Goal: Task Accomplishment & Management: Manage account settings

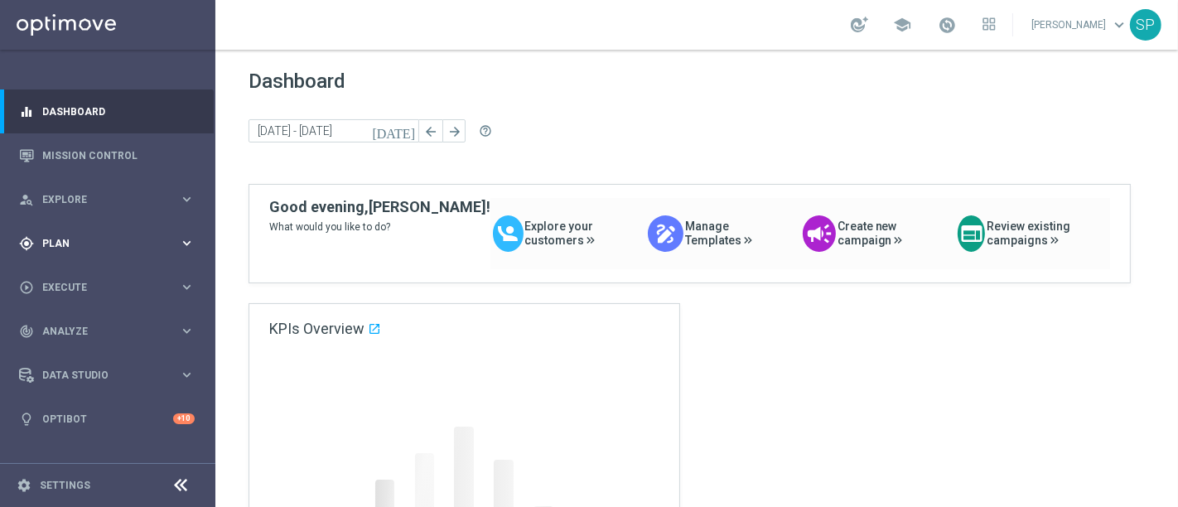
click at [194, 245] on icon "keyboard_arrow_right" at bounding box center [187, 243] width 16 height 16
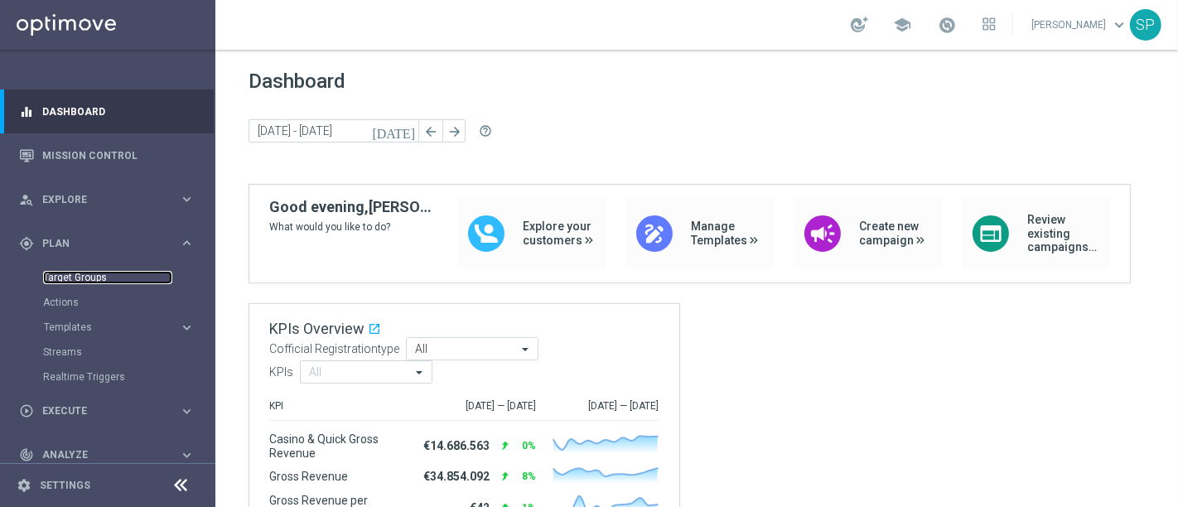
click at [69, 277] on link "Target Groups" at bounding box center [107, 277] width 129 height 13
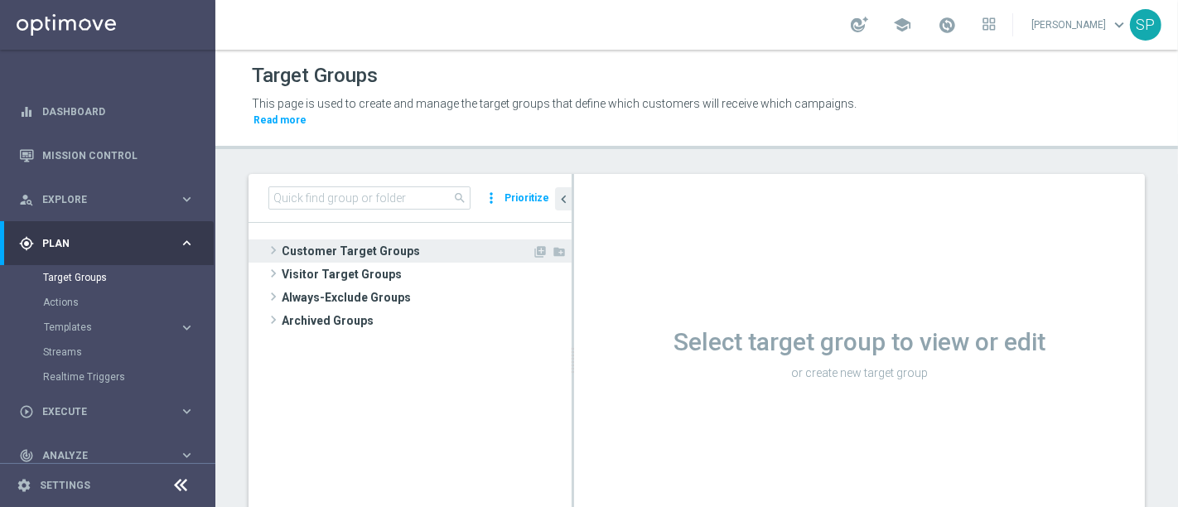
click at [451, 239] on span "Customer Target Groups" at bounding box center [407, 250] width 250 height 23
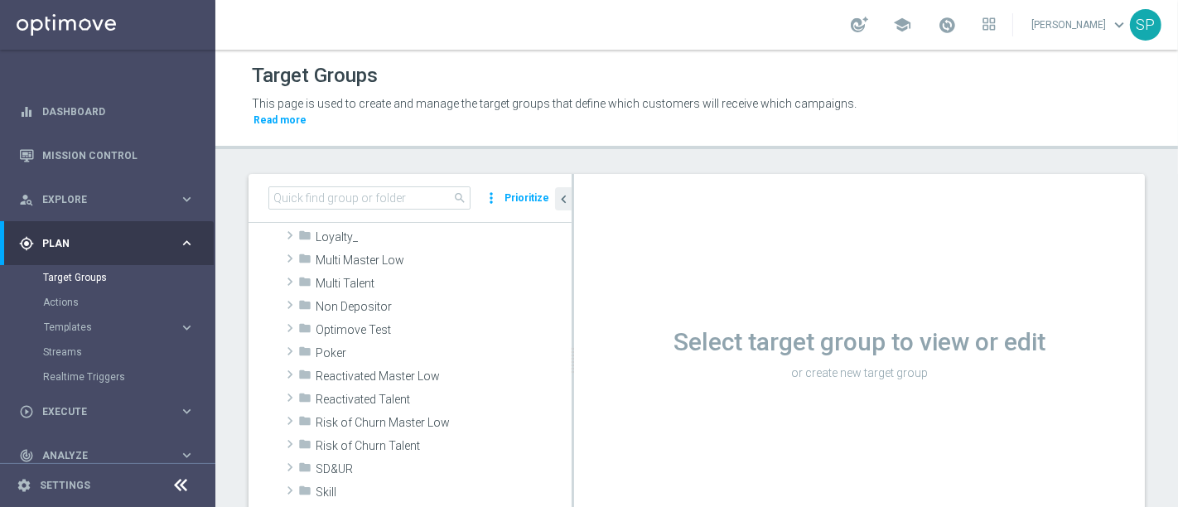
scroll to position [451, 0]
click at [409, 299] on span "Non Depositor" at bounding box center [405, 306] width 178 height 14
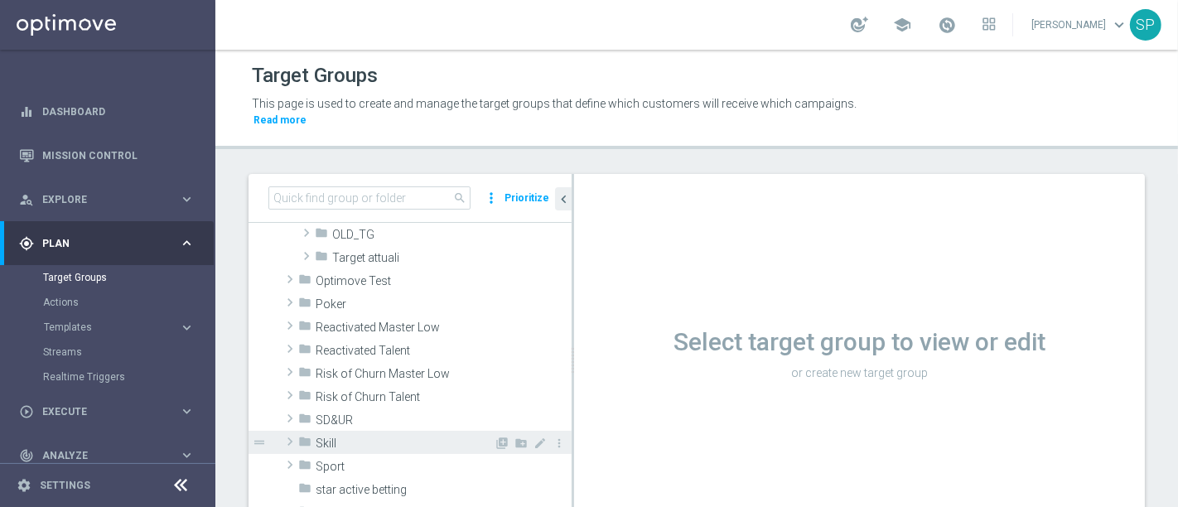
scroll to position [557, 0]
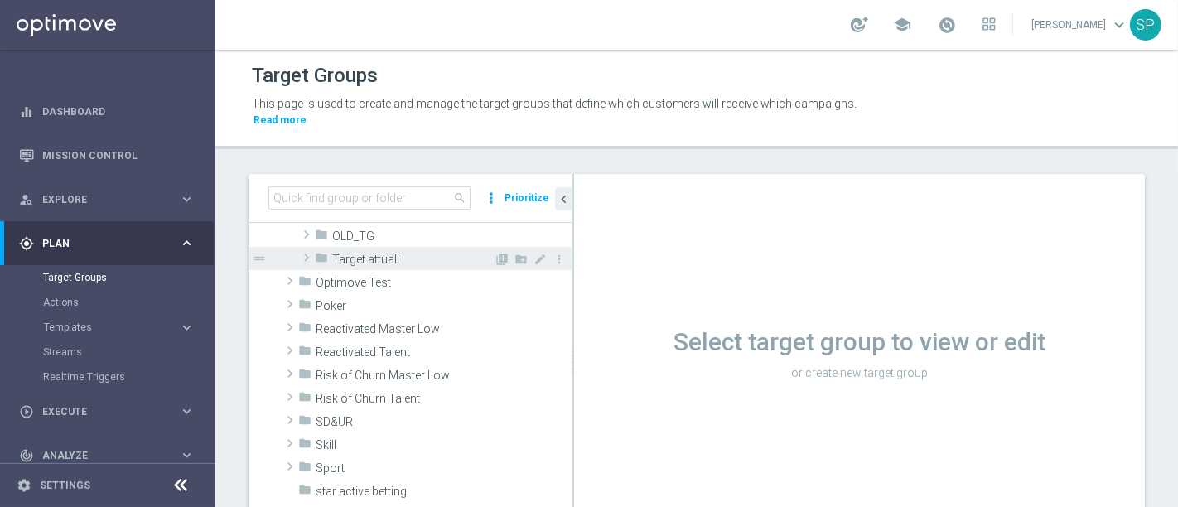
click at [425, 253] on span "Target attuali" at bounding box center [412, 260] width 161 height 14
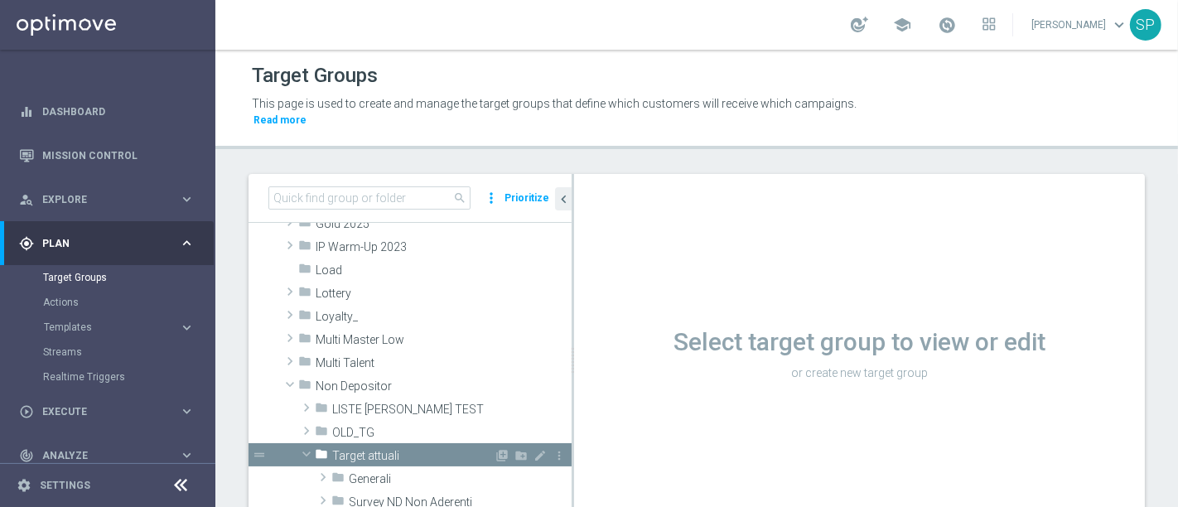
scroll to position [525, 0]
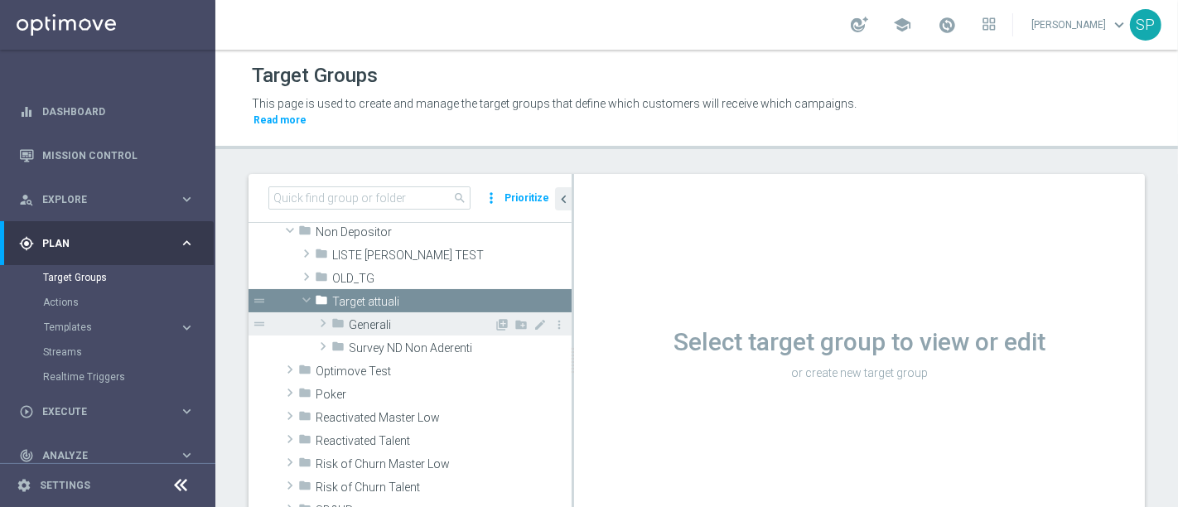
click at [404, 312] on div "folder Generali" at bounding box center [412, 323] width 162 height 23
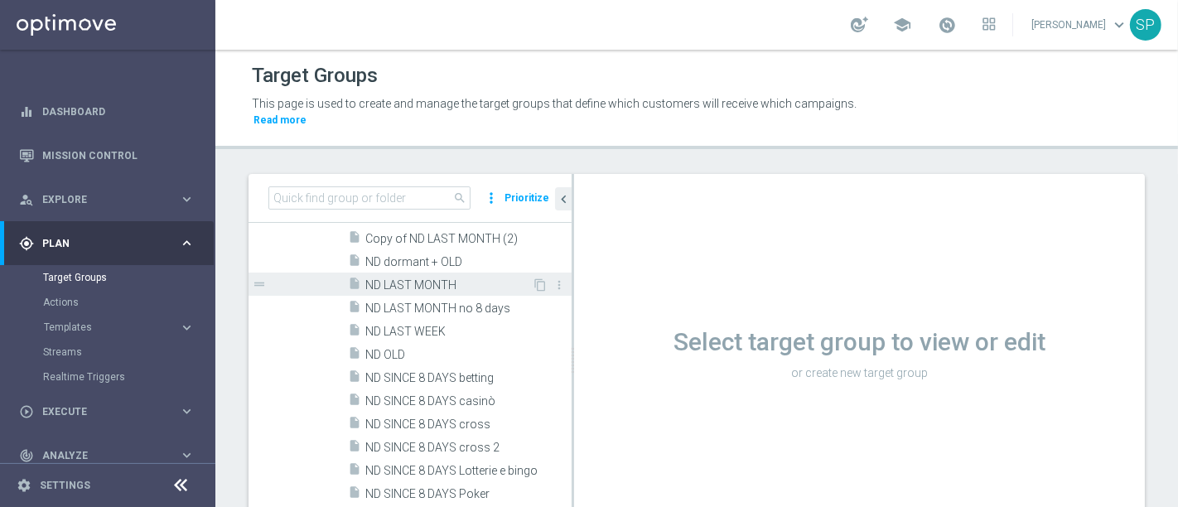
scroll to position [619, 0]
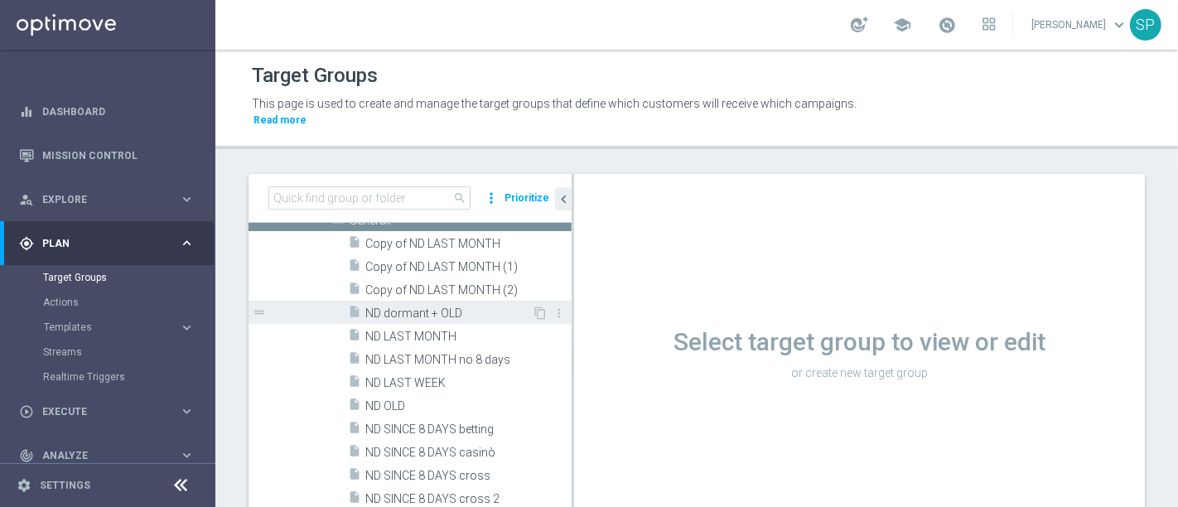
click at [456, 301] on div "insert_drive_file ND dormant + OLD" at bounding box center [440, 312] width 184 height 23
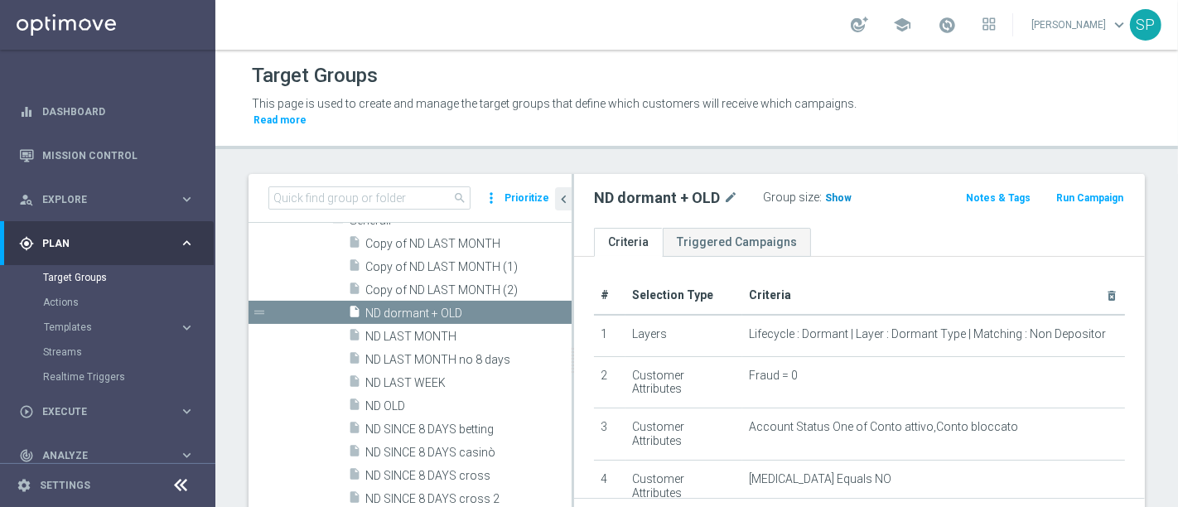
click at [831, 192] on span "Show" at bounding box center [838, 198] width 26 height 12
click at [452, 399] on span "ND OLD" at bounding box center [448, 406] width 166 height 14
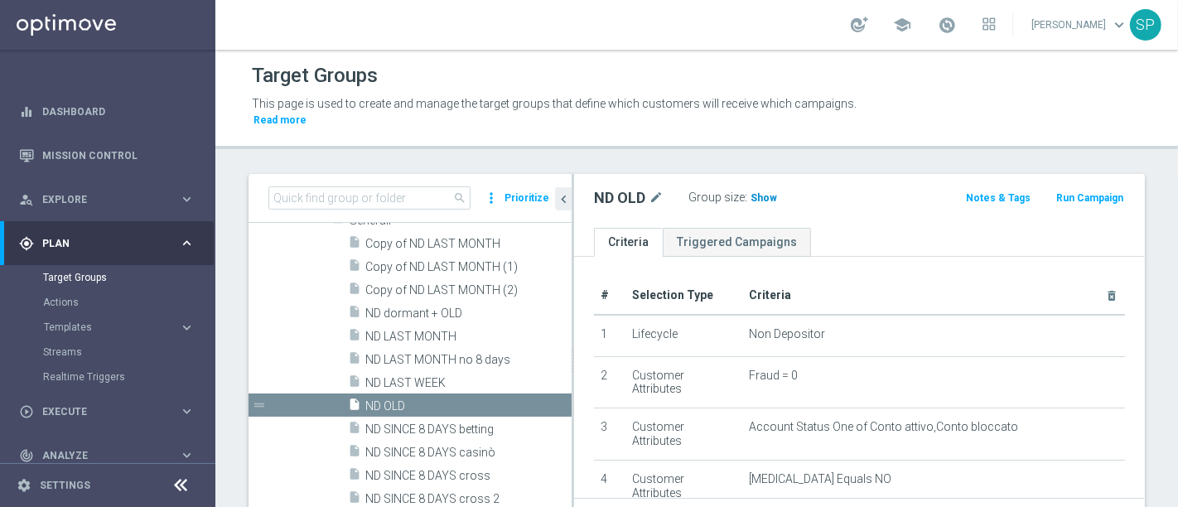
click at [754, 192] on span "Show" at bounding box center [763, 198] width 26 height 12
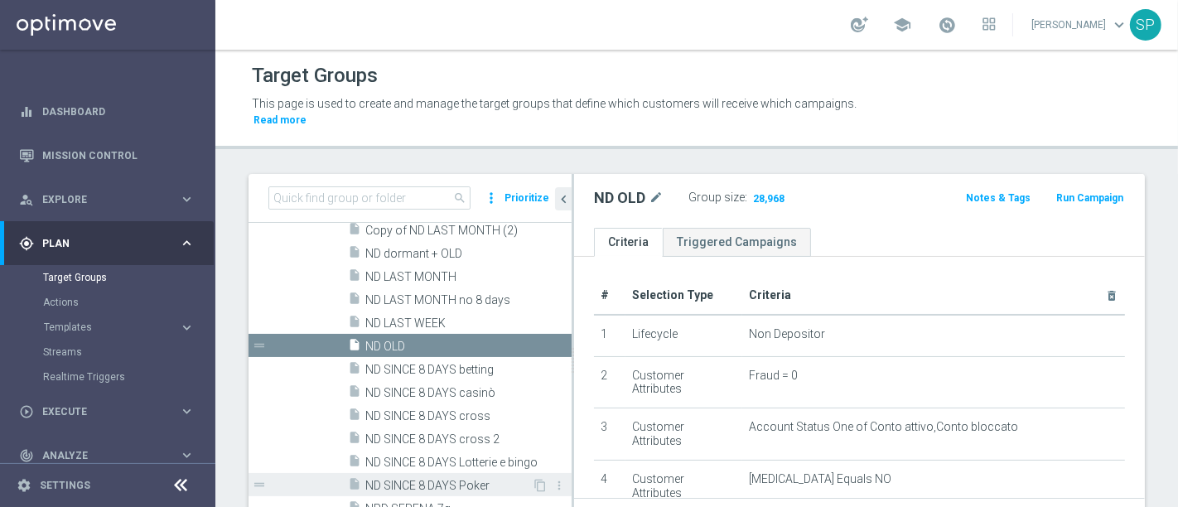
scroll to position [748, 0]
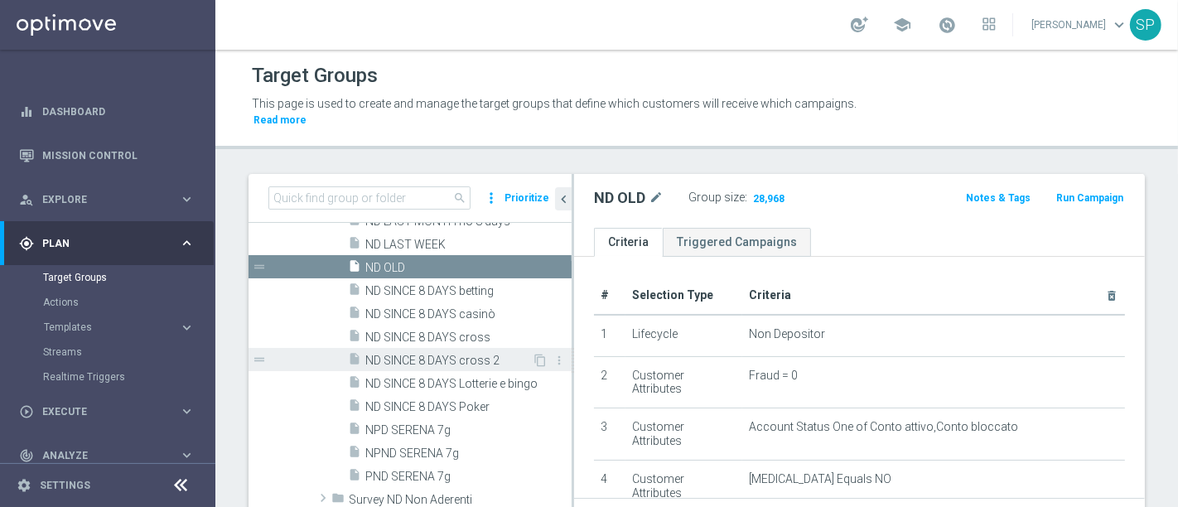
click at [484, 354] on span "ND SINCE 8 DAYS cross 2" at bounding box center [448, 361] width 166 height 14
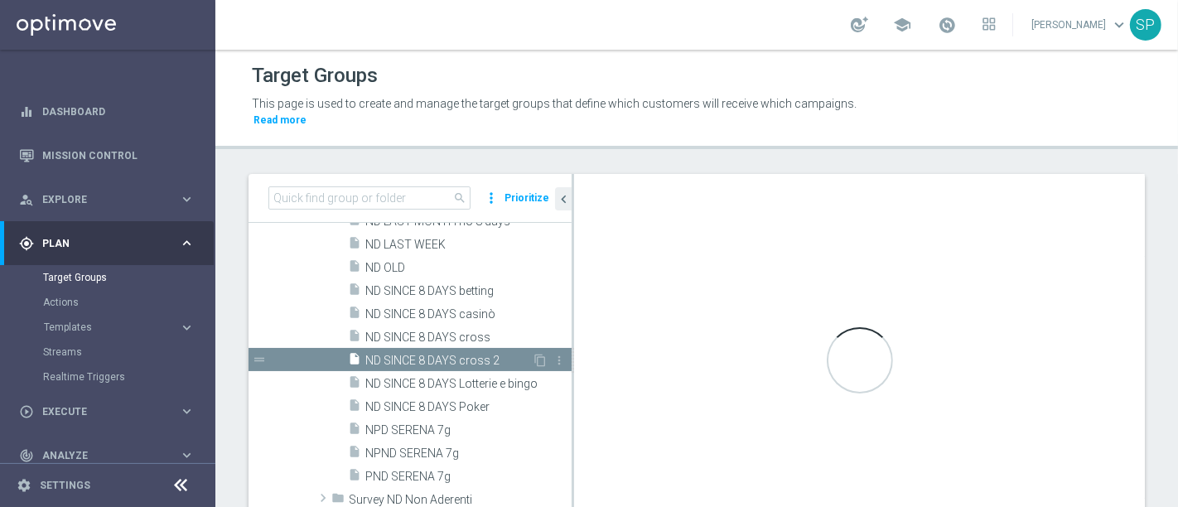
type textarea "(1 and 2 and 3 and 4 and 5 and 6 and 7 and 8 and 9 and 10 and 11) or 12"
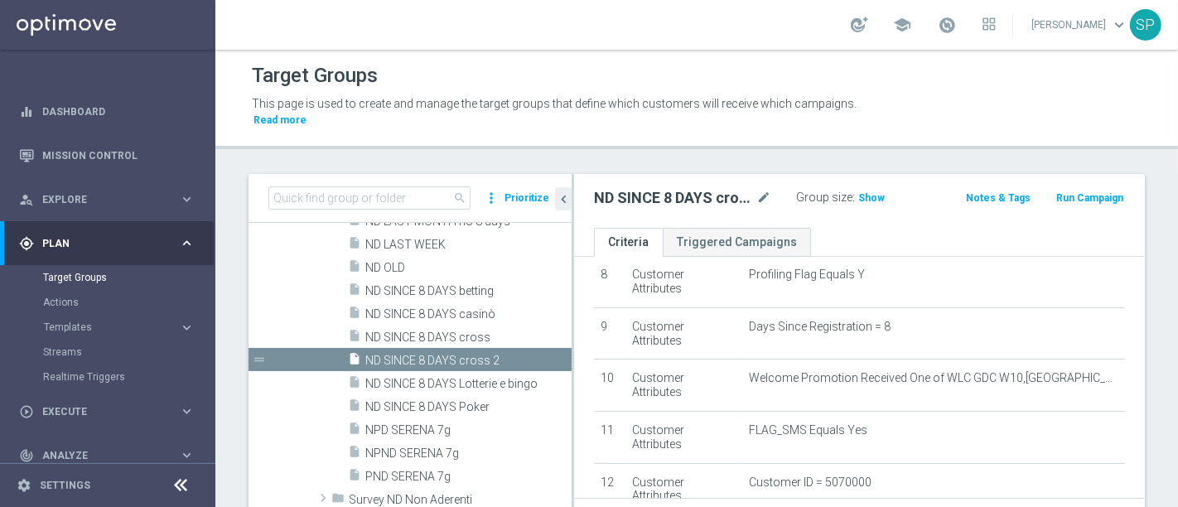
scroll to position [520, 0]
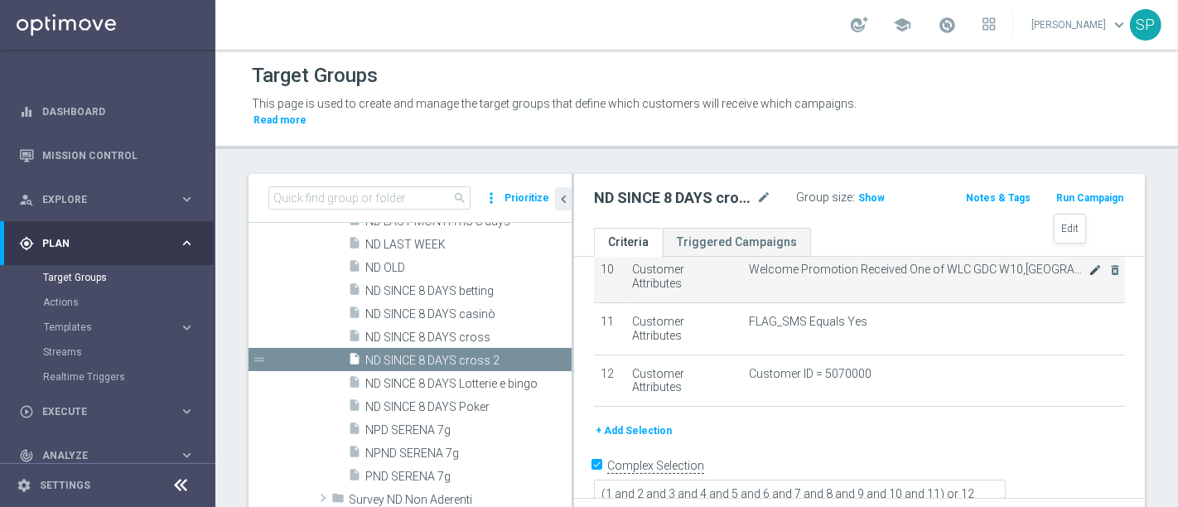
click at [1088, 263] on icon "mode_edit" at bounding box center [1094, 269] width 13 height 13
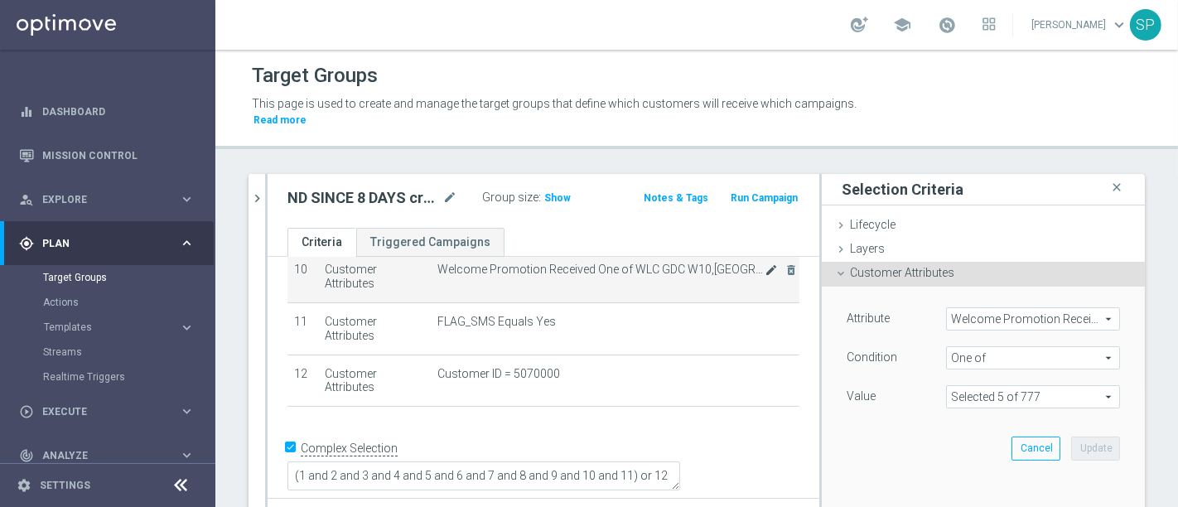
scroll to position [503, 0]
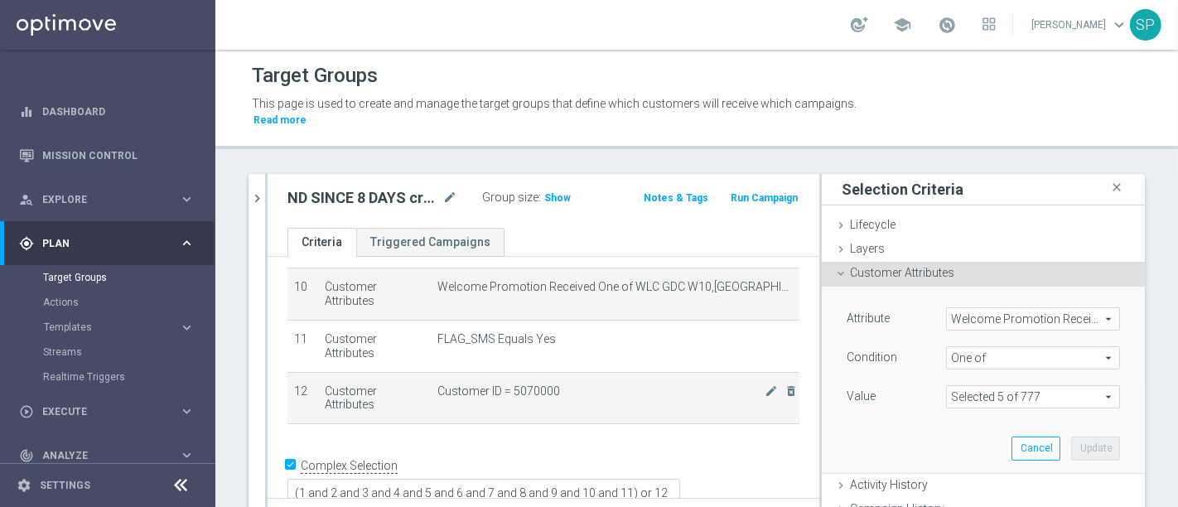
click at [696, 384] on span "Customer ID = 5070000" at bounding box center [600, 391] width 327 height 14
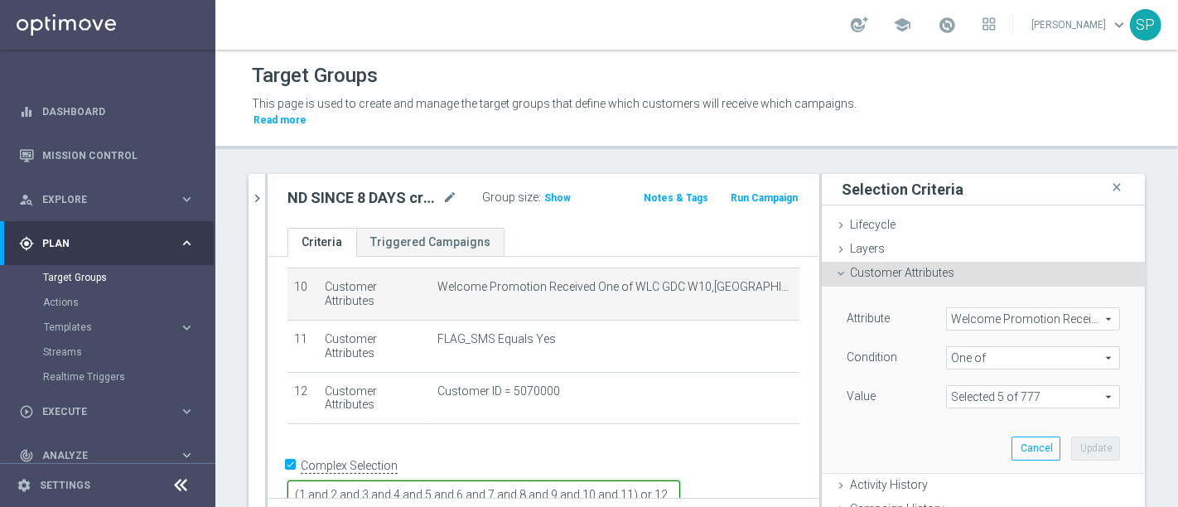
scroll to position [504, 0]
click at [676, 479] on textarea "(1 and 2 and 3 and 4 and 5 and 6 and 7 and 8 and 9 and 10 and 11) or 12" at bounding box center [483, 493] width 393 height 29
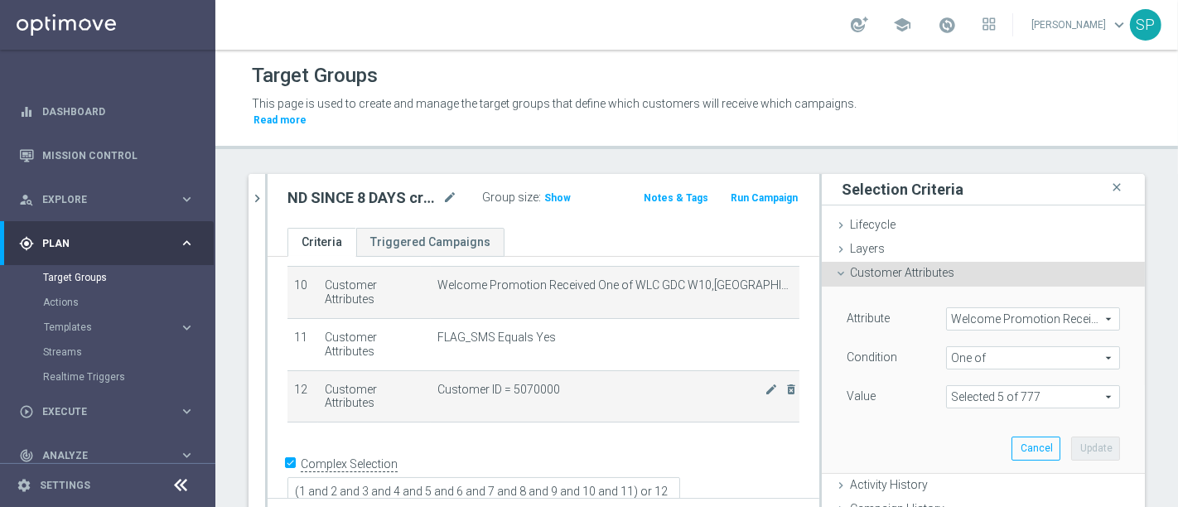
scroll to position [503, 0]
click at [629, 384] on span "Customer ID = 5070000" at bounding box center [600, 391] width 327 height 14
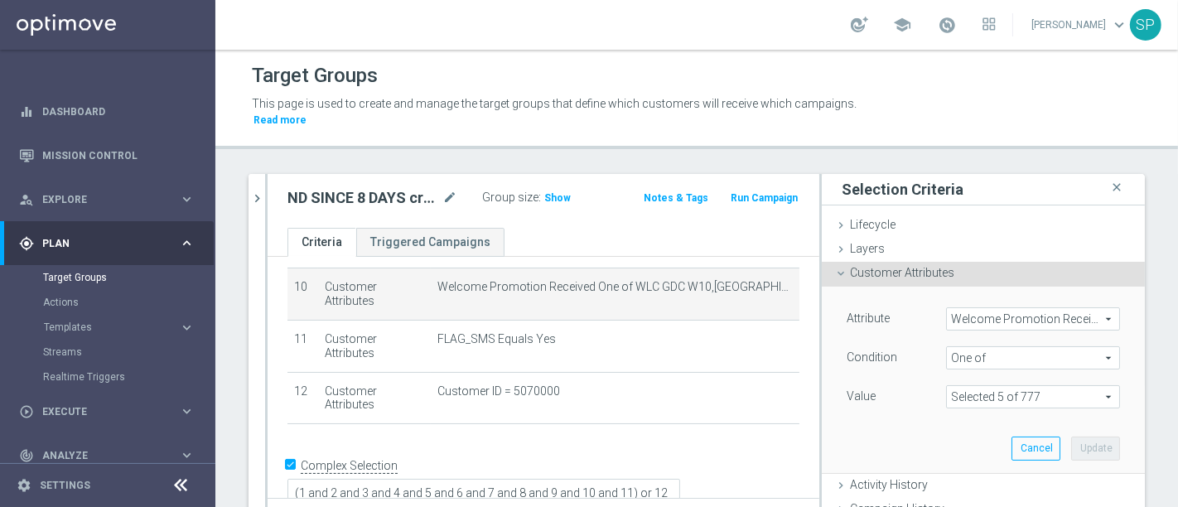
click at [834, 267] on icon at bounding box center [840, 273] width 13 height 13
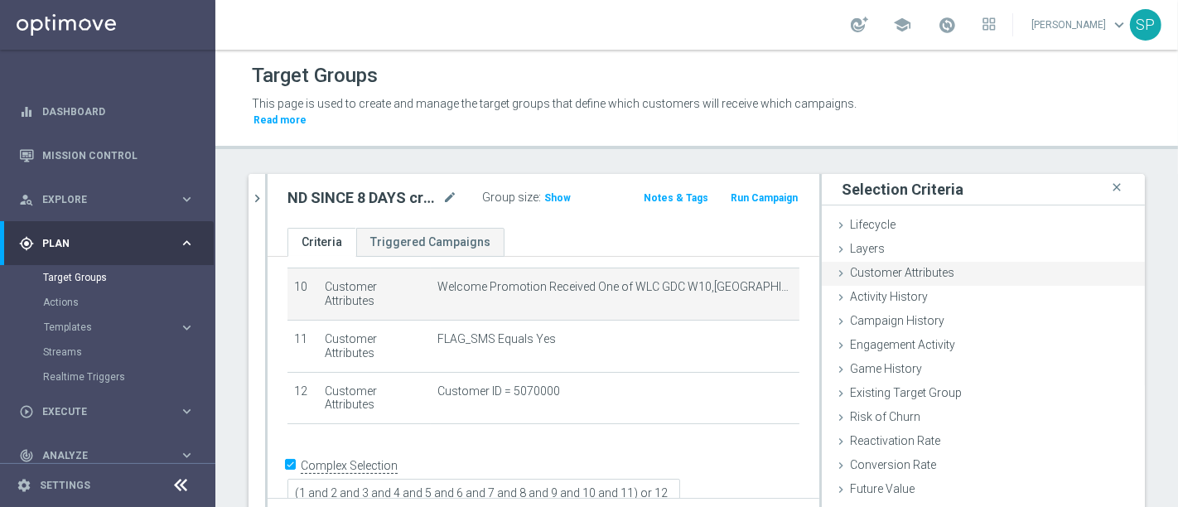
click at [854, 266] on span "Customer Attributes" at bounding box center [902, 272] width 104 height 13
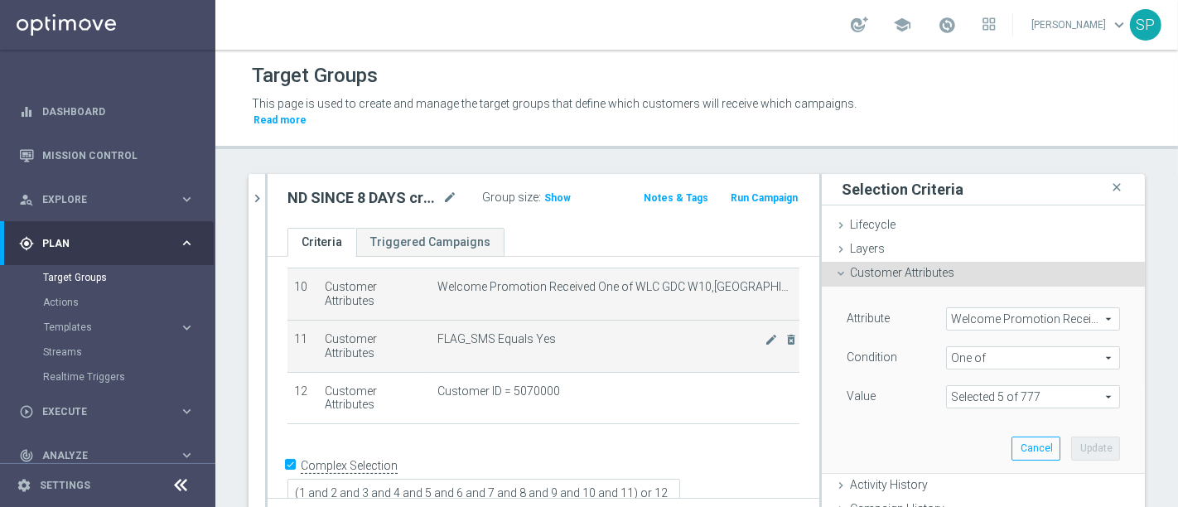
click at [596, 332] on span "FLAG_SMS Equals Yes" at bounding box center [600, 339] width 327 height 14
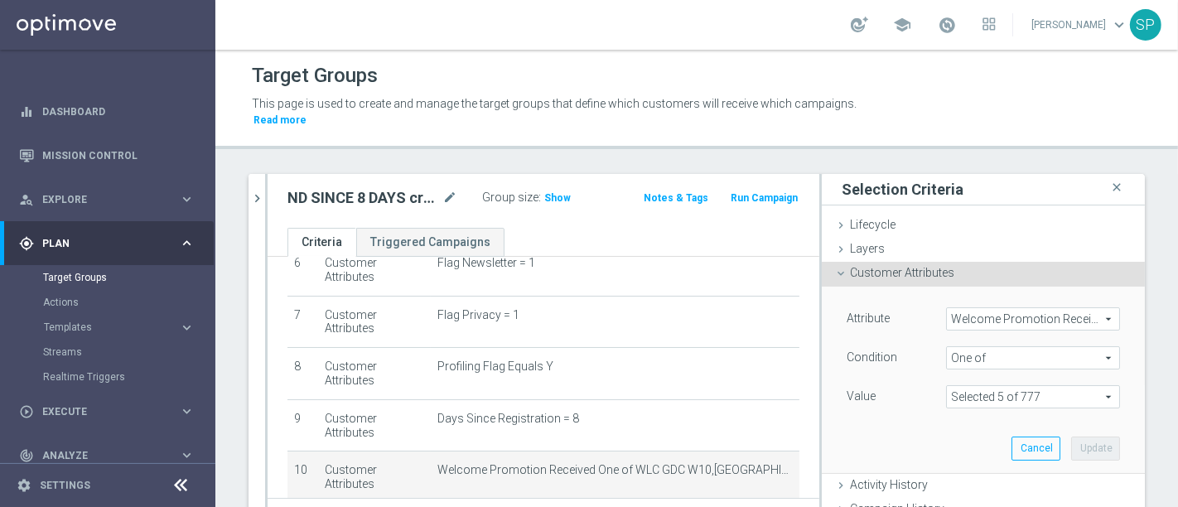
scroll to position [315, 0]
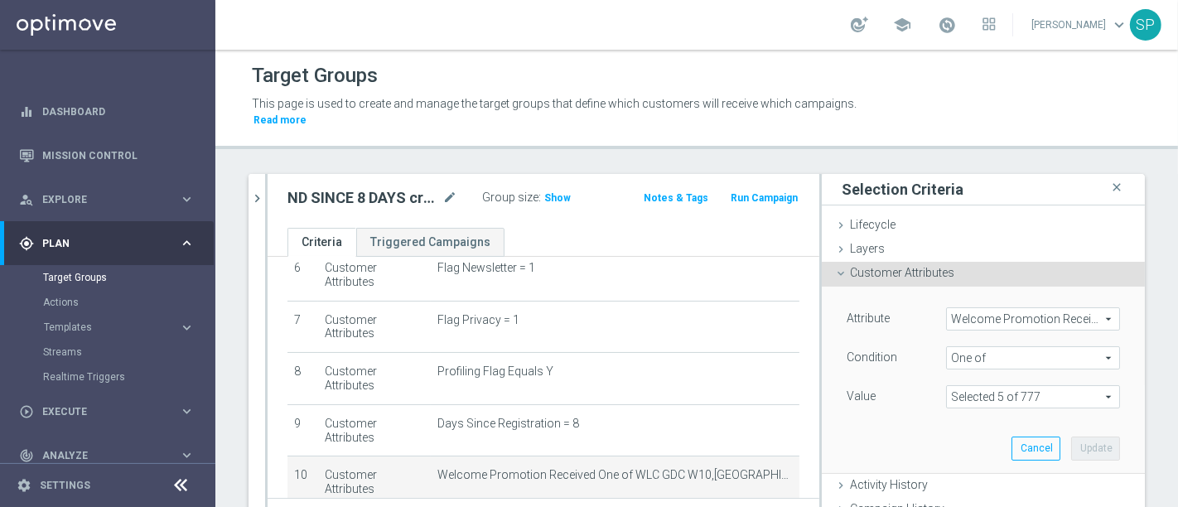
click at [596, 316] on td "Flag Privacy = 1 mode_edit delete_forever" at bounding box center [615, 327] width 369 height 52
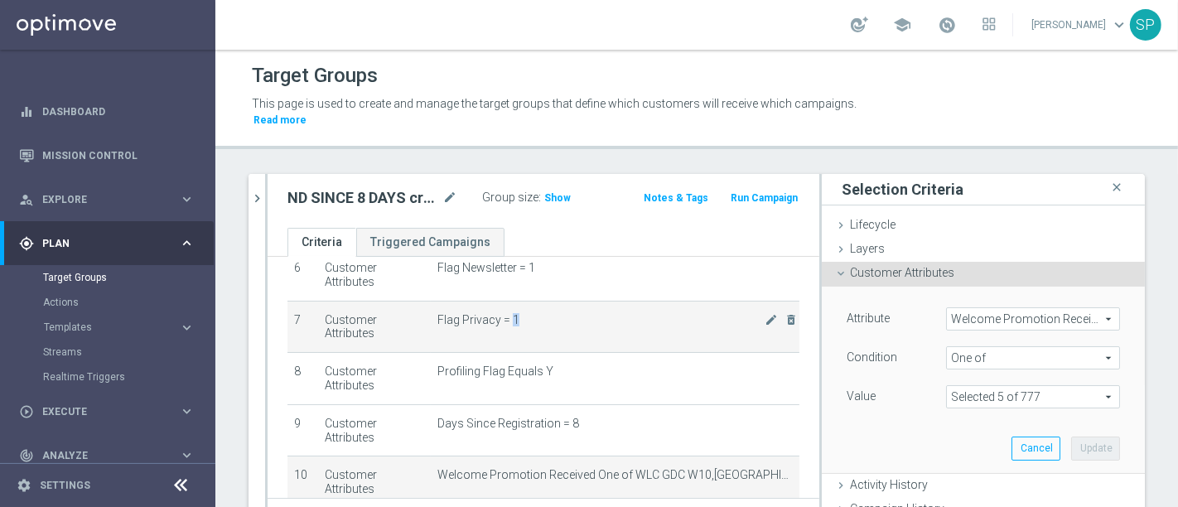
click at [596, 316] on td "Flag Privacy = 1 mode_edit delete_forever" at bounding box center [615, 327] width 369 height 52
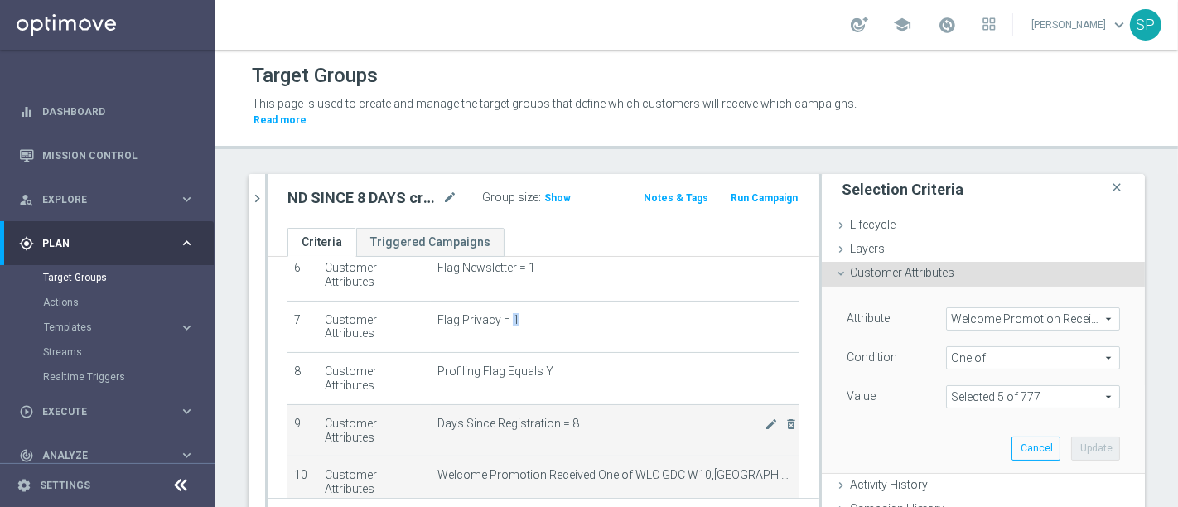
scroll to position [503, 0]
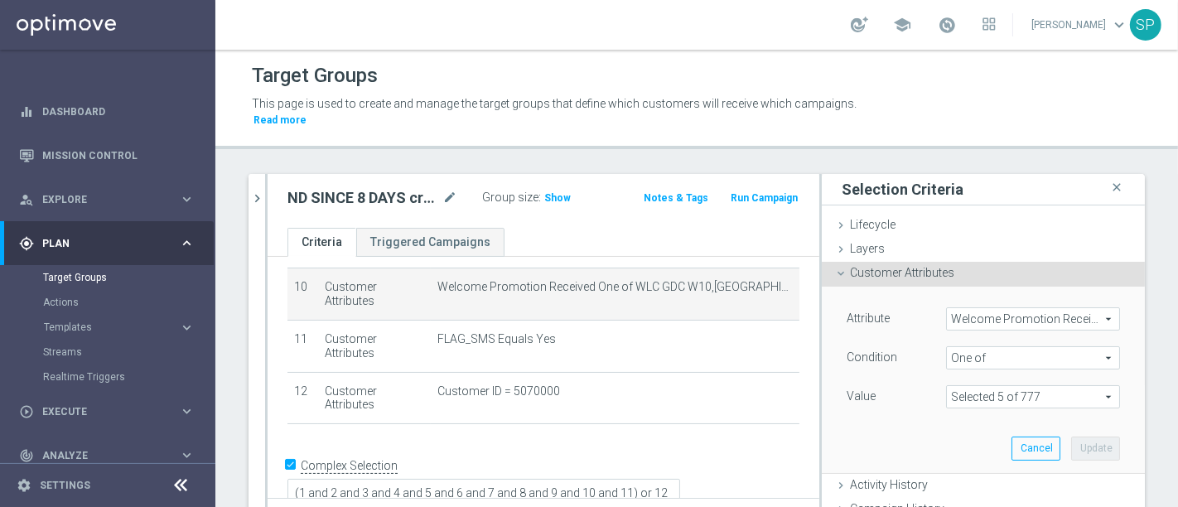
click at [970, 311] on span "Welcome Promotion Received" at bounding box center [1033, 319] width 172 height 22
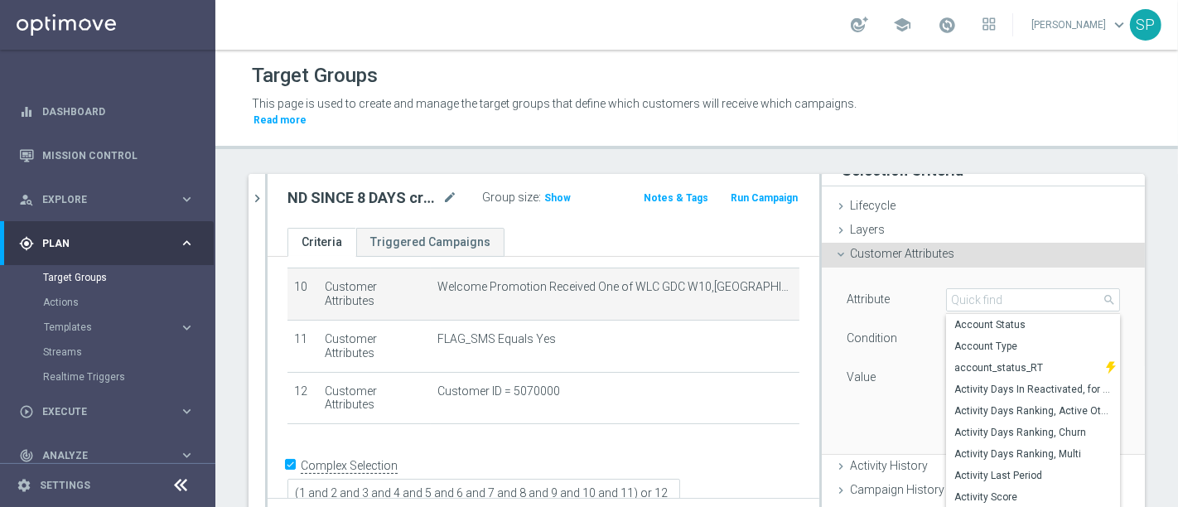
scroll to position [17, 0]
click at [990, 290] on input "search" at bounding box center [1033, 301] width 174 height 23
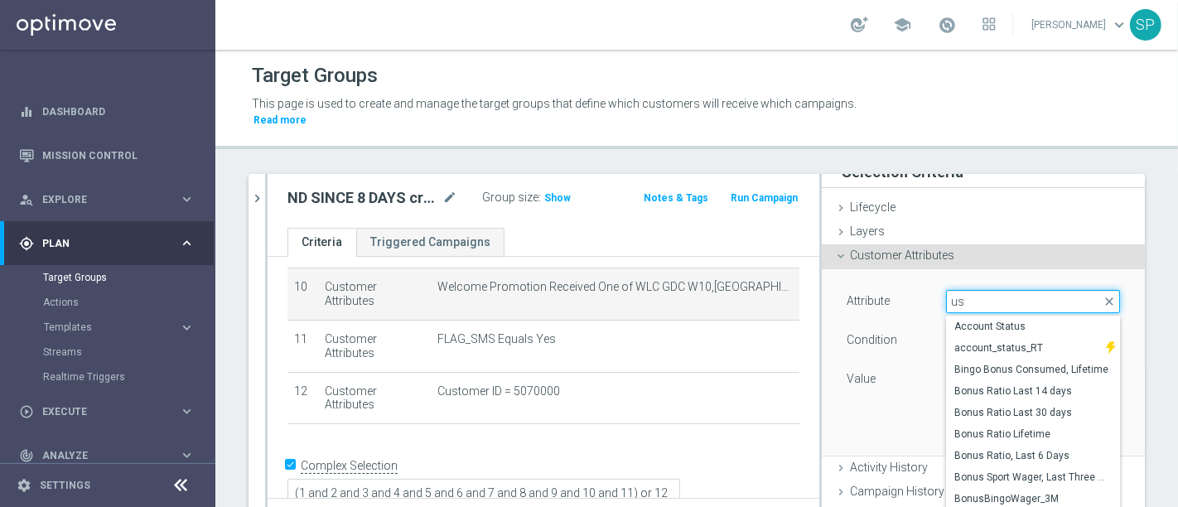
type input "u"
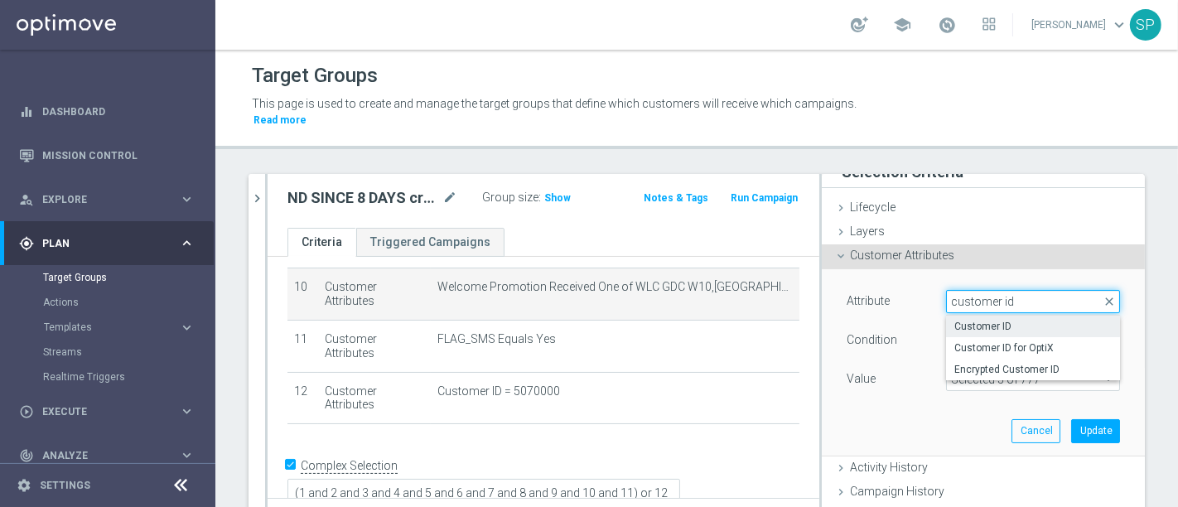
type input "customer id"
click at [976, 320] on span "Customer ID" at bounding box center [1032, 326] width 157 height 13
type input "Customer ID"
type input "="
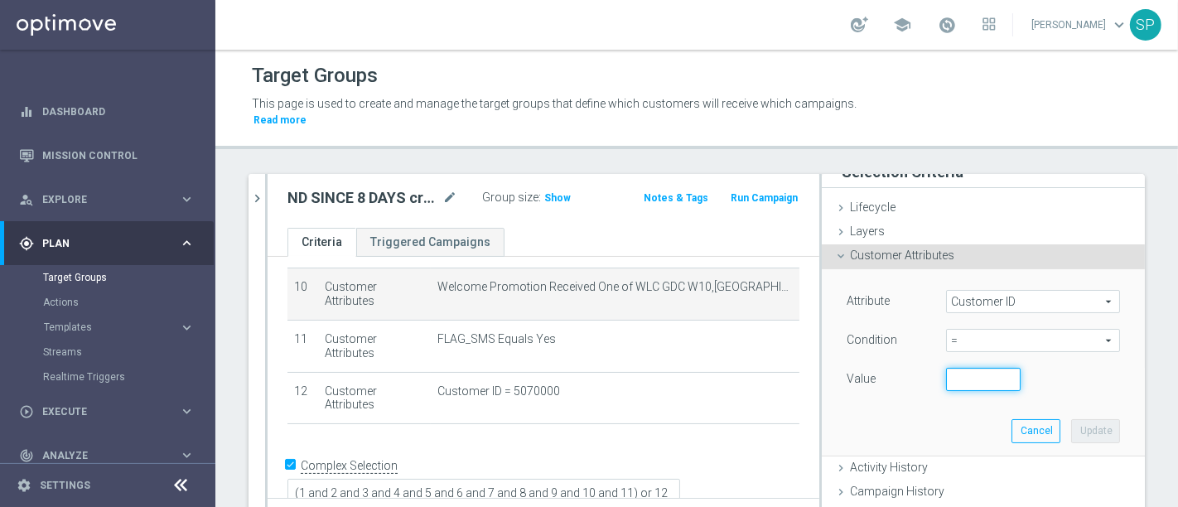
click at [962, 368] on input "number" at bounding box center [983, 379] width 75 height 23
paste input "3116313"
type input "3116313"
click at [1071, 419] on button "Update" at bounding box center [1095, 430] width 49 height 23
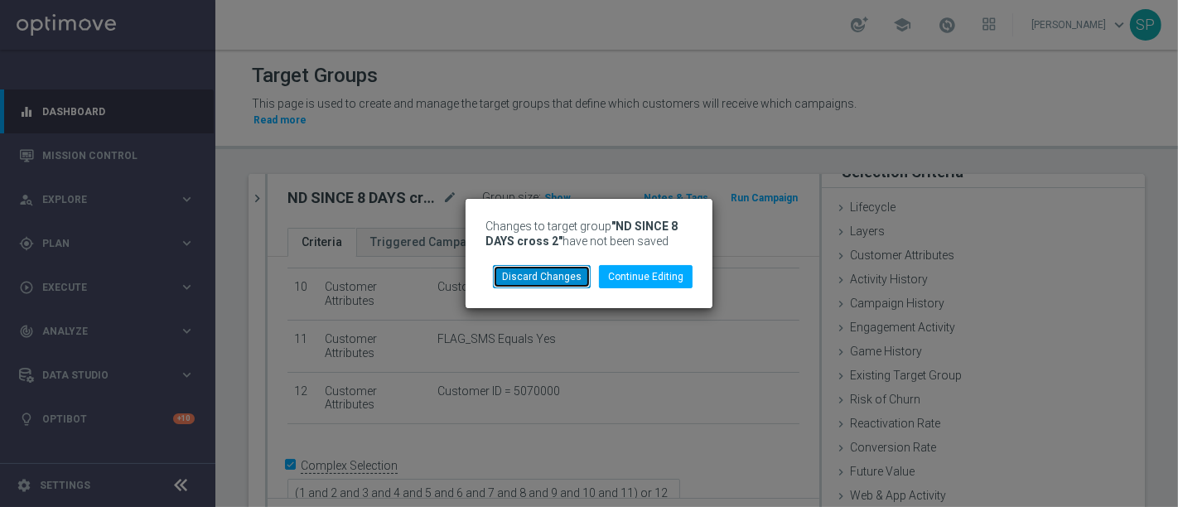
click at [568, 272] on button "Discard Changes" at bounding box center [542, 276] width 98 height 23
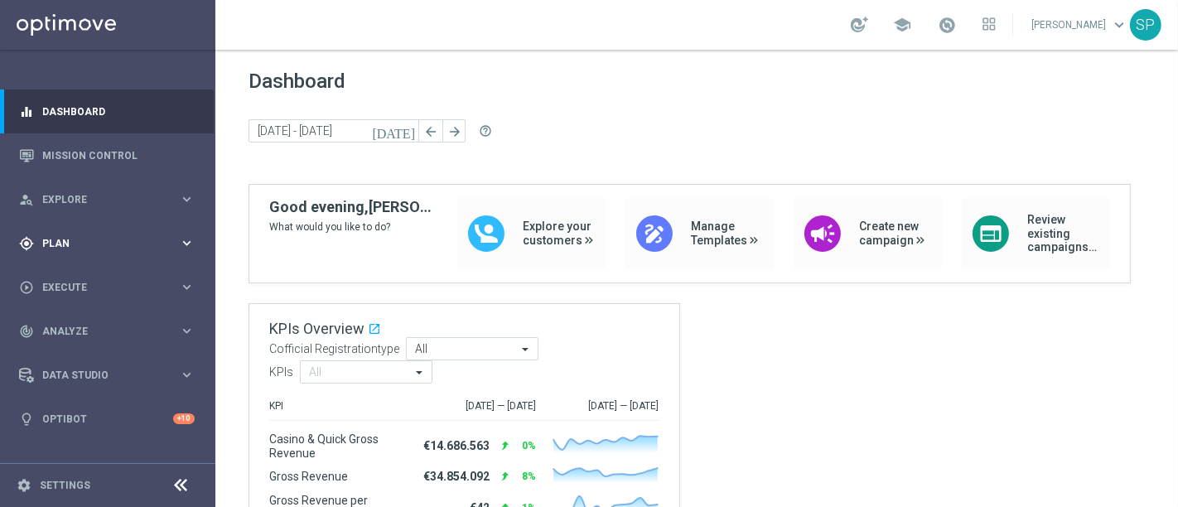
click at [145, 225] on div "gps_fixed Plan keyboard_arrow_right" at bounding box center [107, 243] width 214 height 44
click at [78, 277] on link "Target Groups" at bounding box center [107, 277] width 129 height 13
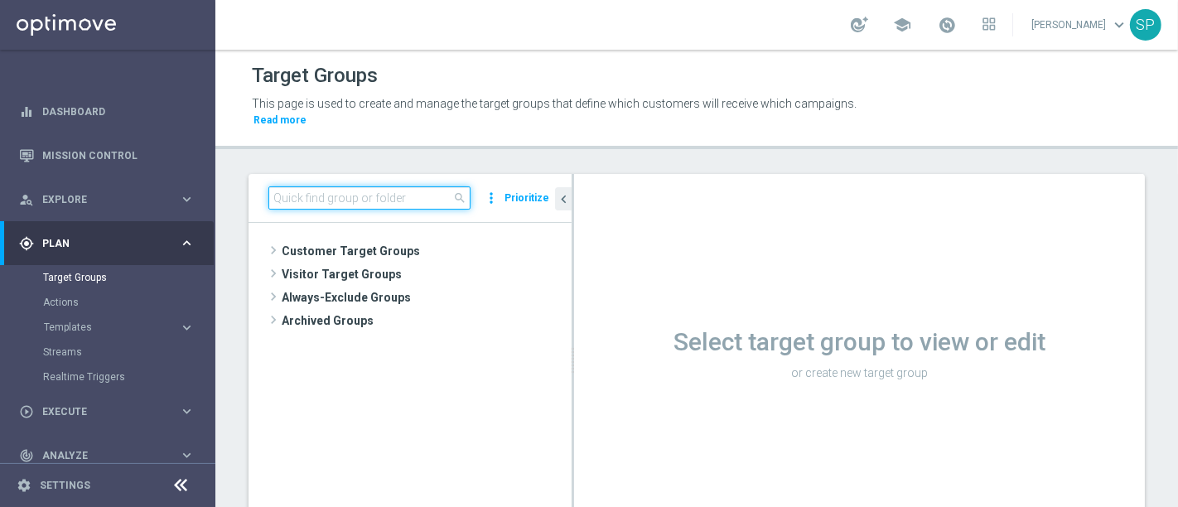
click at [318, 186] on input at bounding box center [369, 197] width 202 height 23
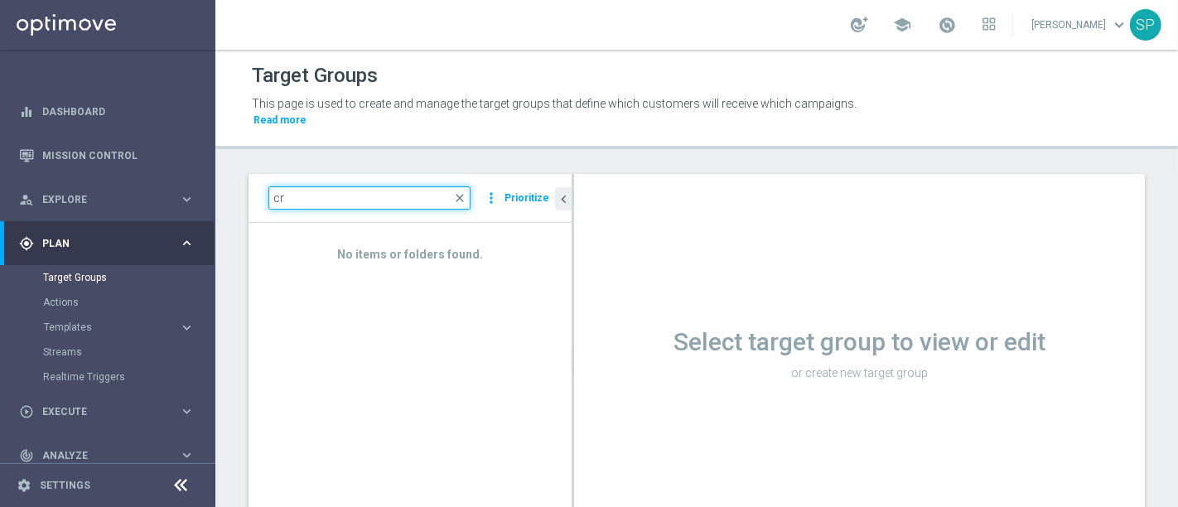
type input "c"
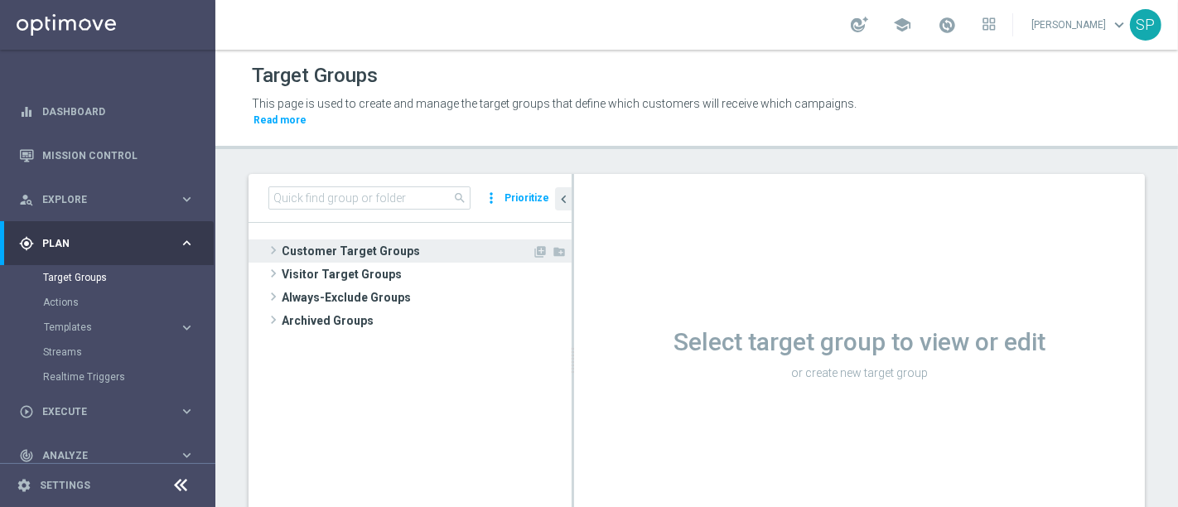
click at [367, 239] on span "Customer Target Groups" at bounding box center [407, 250] width 250 height 23
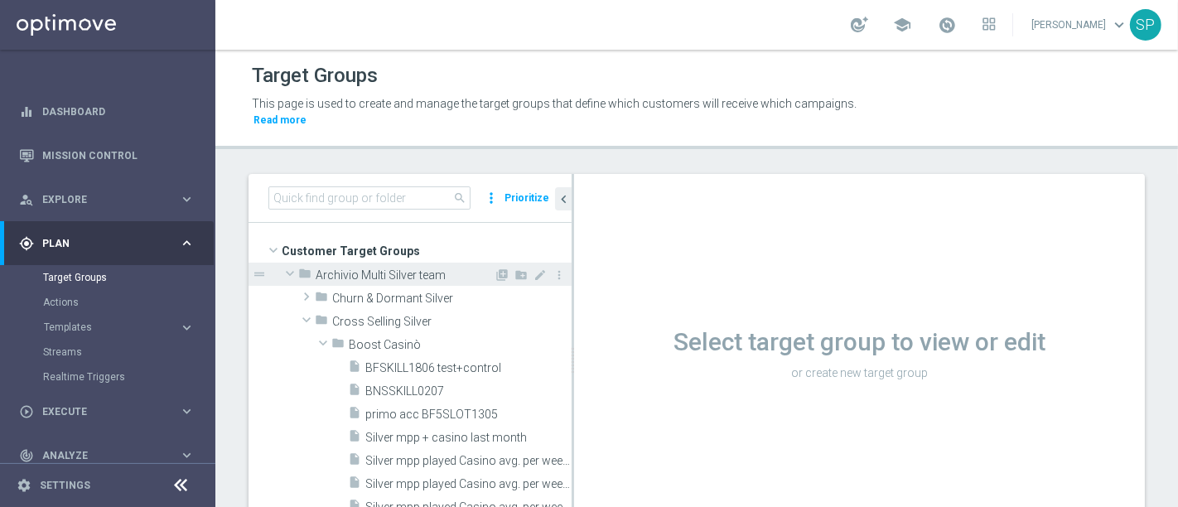
click at [362, 268] on span "Archivio Multi Silver team" at bounding box center [405, 275] width 178 height 14
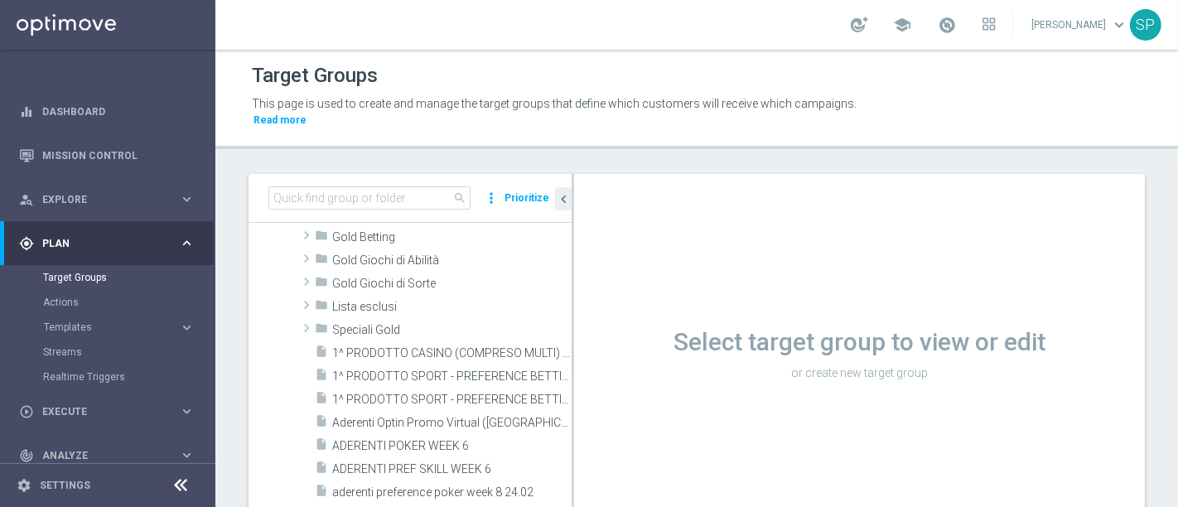
scroll to position [7991, 0]
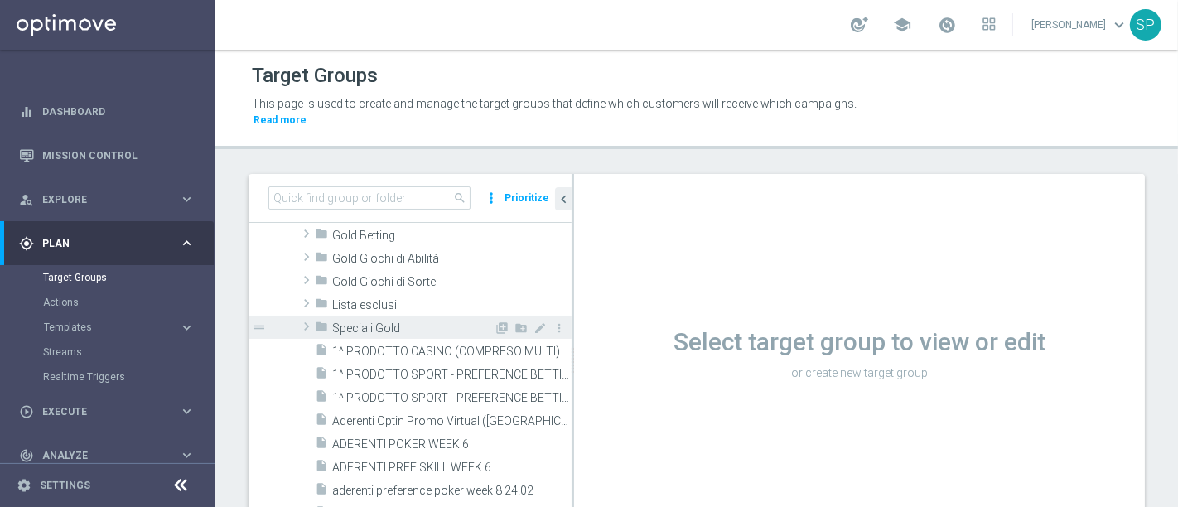
click at [352, 321] on span "Speciali Gold" at bounding box center [412, 328] width 161 height 14
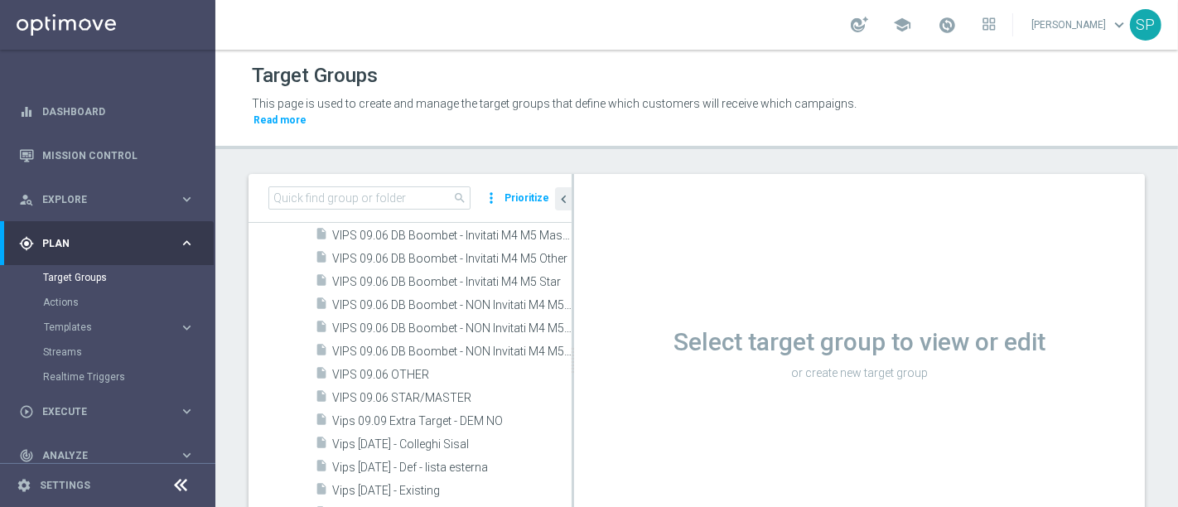
scroll to position [19574, 0]
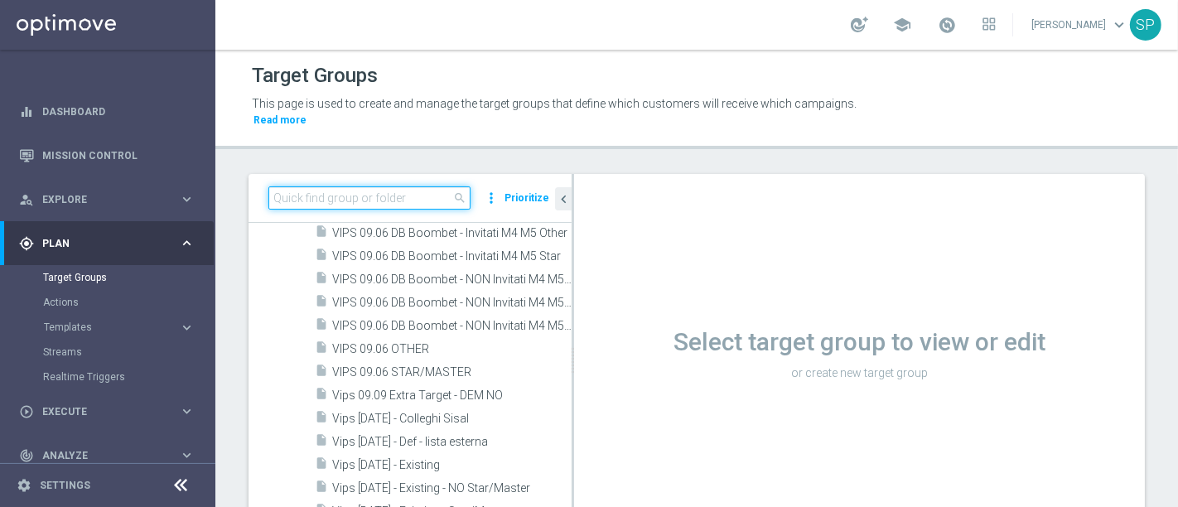
click at [376, 186] on input at bounding box center [369, 197] width 202 height 23
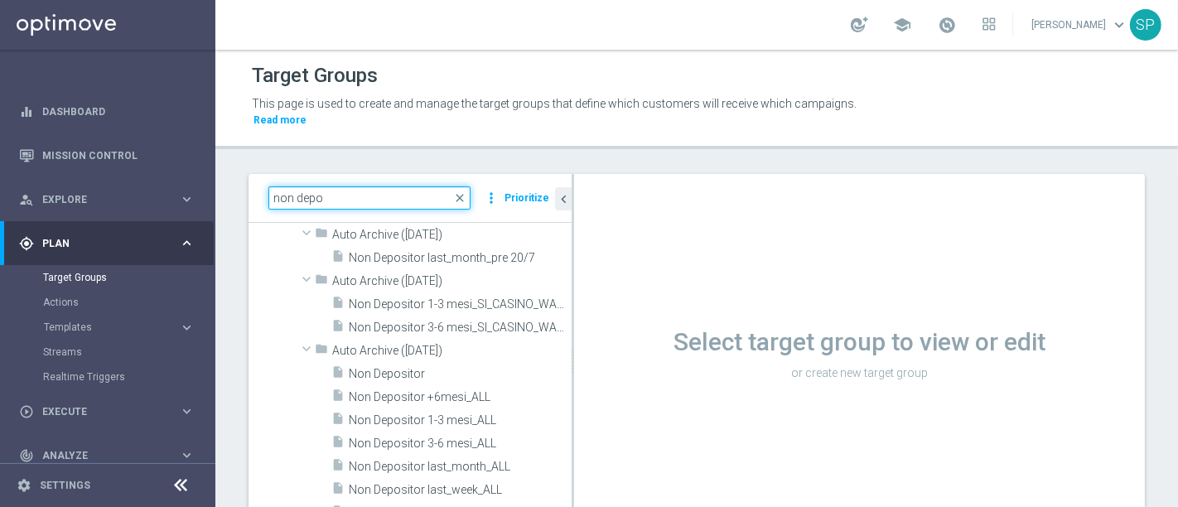
scroll to position [1823, 0]
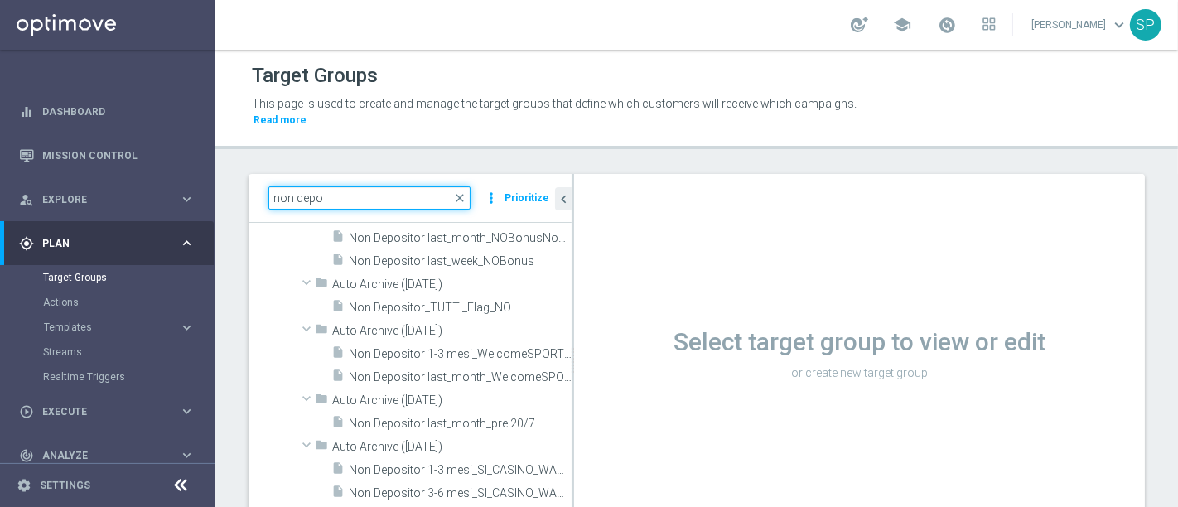
type input "non depo"
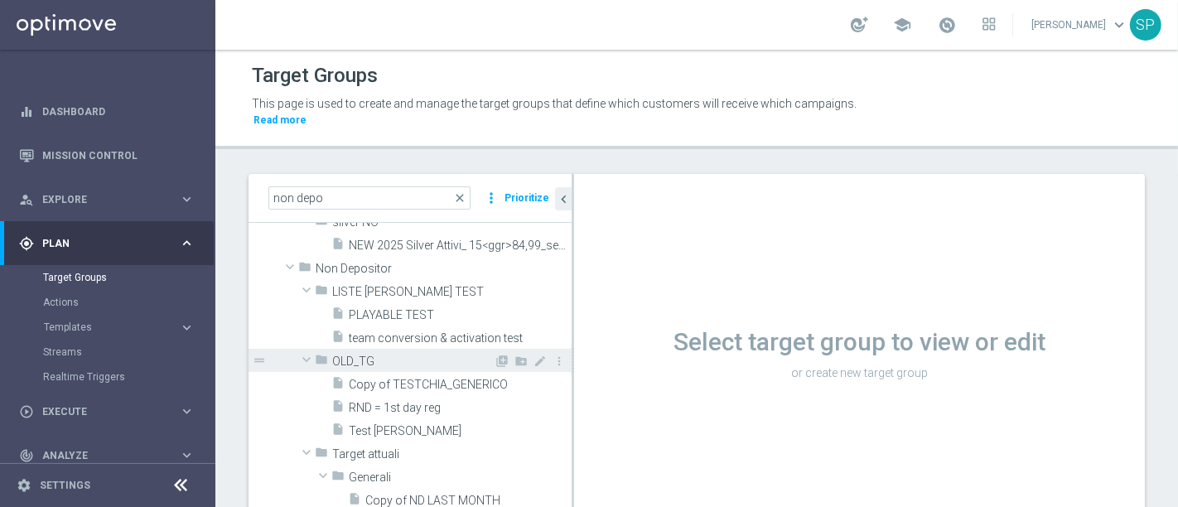
scroll to position [77, 0]
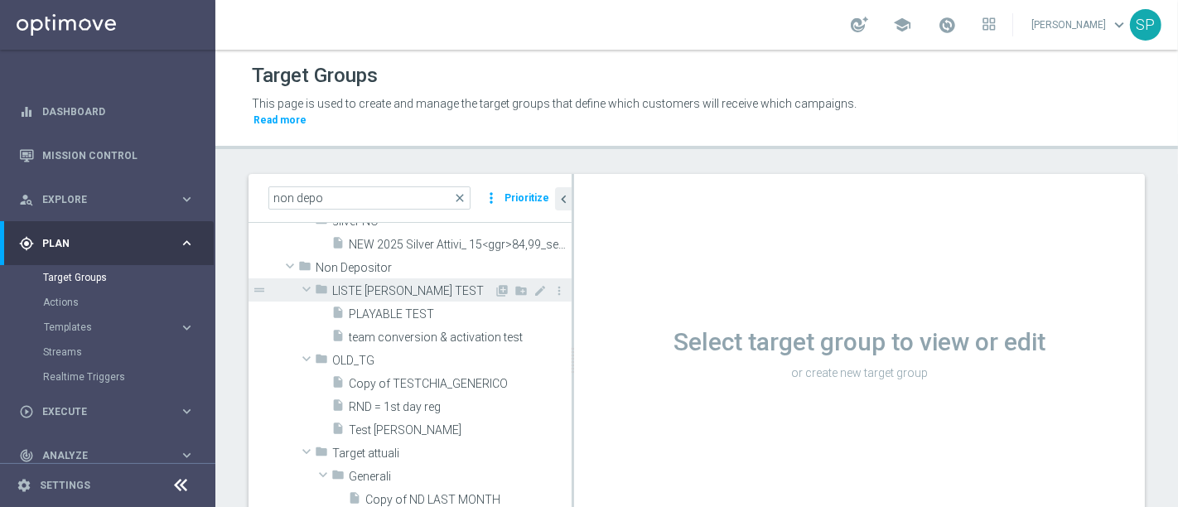
click at [431, 284] on span "LISTE [PERSON_NAME] TEST" at bounding box center [412, 291] width 161 height 14
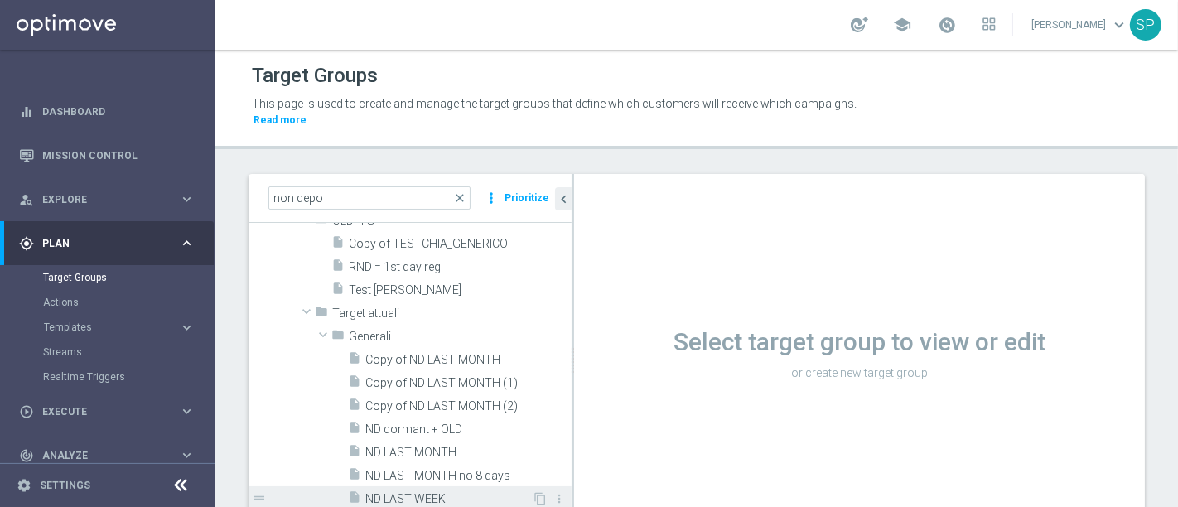
scroll to position [404, 0]
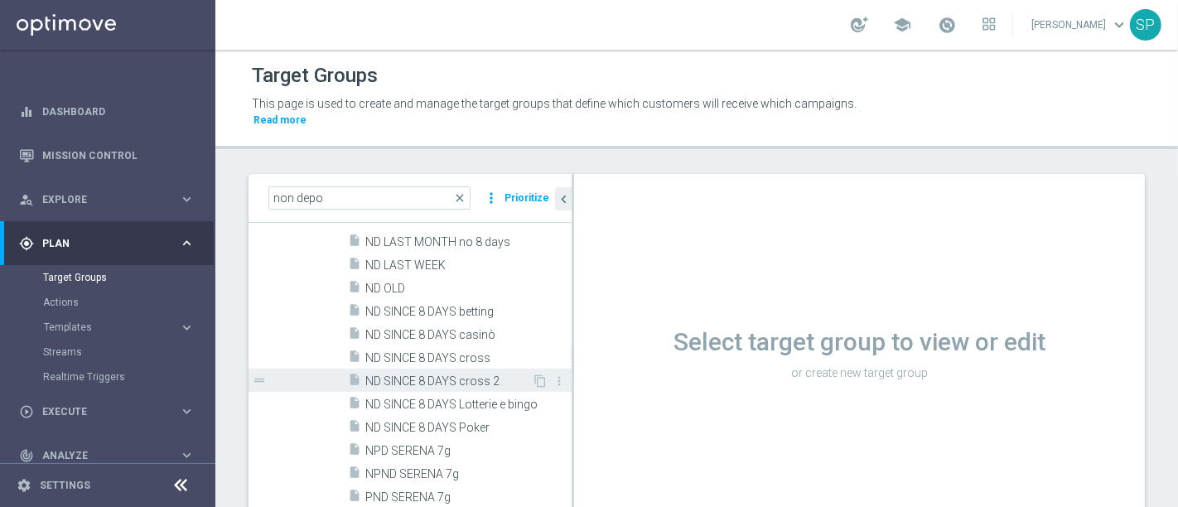
click at [473, 374] on span "ND SINCE 8 DAYS cross 2" at bounding box center [448, 381] width 166 height 14
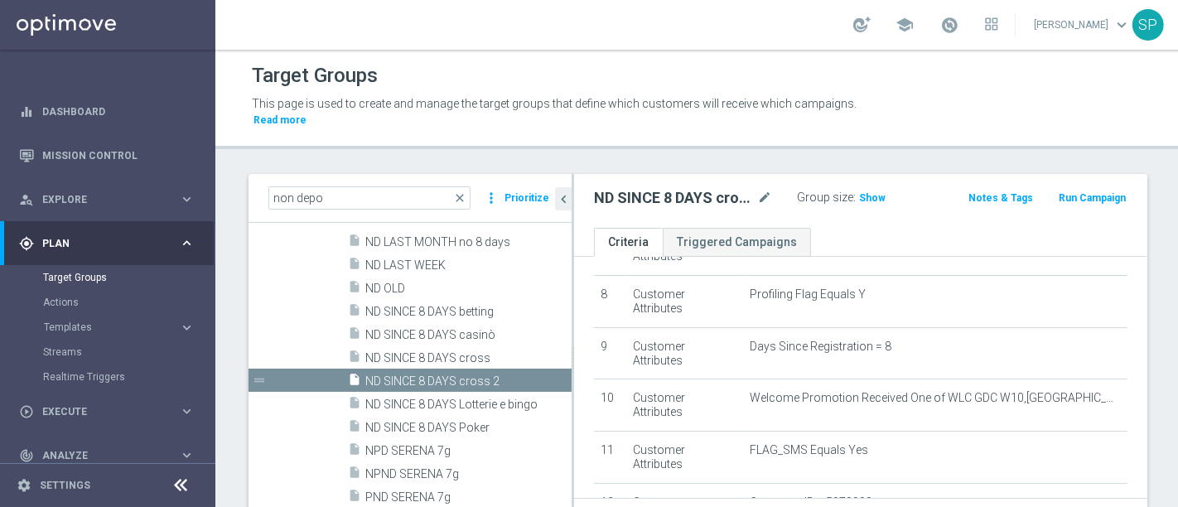
scroll to position [520, 0]
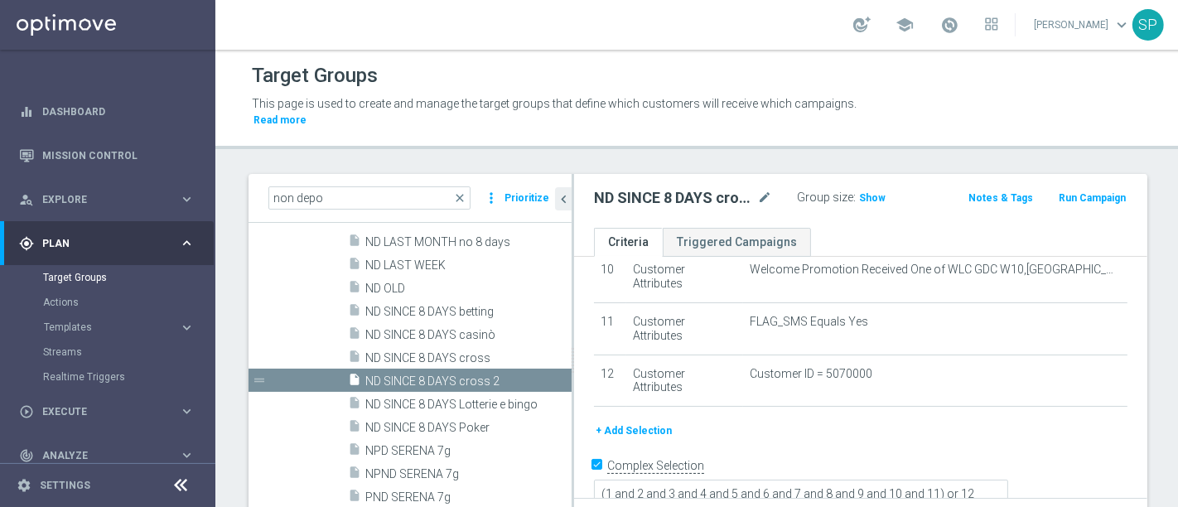
click at [634, 402] on div "# Selection Type Criteria delete_forever 1 Lifecycle Non Depositor mode_edit de…" at bounding box center [860, 89] width 558 height 665
click at [636, 422] on button "+ Add Selection" at bounding box center [633, 431] width 79 height 18
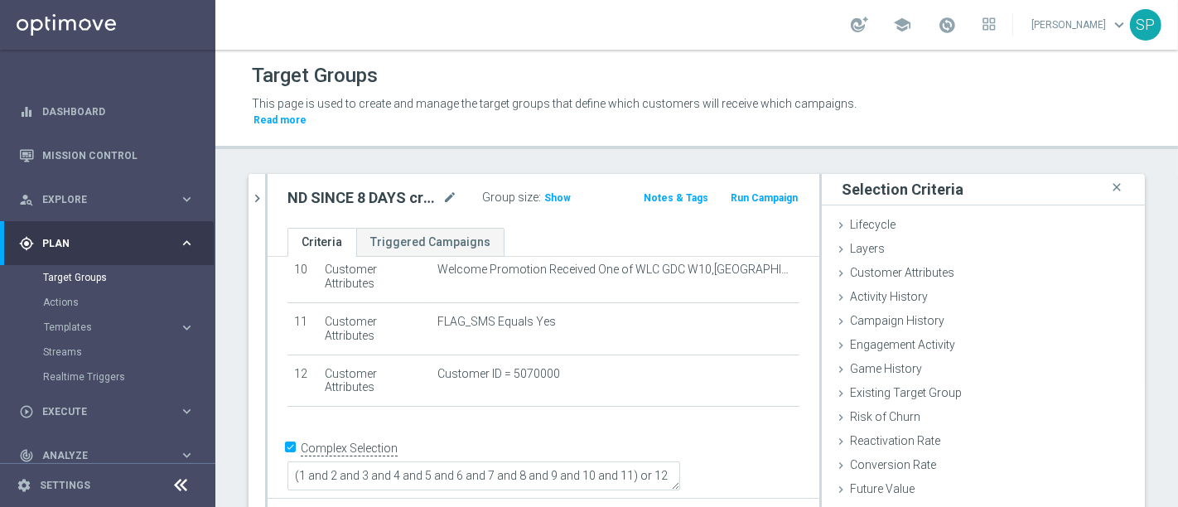
scroll to position [503, 0]
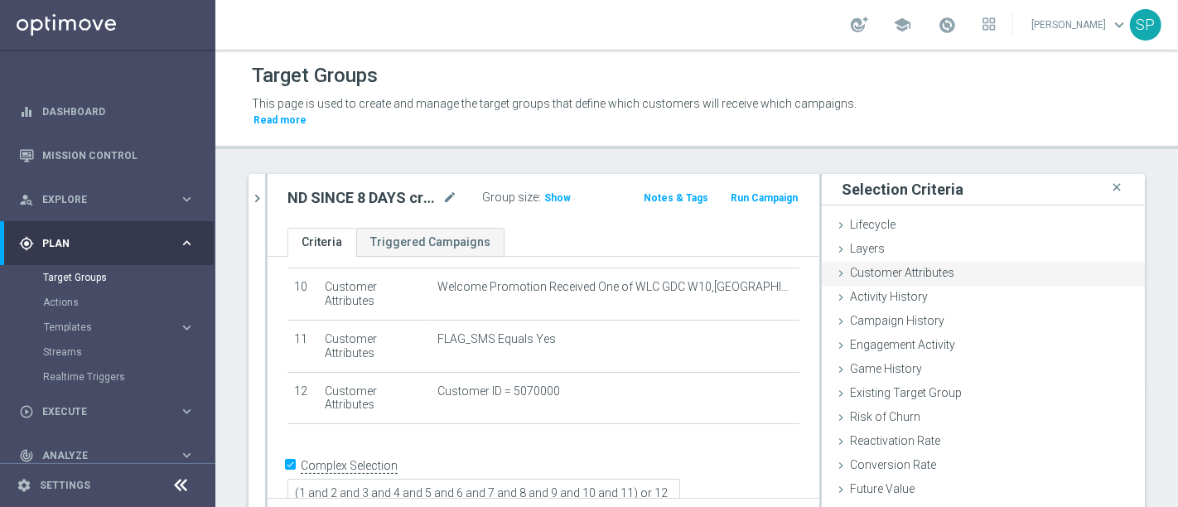
click at [954, 262] on div "Customer Attributes done" at bounding box center [982, 274] width 323 height 25
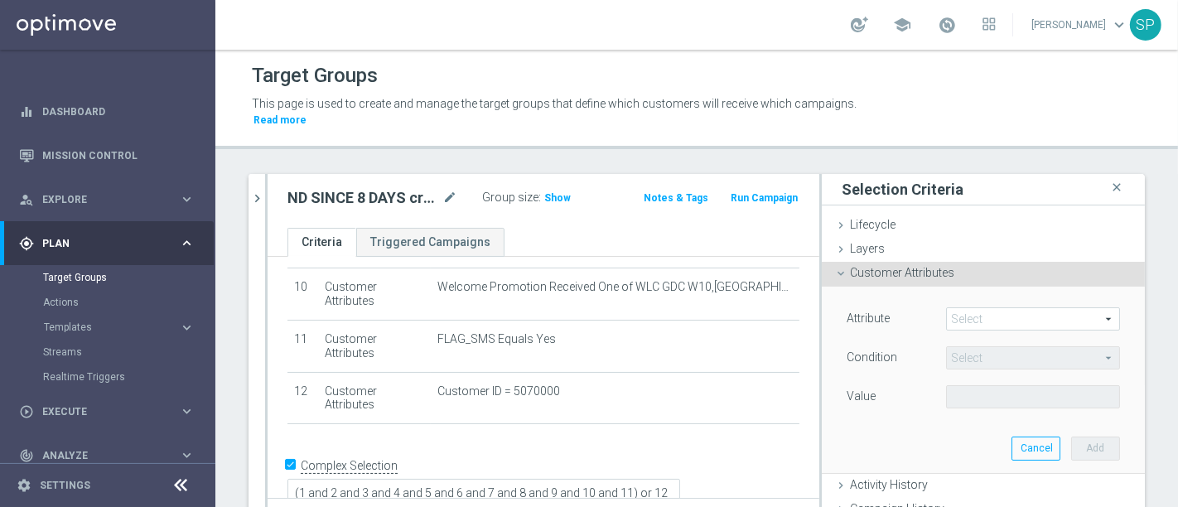
click at [952, 308] on span at bounding box center [1033, 319] width 172 height 22
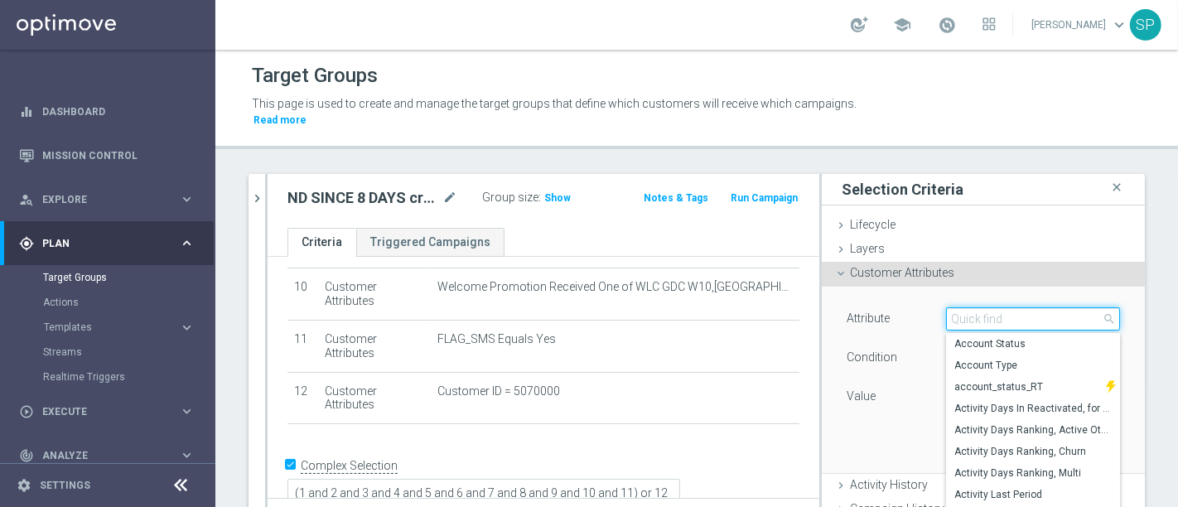
click at [952, 307] on input "search" at bounding box center [1033, 318] width 174 height 23
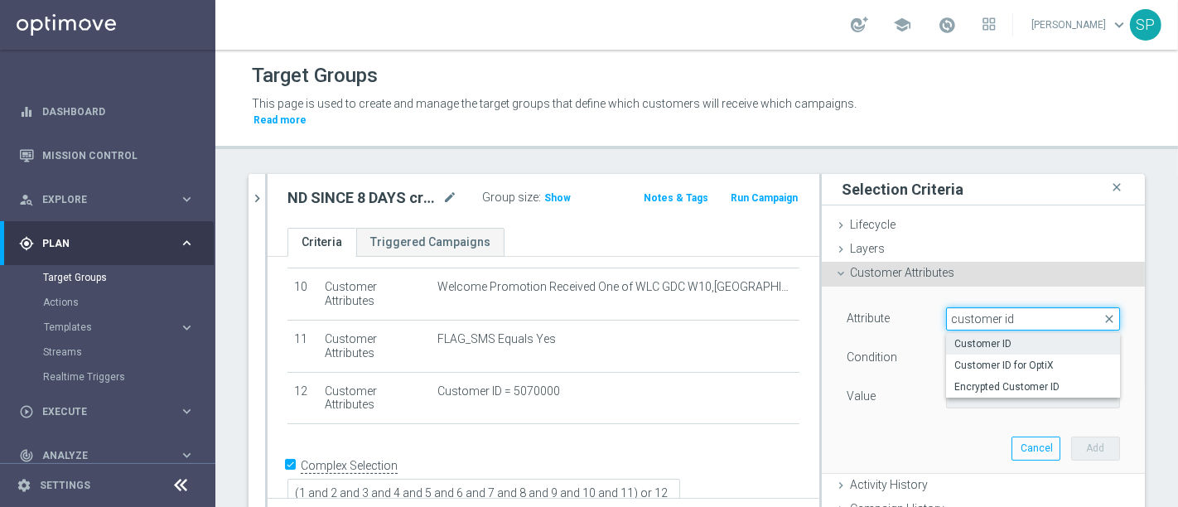
type input "customer id"
click at [961, 335] on label "Customer ID" at bounding box center [1033, 344] width 174 height 22
type input "Customer ID"
type input "="
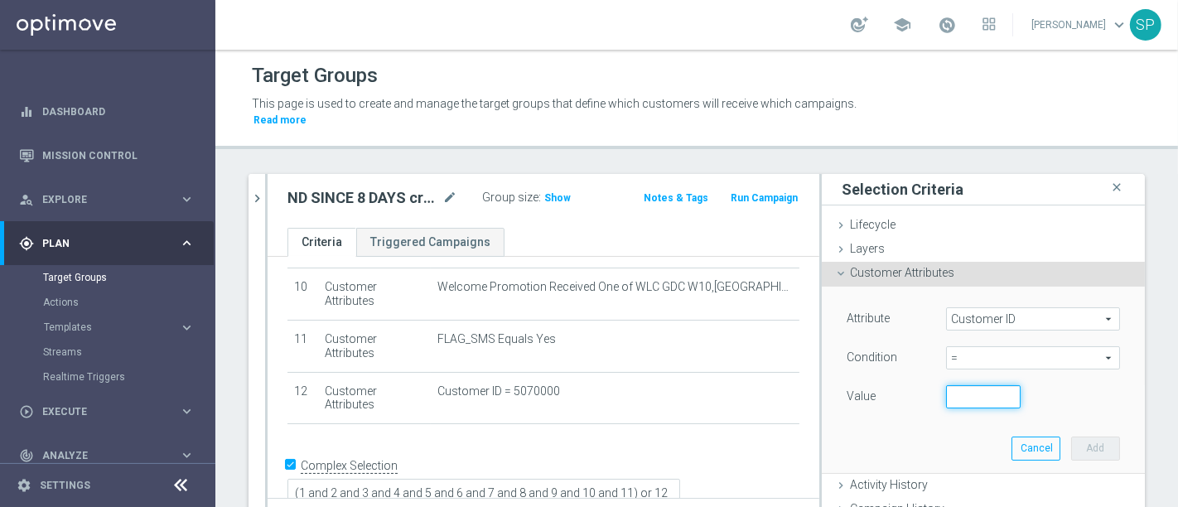
click at [946, 390] on input "number" at bounding box center [983, 396] width 75 height 23
paste input "3116313"
type input "3116313"
click at [1071, 436] on button "Add" at bounding box center [1095, 447] width 49 height 23
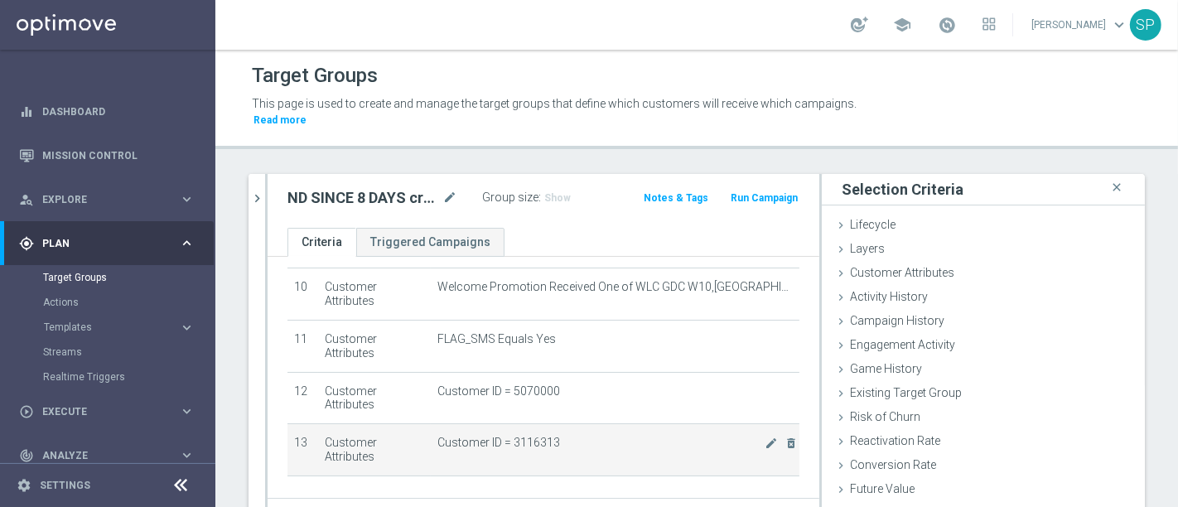
scroll to position [556, 0]
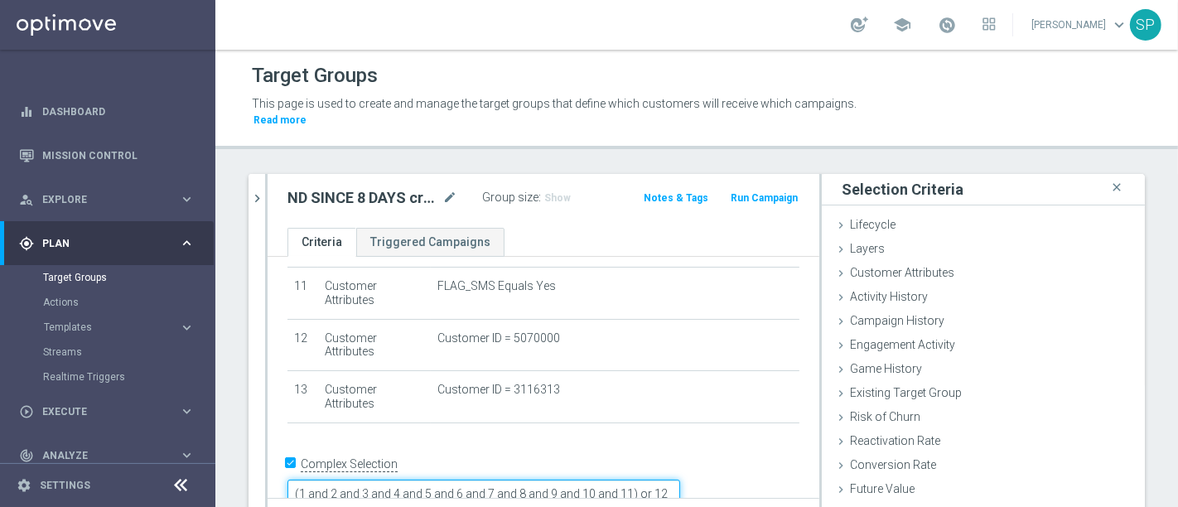
click at [627, 479] on textarea "(1 and 2 and 3 and 4 and 5 and 6 and 7 and 8 and 9 and 10 and 11) or 12" at bounding box center [483, 493] width 393 height 29
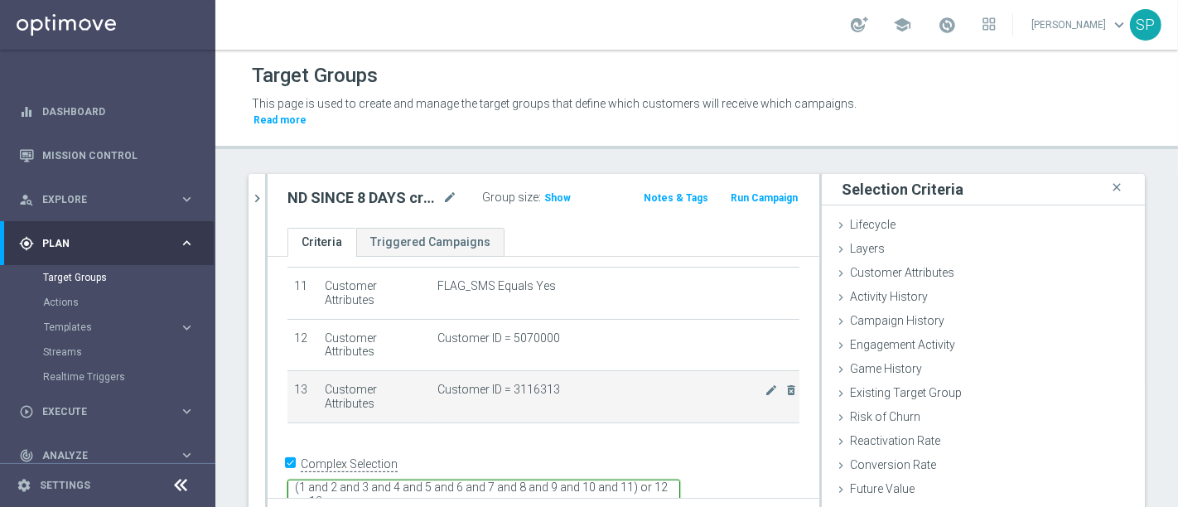
scroll to position [79, 0]
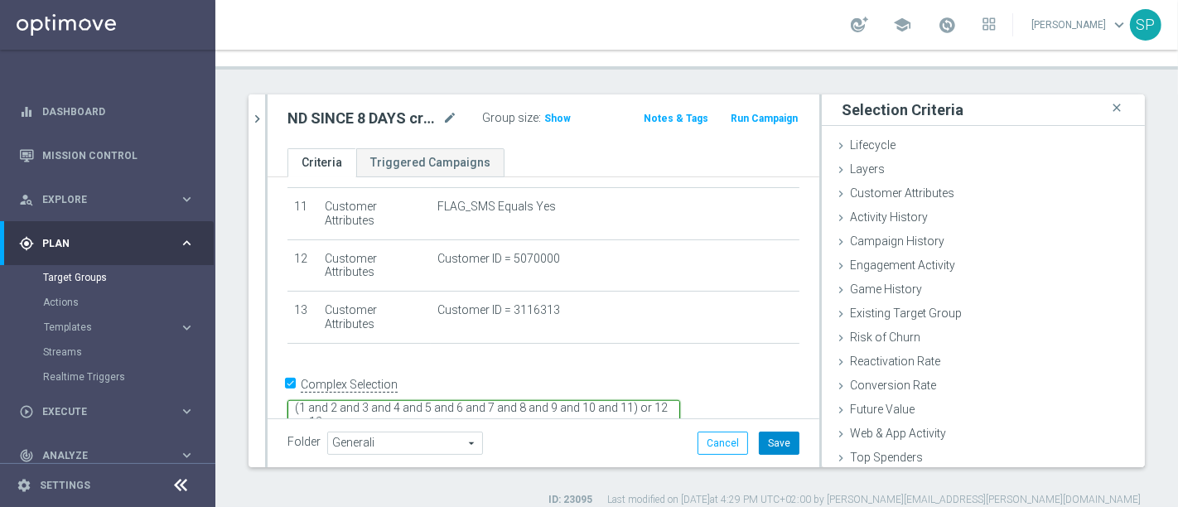
type textarea "(1 and 2 and 3 and 4 and 5 and 6 and 7 and 8 and 9 and 10 and 11) or 12 or 13"
click at [759, 431] on button "Save" at bounding box center [779, 442] width 41 height 23
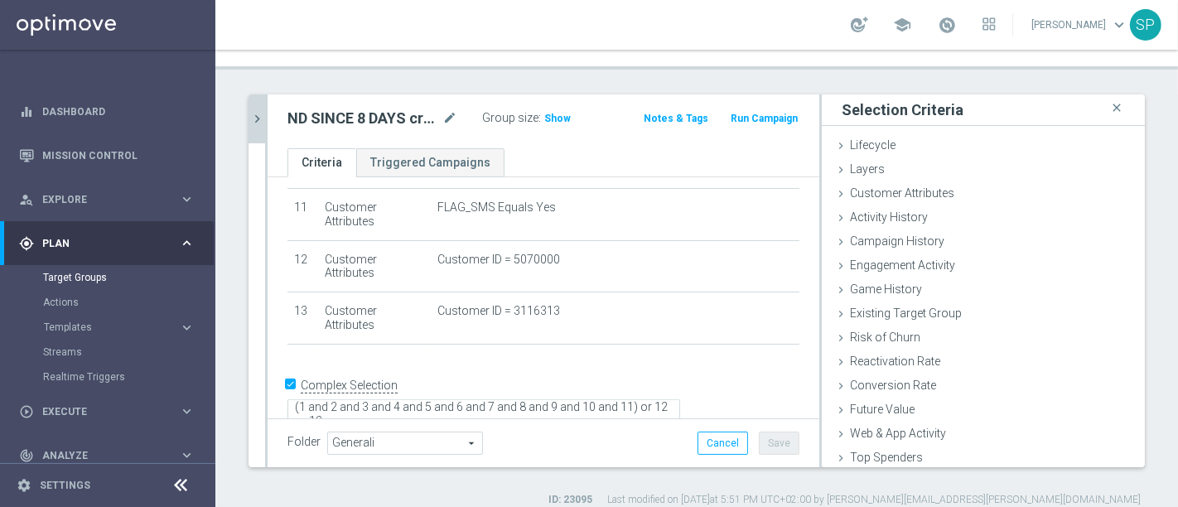
click at [250, 94] on button "chevron_right" at bounding box center [256, 118] width 17 height 49
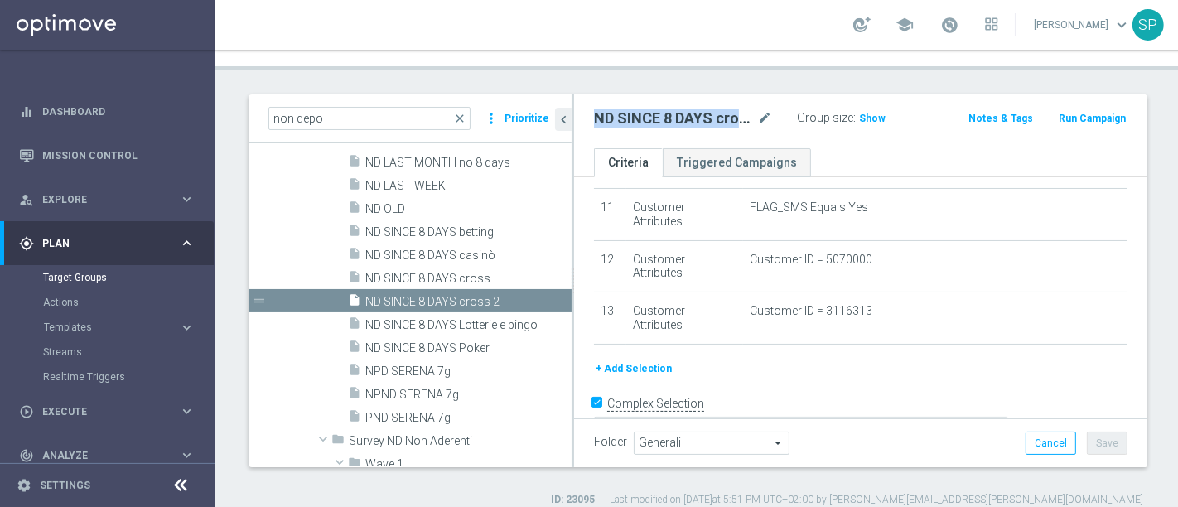
drag, startPoint x: 591, startPoint y: 103, endPoint x: 741, endPoint y: 100, distance: 149.9
click at [741, 107] on div "ND SINCE 8 DAYS cross 2 mode_edit Group size : Show" at bounding box center [767, 118] width 372 height 23
copy h2 "ND SINCE 8 DAYS cros"
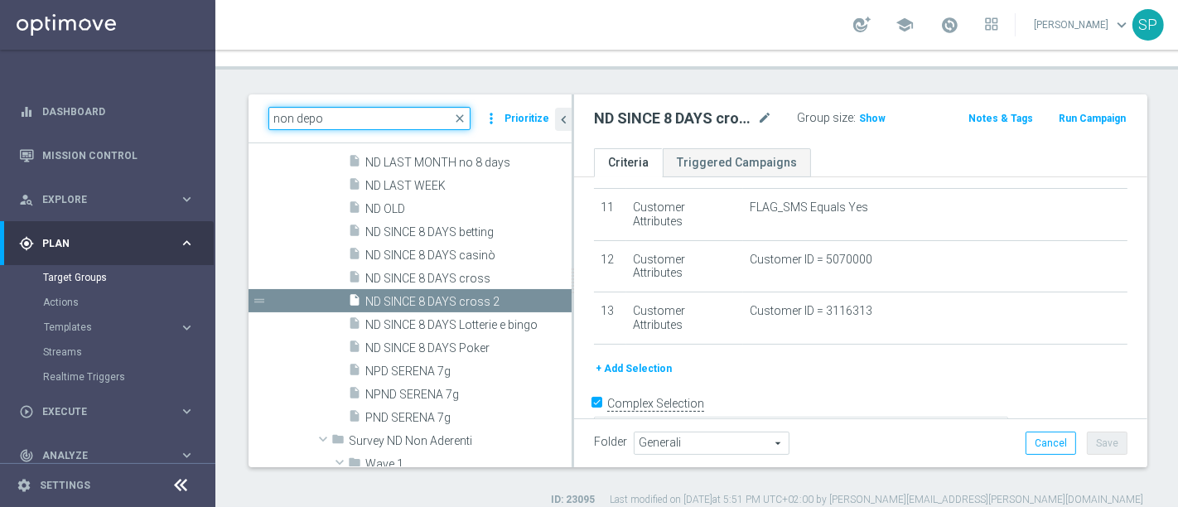
drag, startPoint x: 350, startPoint y: 92, endPoint x: 222, endPoint y: 100, distance: 128.6
click at [222, 100] on div "non depo close more_vert Prioritize Customer Target Groups library_add create_n…" at bounding box center [697, 300] width 965 height 412
paste input "ND SINCE 8 DAYS cros"
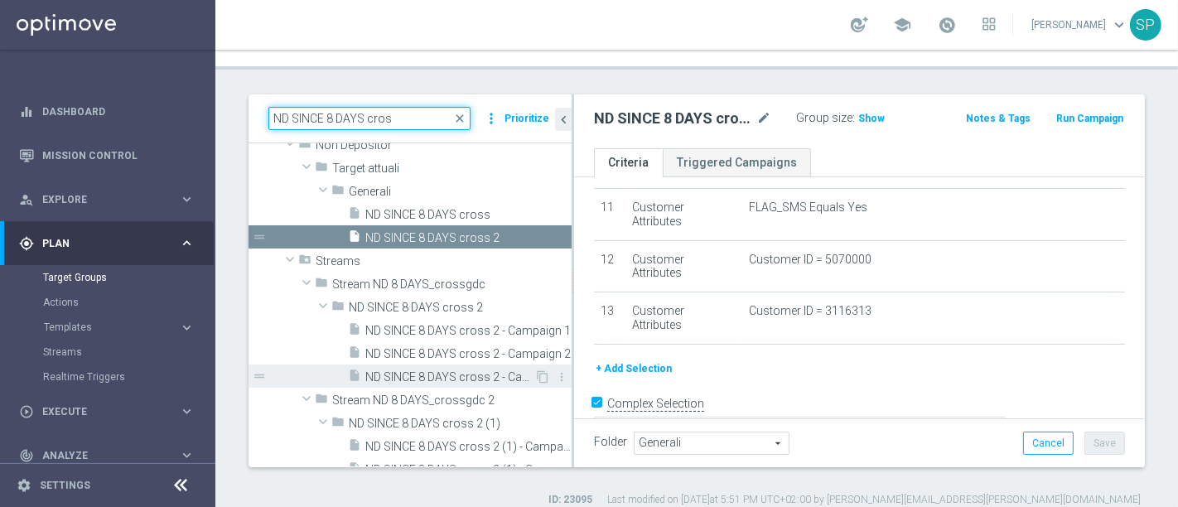
scroll to position [67, 0]
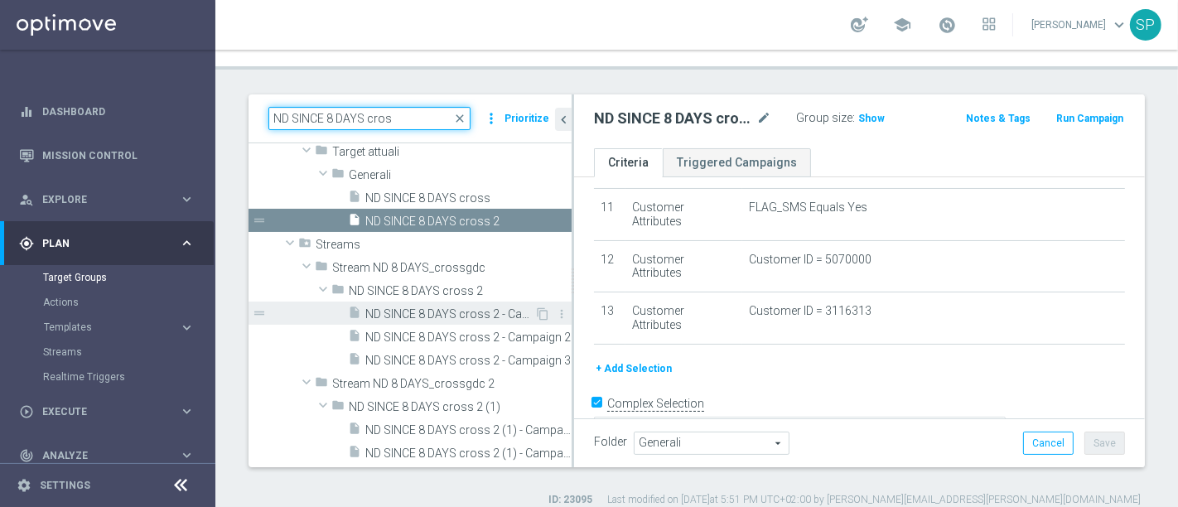
type input "ND SINCE 8 DAYS cros"
click at [473, 306] on div "insert_drive_file ND SINCE 8 DAYS cross 2 - Campaign 1" at bounding box center [441, 312] width 186 height 23
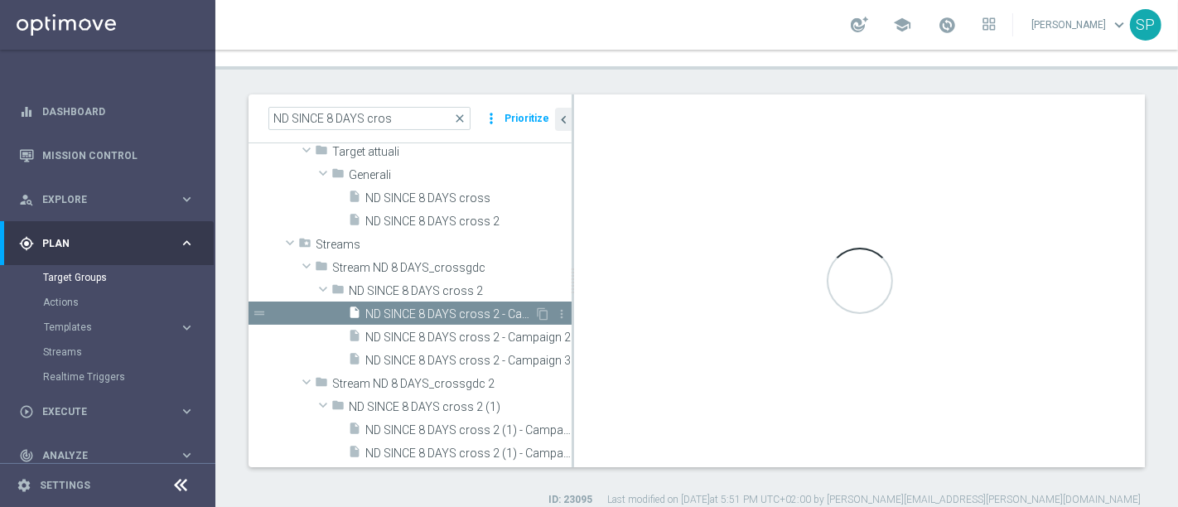
type textarea "(((1)) AND (( 2 and 3 and 4 and 5 and 6 and 7 and 8 and 9 and 10 and 11 and 12 …"
type input "ND SINCE 8 DAYS cross 2"
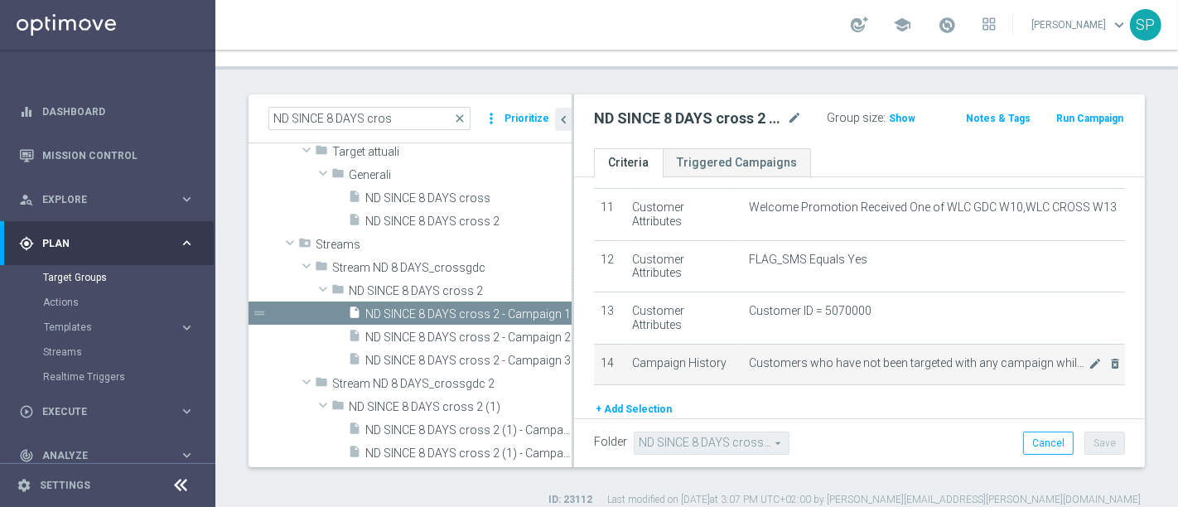
scroll to position [613, 0]
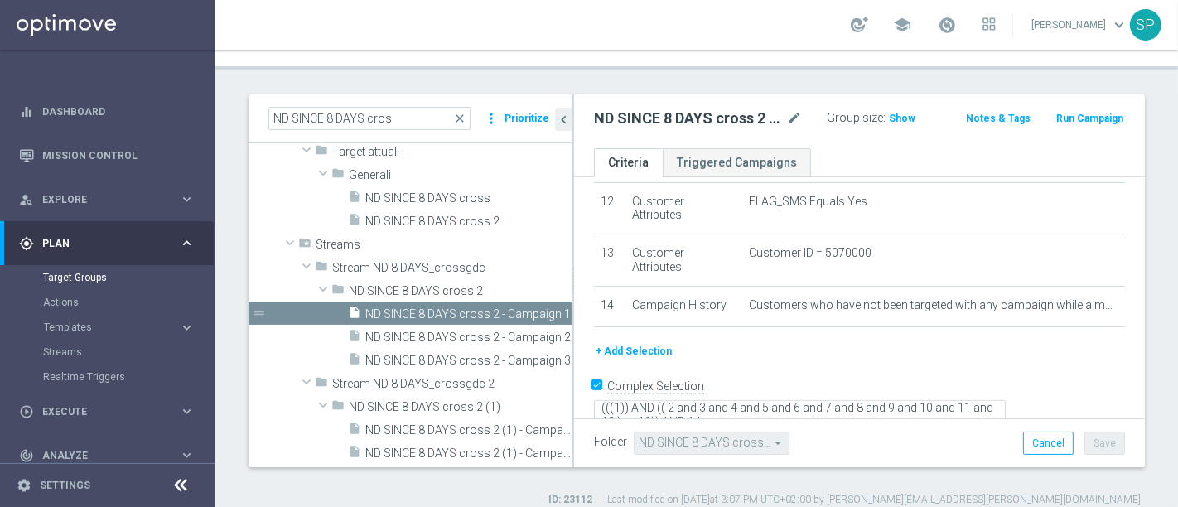
click at [643, 342] on button "+ Add Selection" at bounding box center [633, 351] width 79 height 18
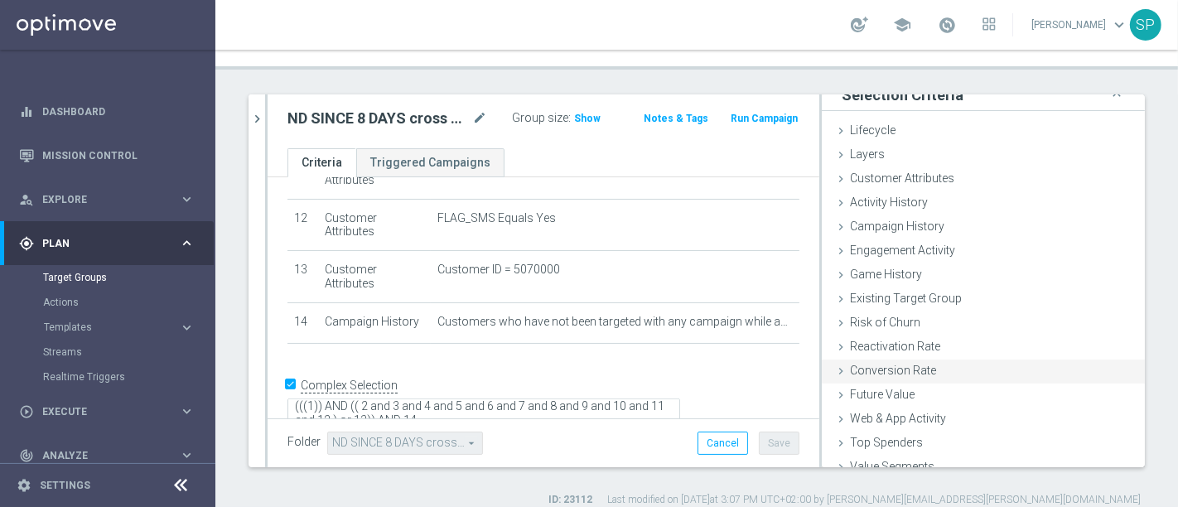
scroll to position [0, 0]
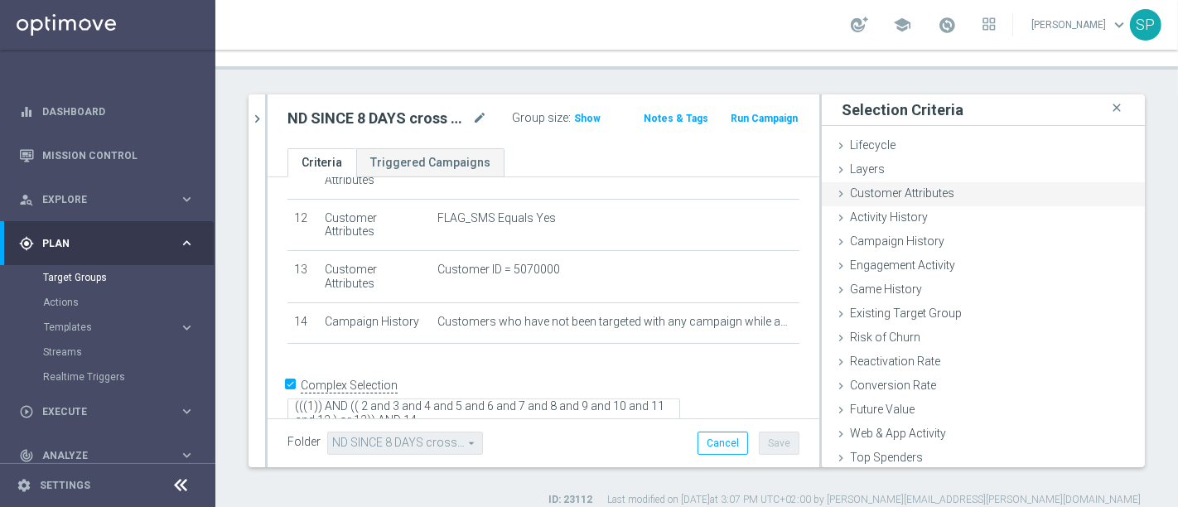
click at [896, 186] on span "Customer Attributes" at bounding box center [902, 192] width 104 height 13
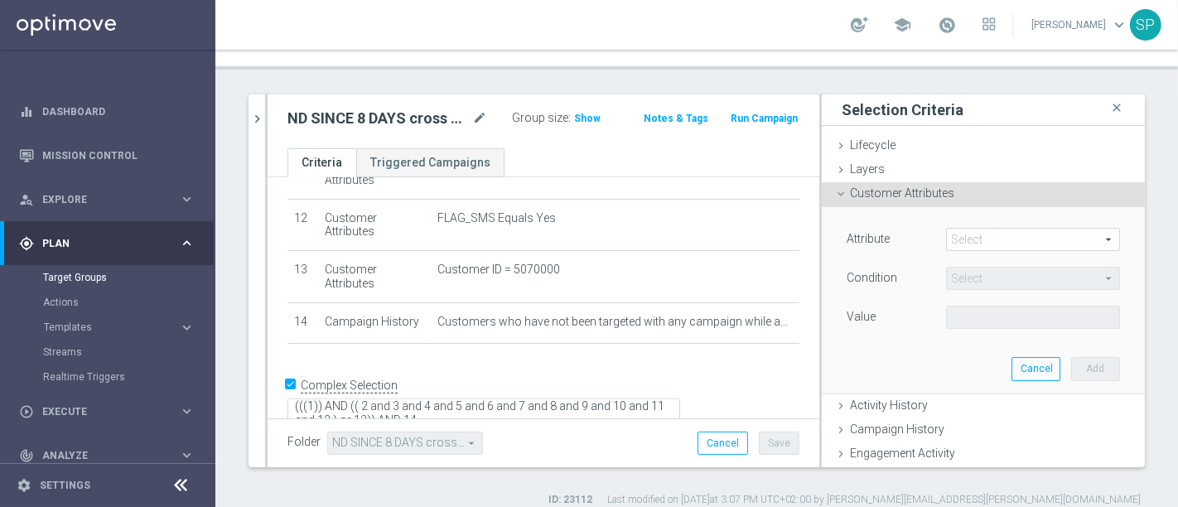
click at [971, 229] on span at bounding box center [1033, 240] width 172 height 22
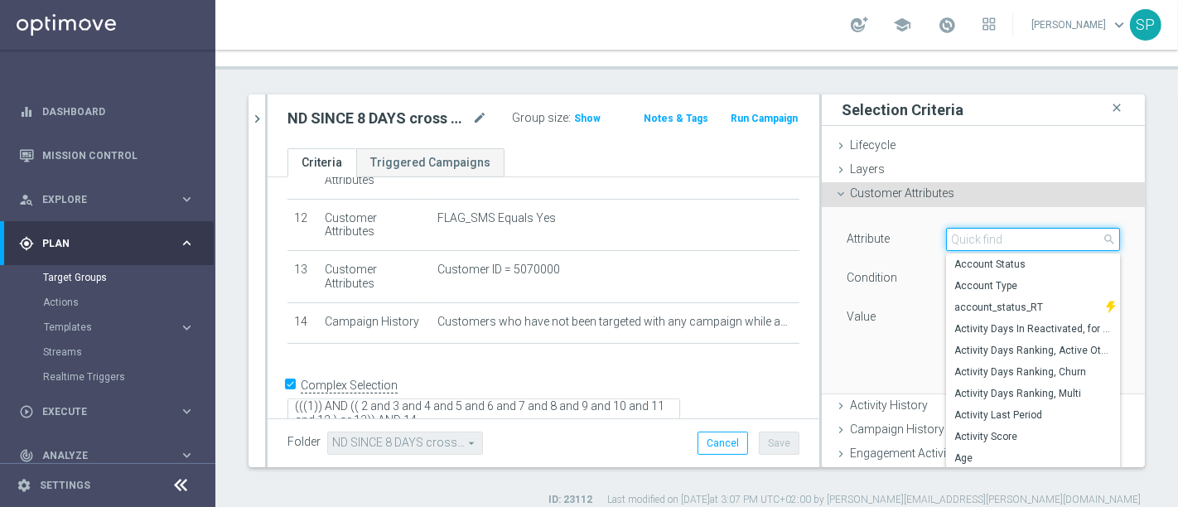
click at [1017, 228] on input "search" at bounding box center [1033, 239] width 174 height 23
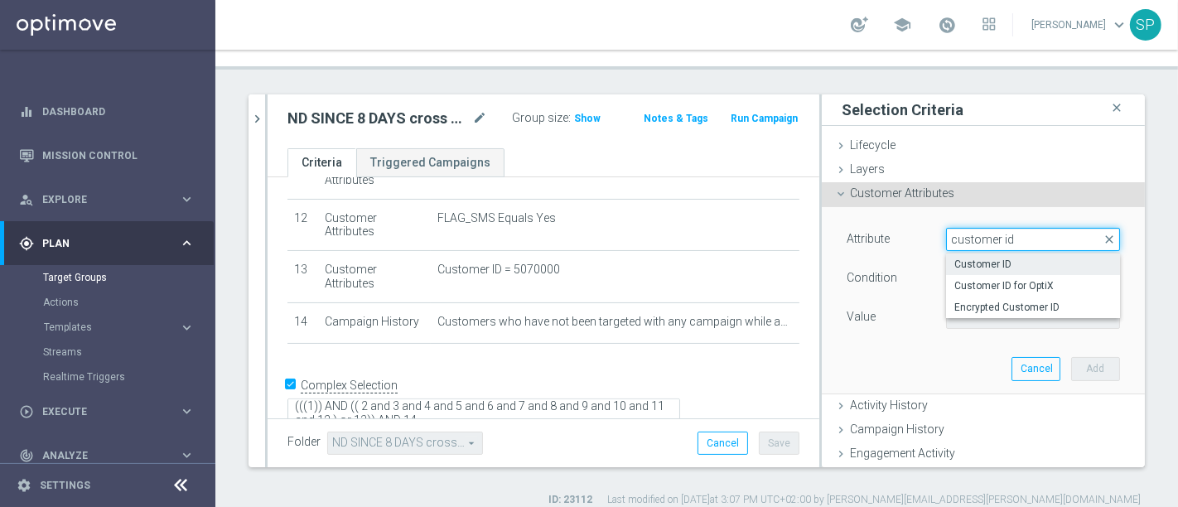
type input "customer id"
click at [1003, 258] on span "Customer ID" at bounding box center [1032, 264] width 157 height 13
type input "Customer ID"
type input "="
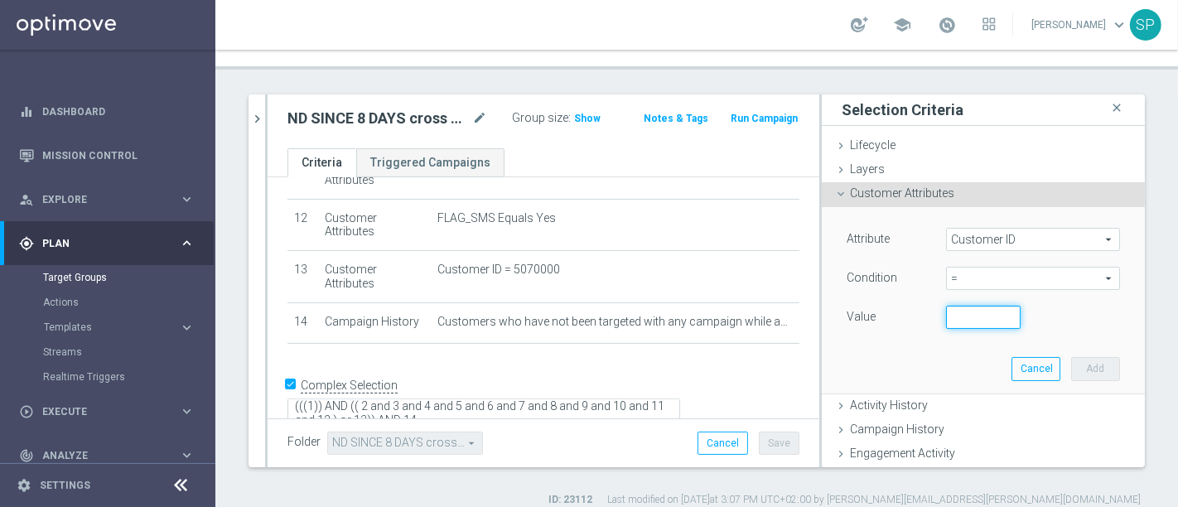
click at [967, 306] on input "number" at bounding box center [983, 317] width 75 height 23
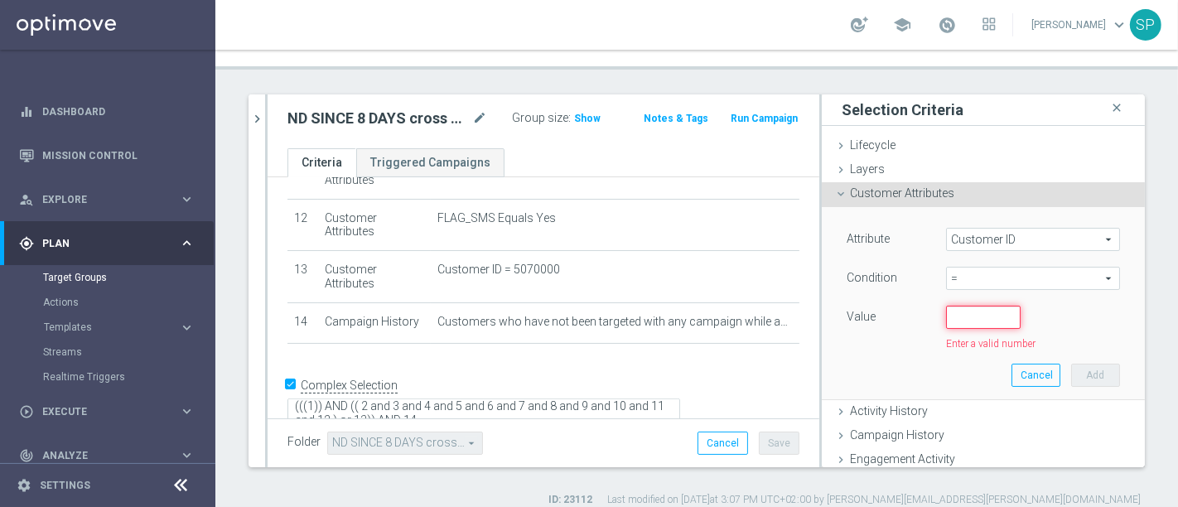
paste input "3116313"
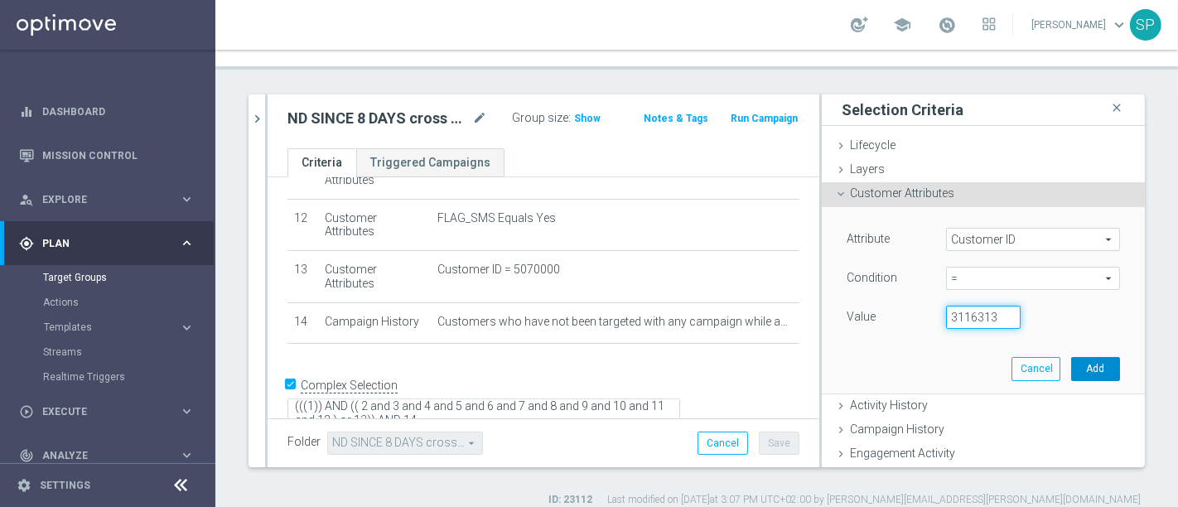
type input "3116313"
click at [1071, 357] on button "Add" at bounding box center [1095, 368] width 49 height 23
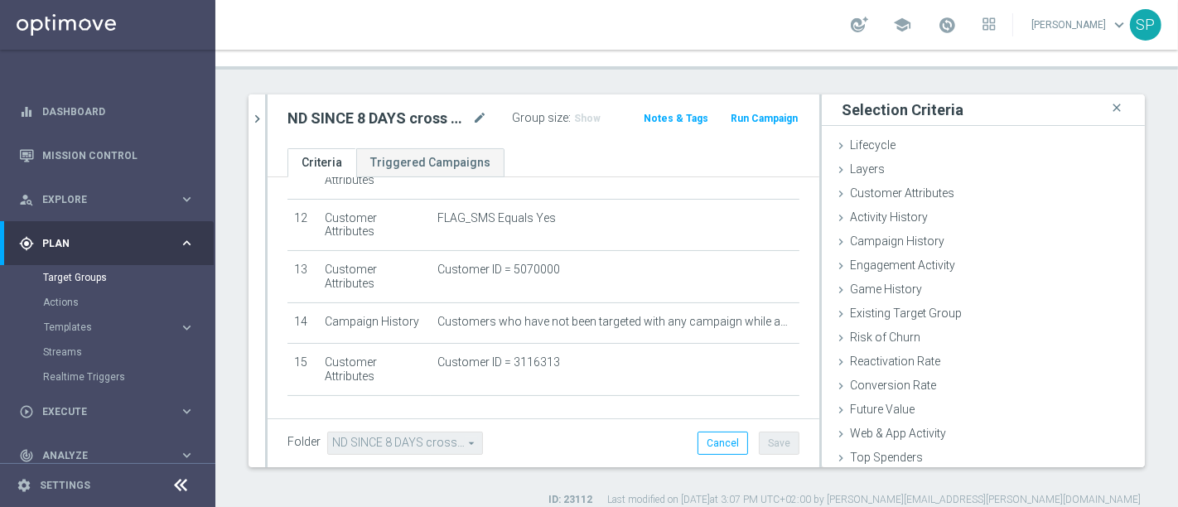
scroll to position [648, 0]
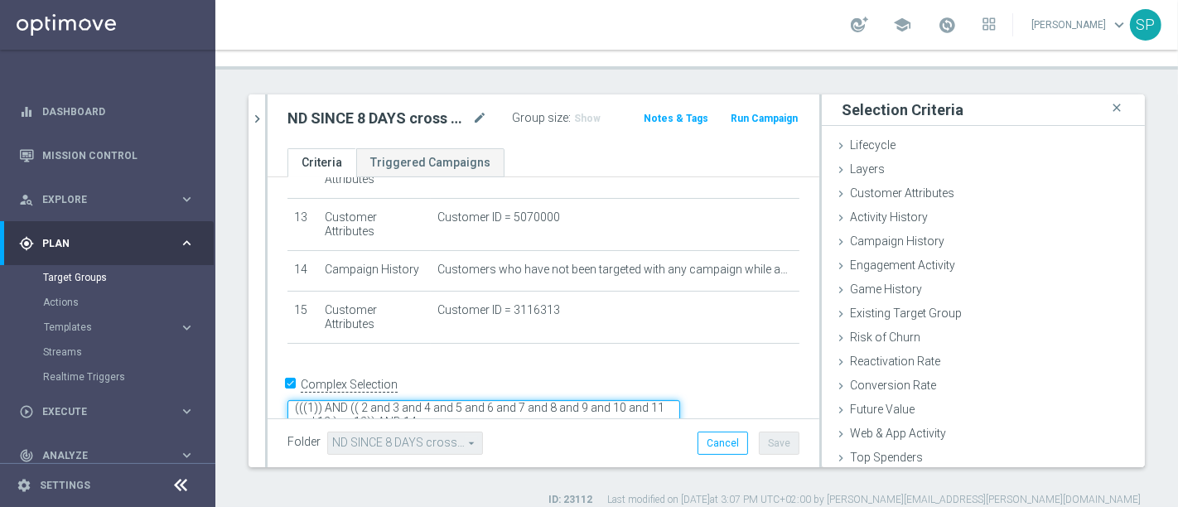
click at [616, 400] on textarea "(((1)) AND (( 2 and 3 and 4 and 5 and 6 and 7 and 8 and 9 and 10 and 11 and 12 …" at bounding box center [483, 414] width 393 height 29
click at [522, 400] on textarea "(((1)) AND (( 2 and 3 and 4 and 5 and 6 and 7 and 8 and 9 and 10 and 11 and 12 …" at bounding box center [483, 414] width 393 height 29
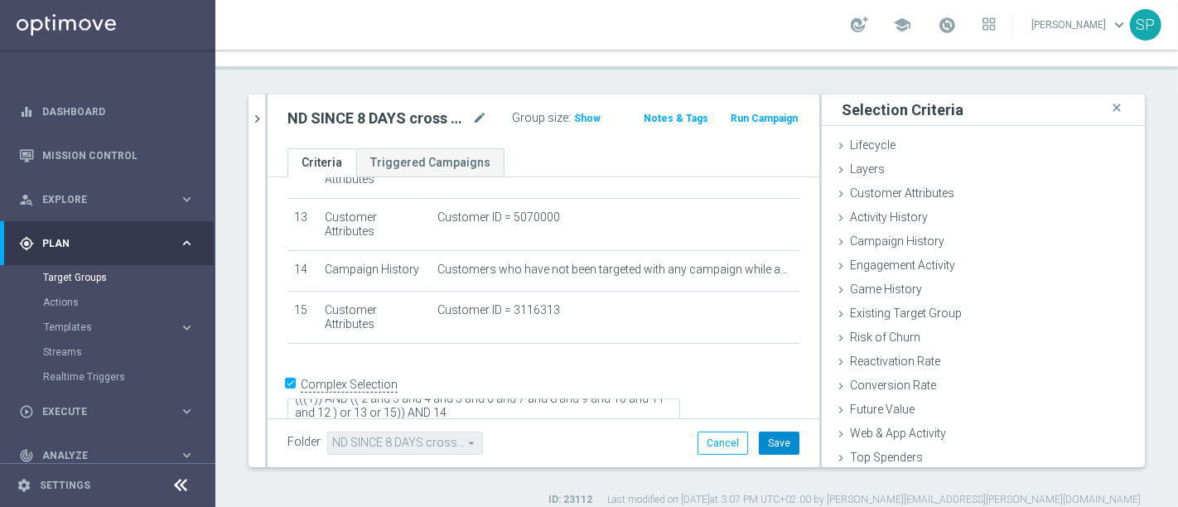
scroll to position [648, 0]
click at [759, 431] on button "Save" at bounding box center [779, 442] width 41 height 23
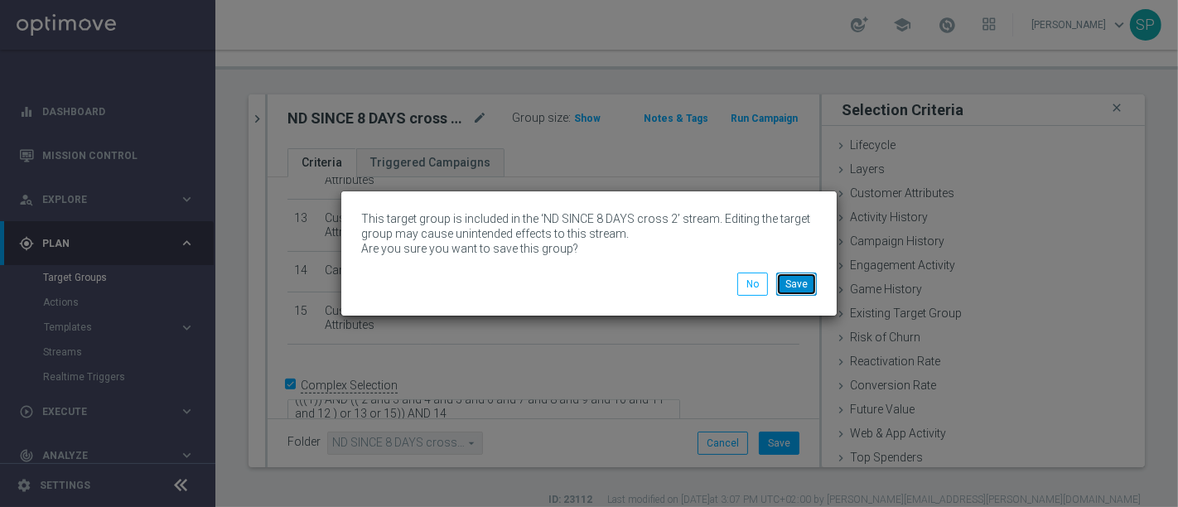
click at [800, 281] on button "Save" at bounding box center [796, 283] width 41 height 23
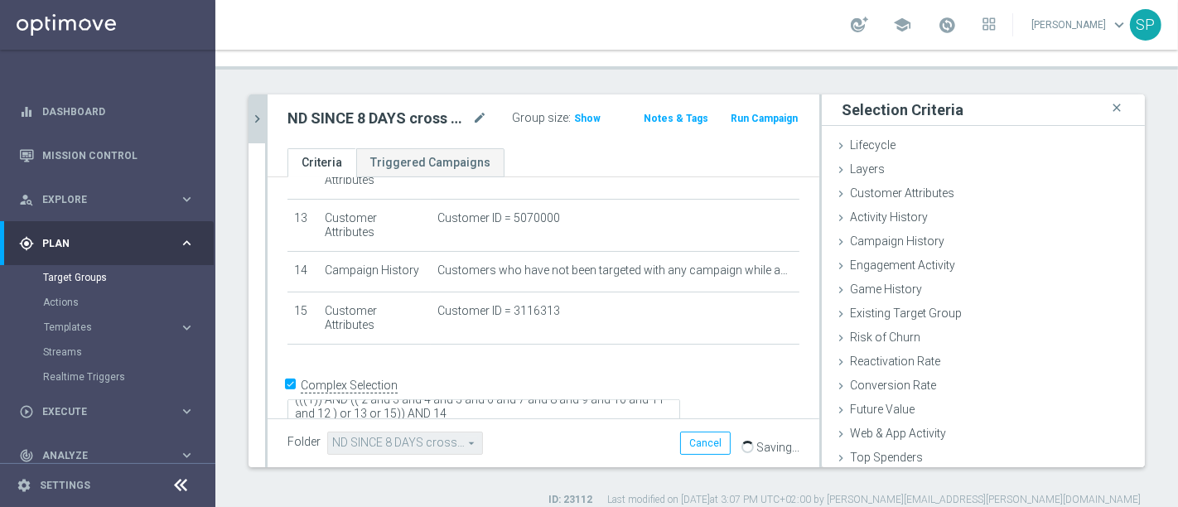
click at [255, 117] on button "chevron_right" at bounding box center [256, 118] width 17 height 49
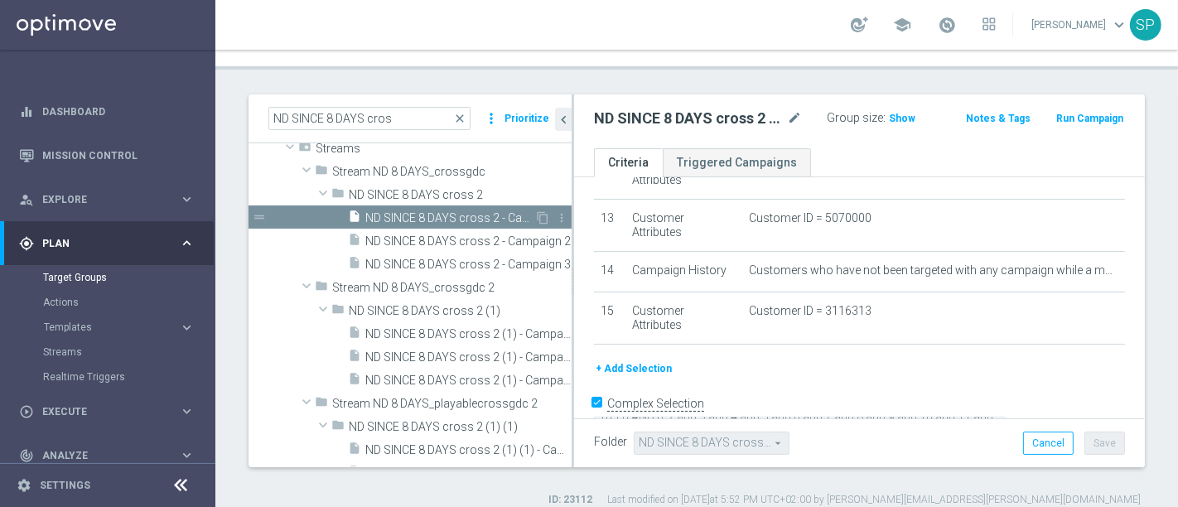
scroll to position [167, 0]
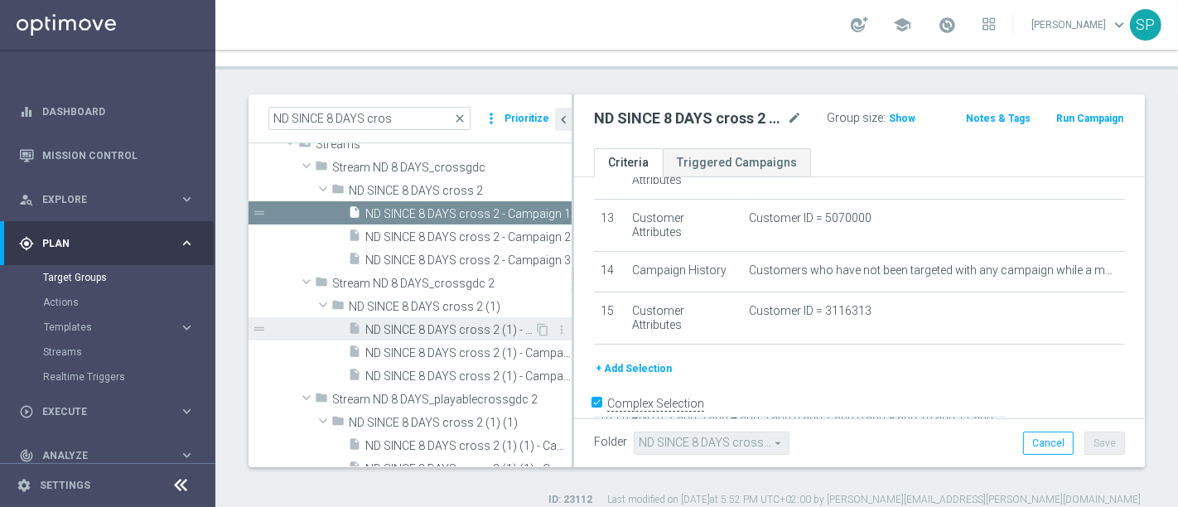
click at [443, 323] on span "ND SINCE 8 DAYS cross 2 (1) - Campaign 1" at bounding box center [449, 330] width 169 height 14
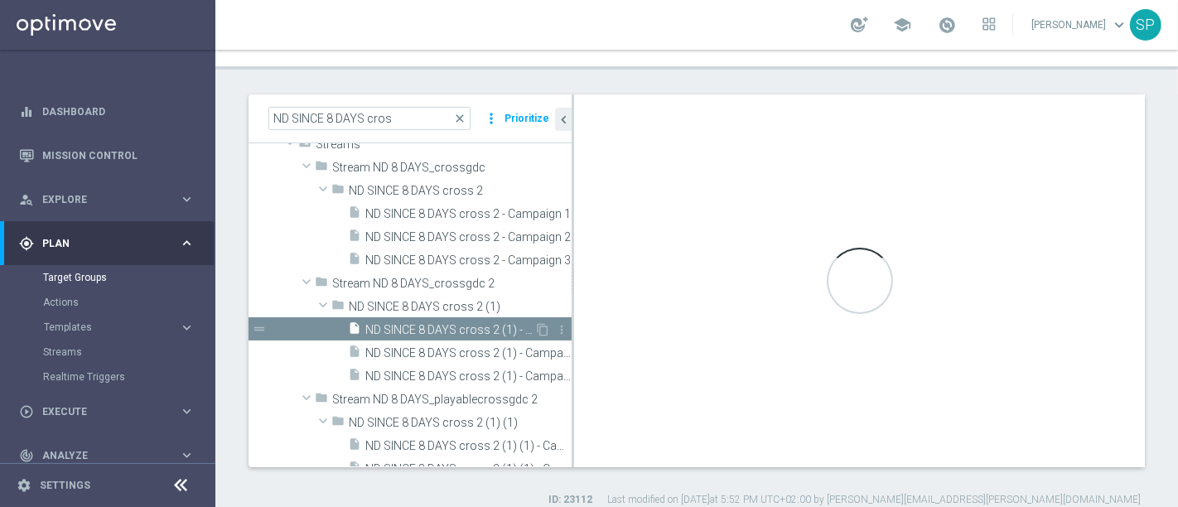
type textarea "(((1)) AND (( 2 and 3 and 4 and 5 and 6 and 7 and 8 and 9 and 10 and 11 and 12 …"
type input "ND SINCE 8 DAYS cross 2 (1)"
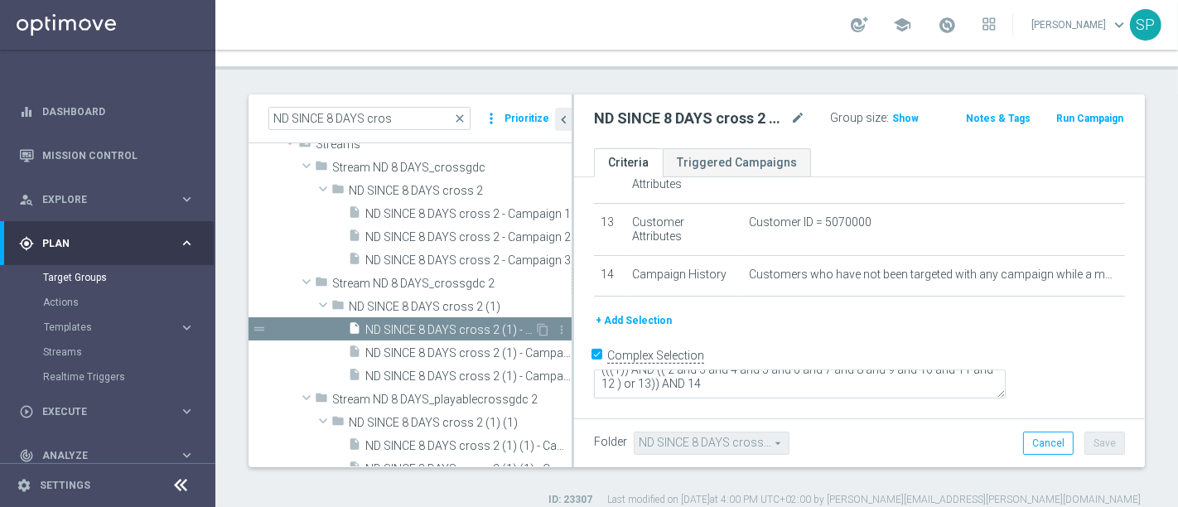
scroll to position [613, 0]
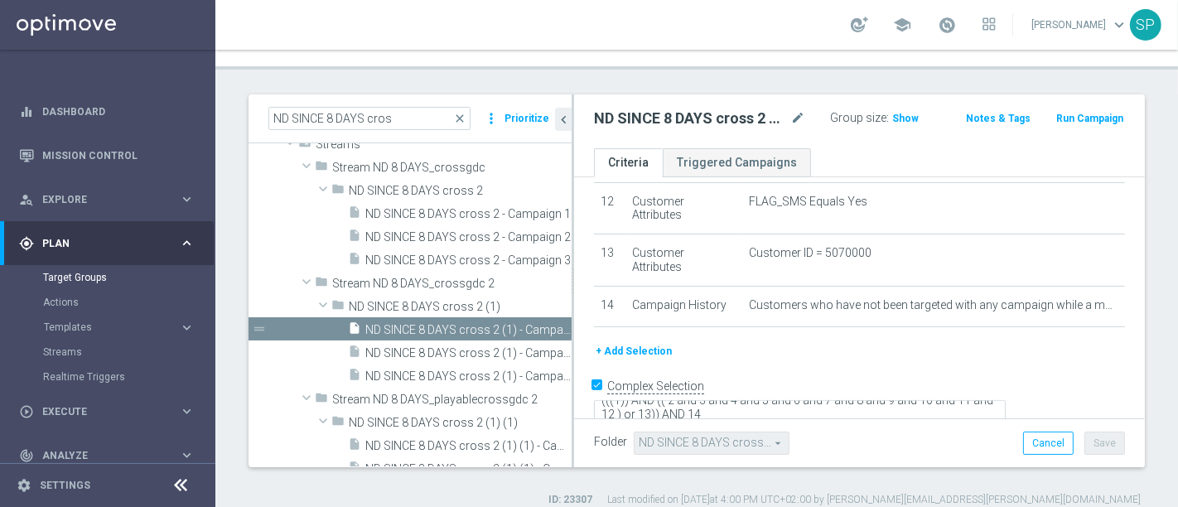
click at [643, 342] on button "+ Add Selection" at bounding box center [633, 351] width 79 height 18
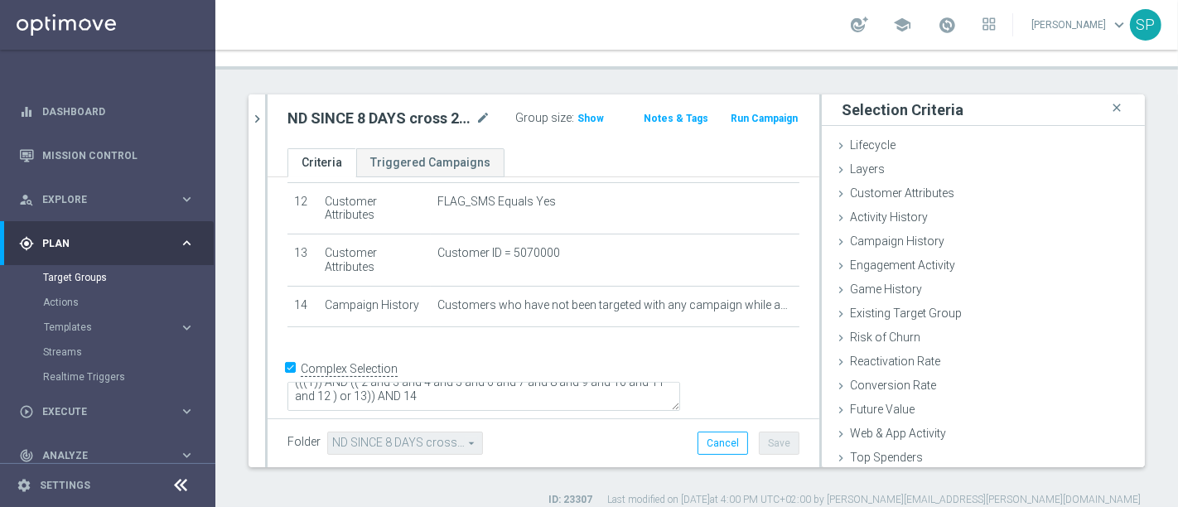
scroll to position [596, 0]
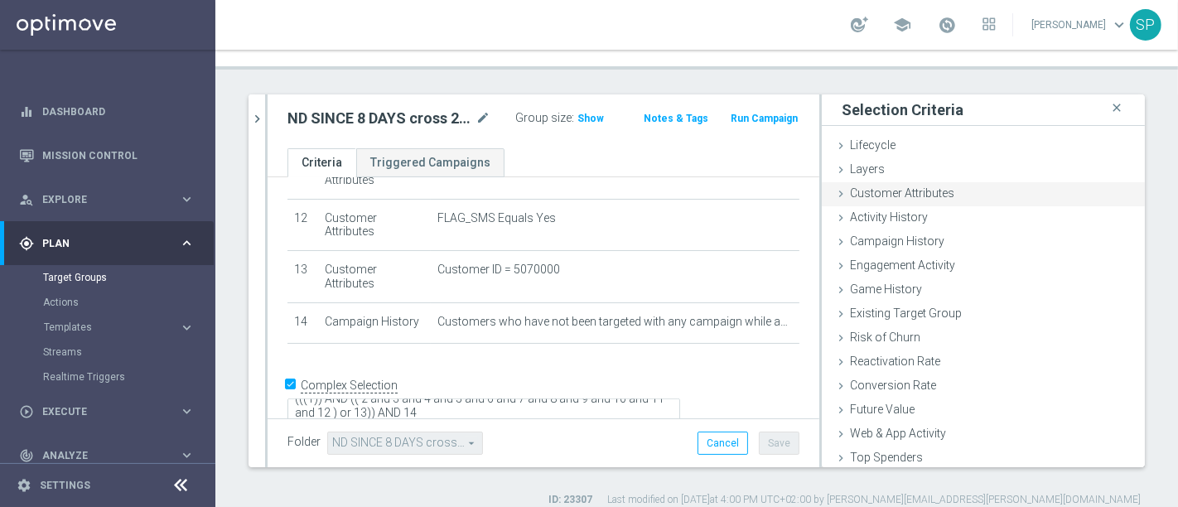
click at [946, 182] on div "Customer Attributes done selection saved" at bounding box center [982, 194] width 323 height 25
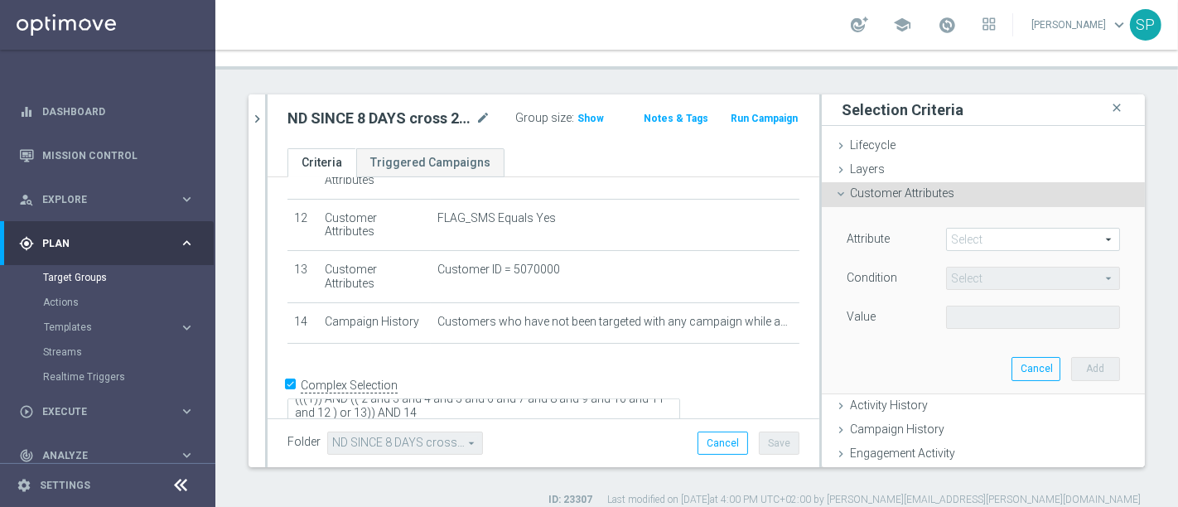
click at [966, 229] on span at bounding box center [1033, 240] width 172 height 22
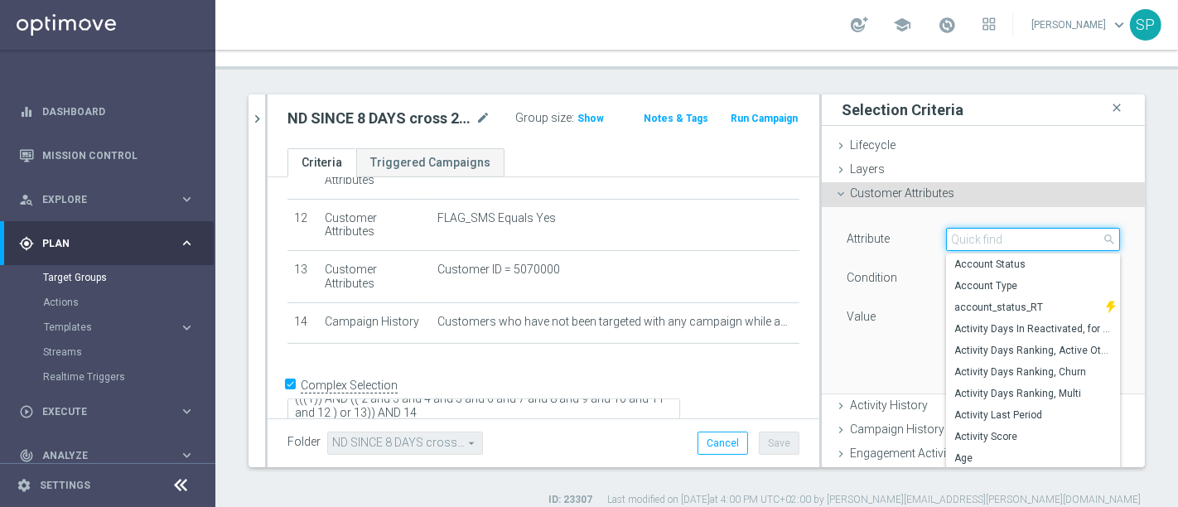
click at [966, 228] on input "search" at bounding box center [1033, 239] width 174 height 23
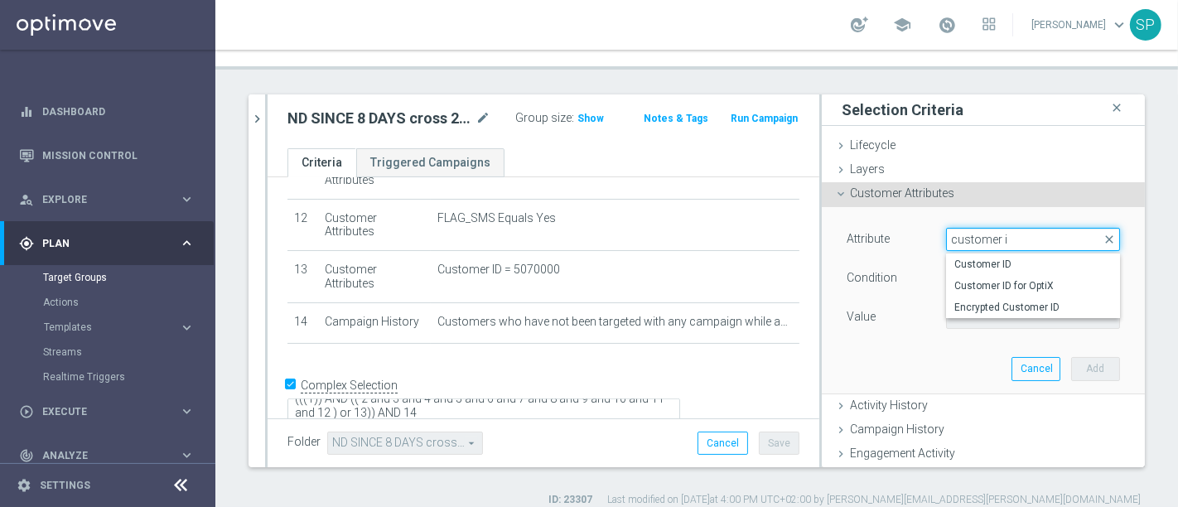
type input "customer i"
click at [971, 258] on span "Customer ID" at bounding box center [1032, 264] width 157 height 13
type input "Customer ID"
type input "="
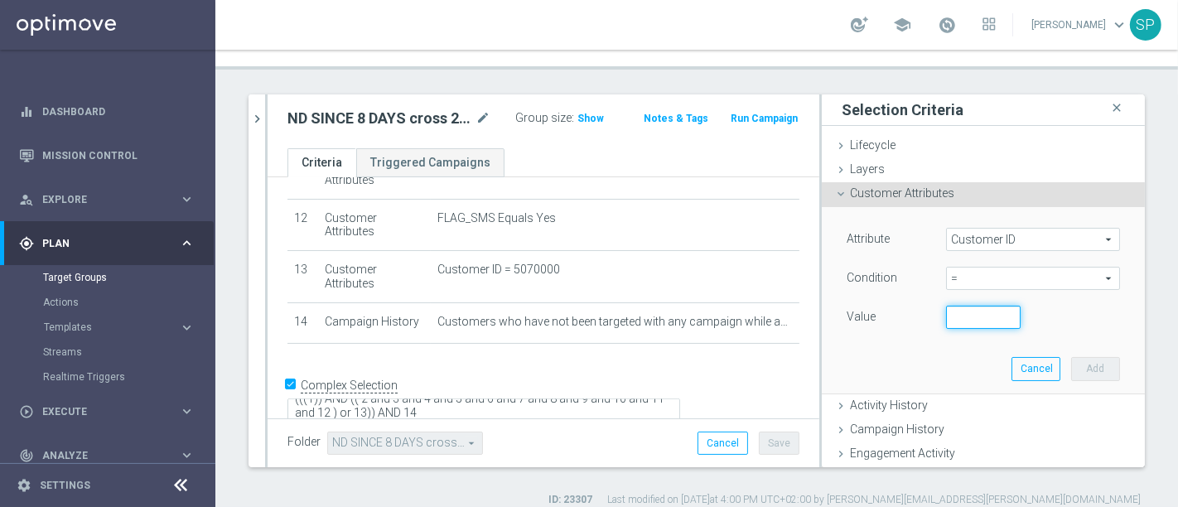
click at [961, 306] on input "number" at bounding box center [983, 317] width 75 height 23
paste input "3116313"
type input "3116313"
click at [1071, 357] on button "Add" at bounding box center [1095, 368] width 49 height 23
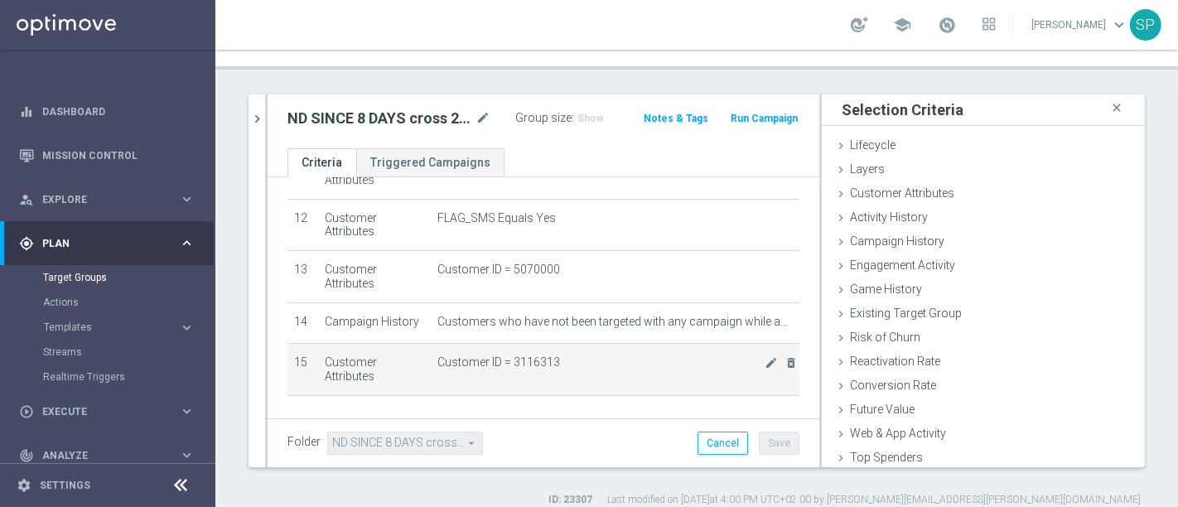
scroll to position [648, 0]
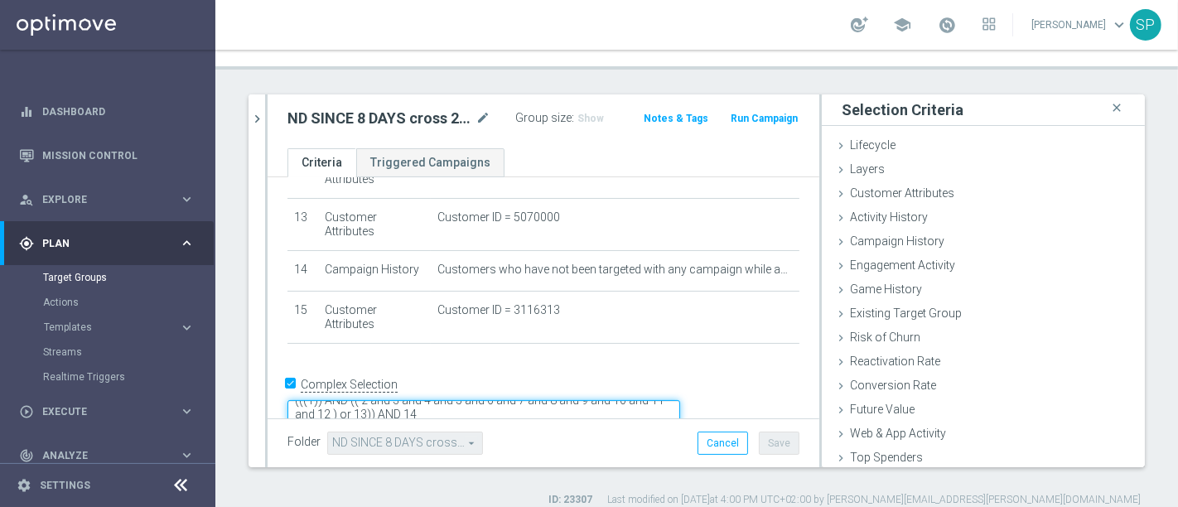
click at [523, 400] on textarea "(((1)) AND (( 2 and 3 and 4 and 5 and 6 and 7 and 8 and 9 and 10 and 11 and 12 …" at bounding box center [483, 414] width 393 height 29
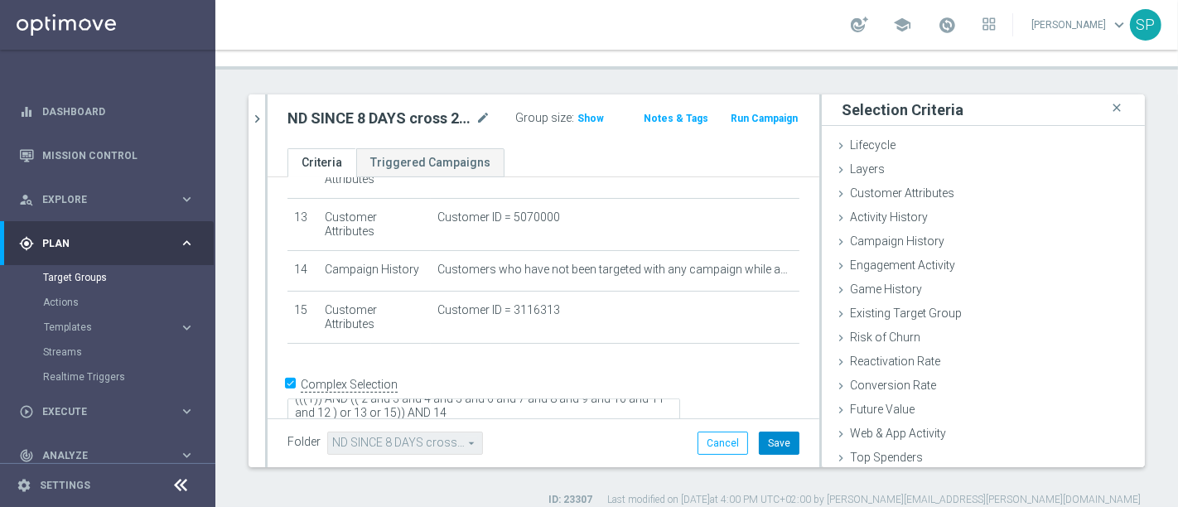
click at [759, 431] on button "Save" at bounding box center [779, 442] width 41 height 23
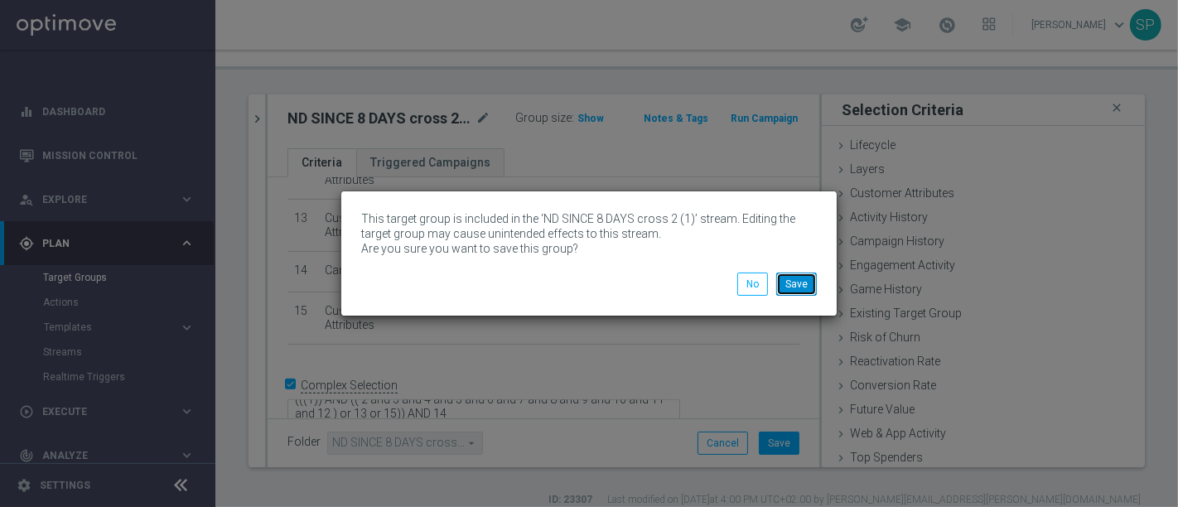
click at [797, 285] on button "Save" at bounding box center [796, 283] width 41 height 23
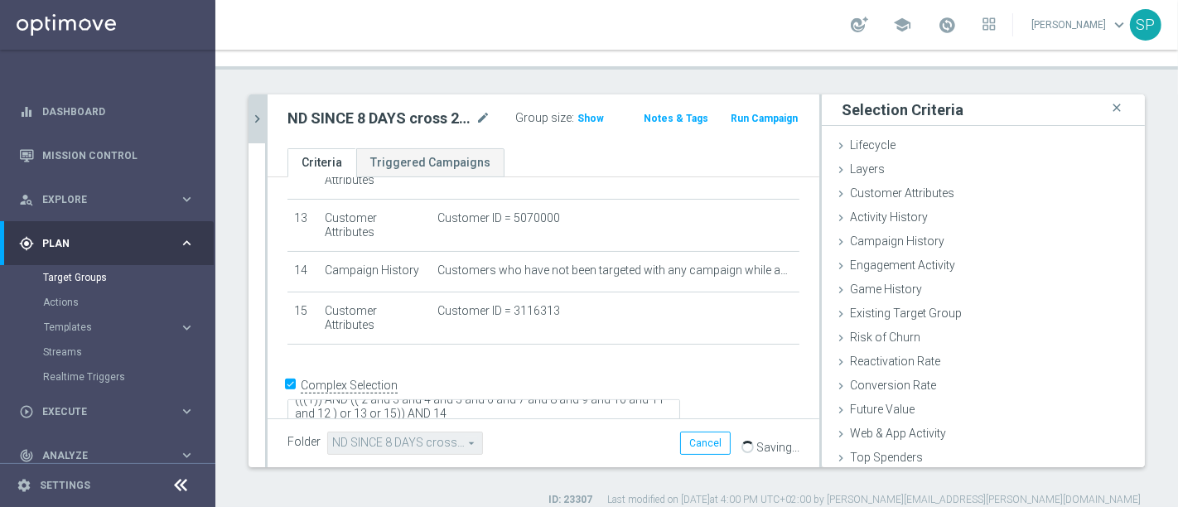
click at [250, 111] on icon "chevron_right" at bounding box center [257, 119] width 16 height 16
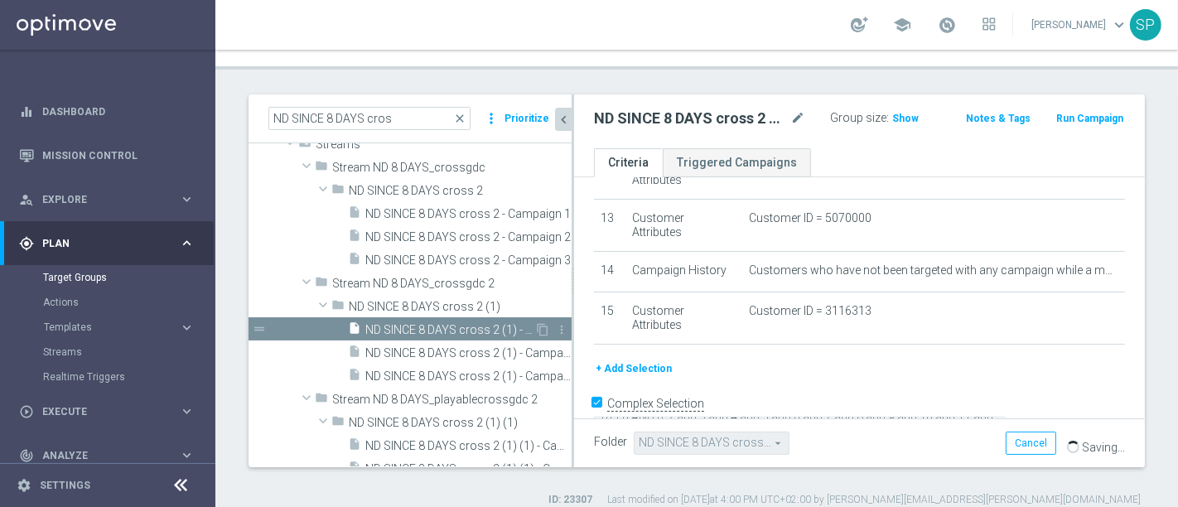
scroll to position [207, 0]
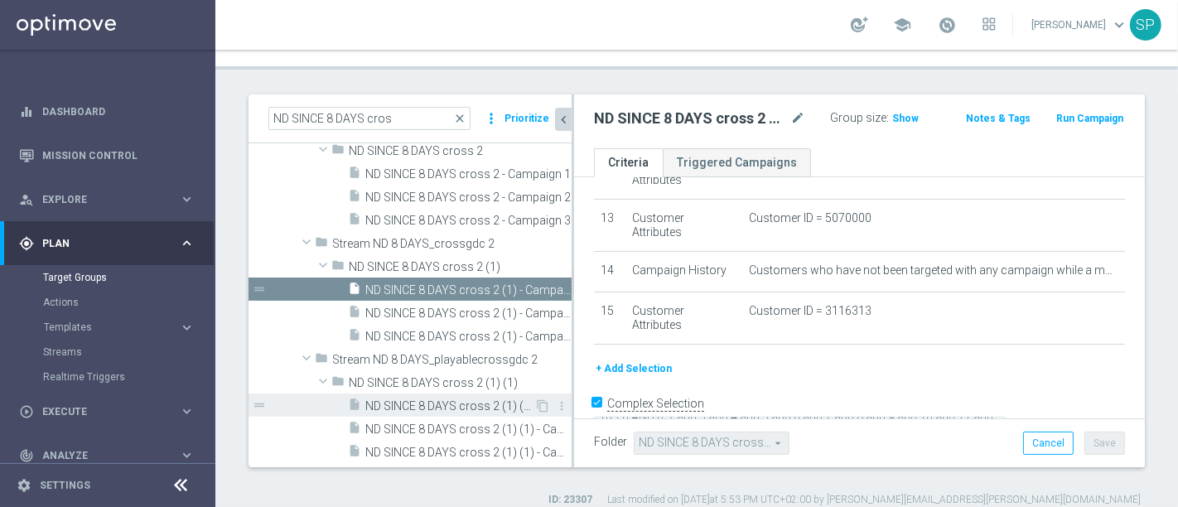
click at [476, 399] on span "ND SINCE 8 DAYS cross 2 (1) (1) - Campaign 1" at bounding box center [449, 406] width 169 height 14
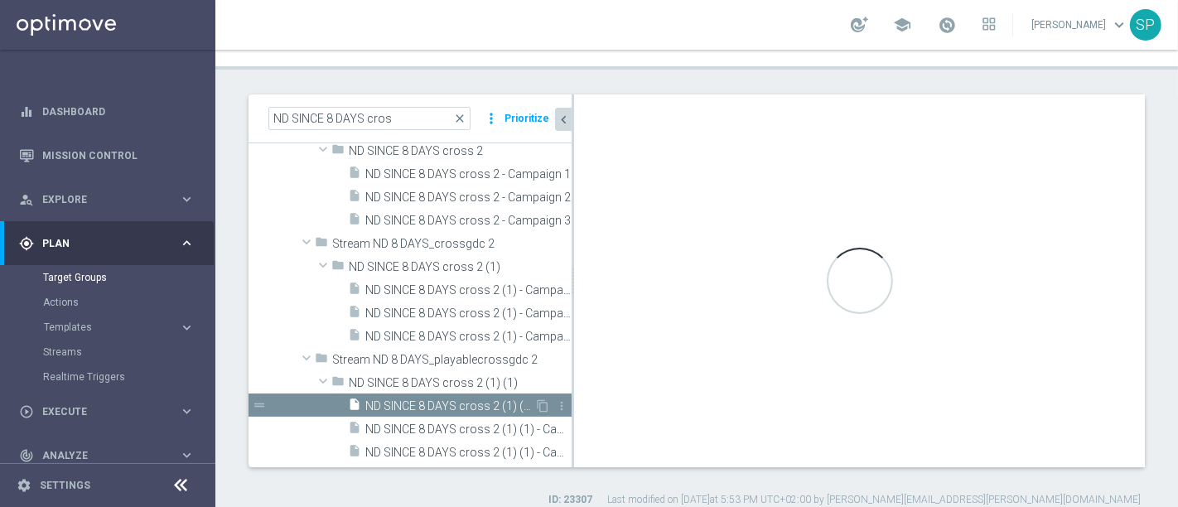
type textarea "(((1)) AND (( 2 and 3 and 4 and 5 and 6 and 7 and 8 and 9 and 10 and 11 and 12 …"
type input "ND SINCE 8 DAYS cross 2 (1) (1)"
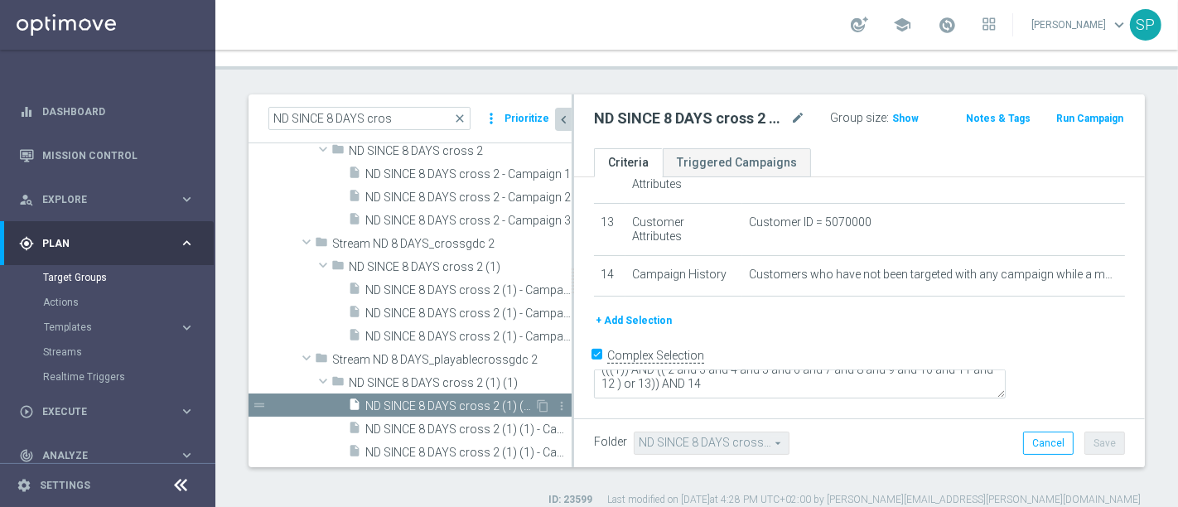
scroll to position [613, 0]
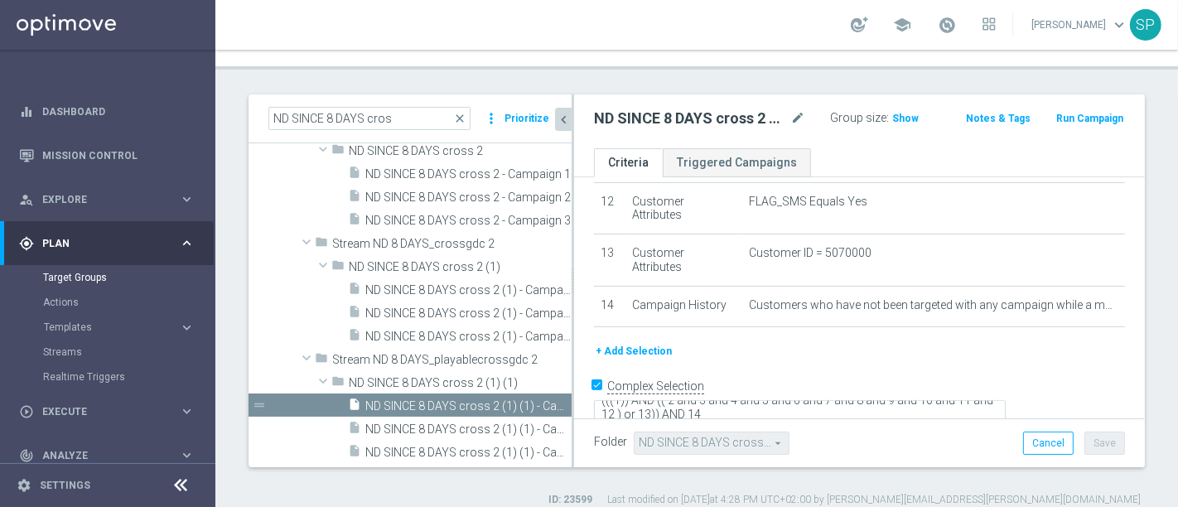
click at [625, 342] on button "+ Add Selection" at bounding box center [633, 351] width 79 height 18
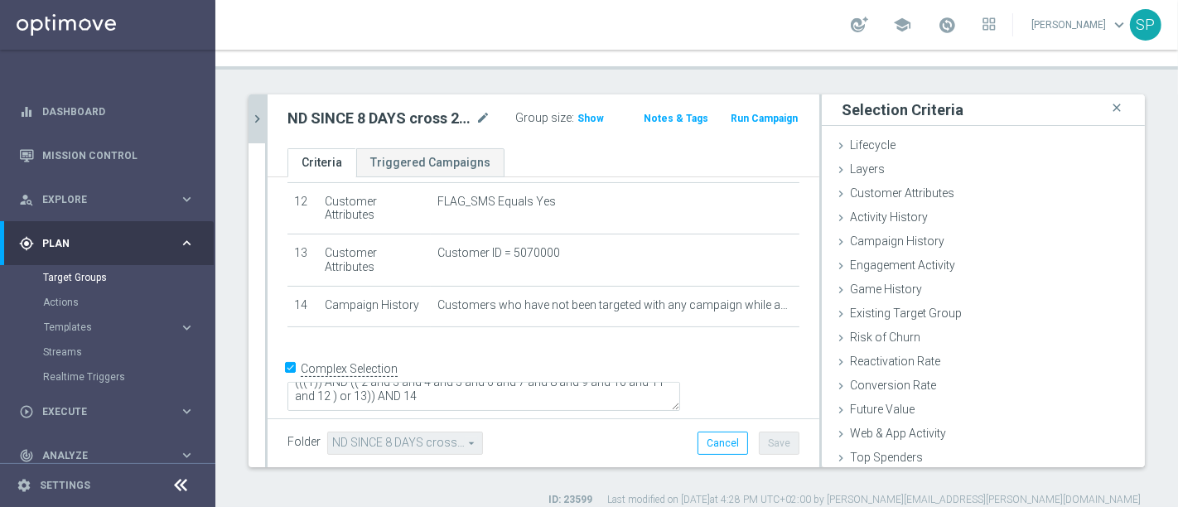
scroll to position [596, 0]
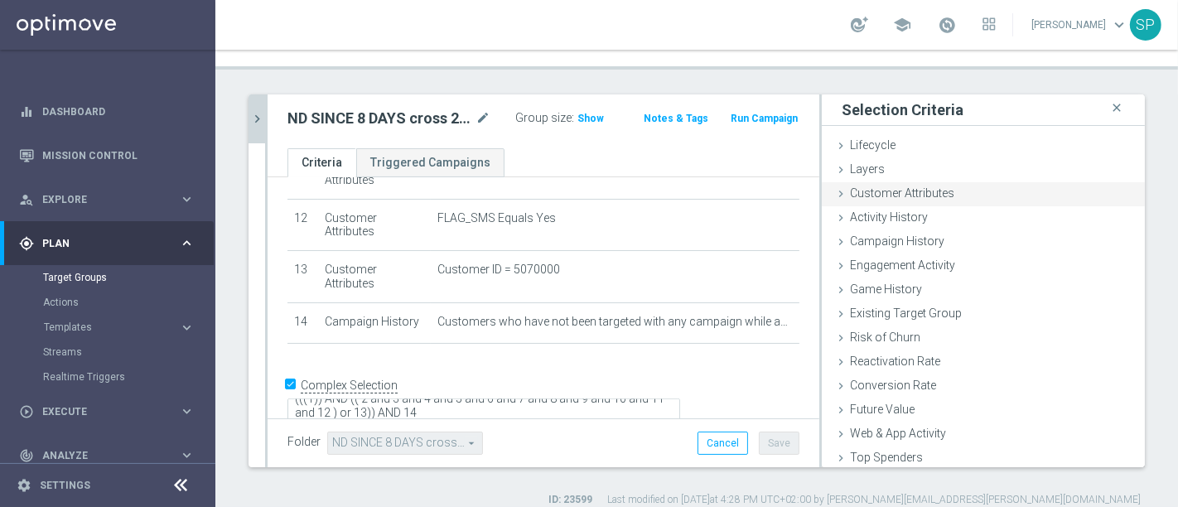
click at [944, 183] on div "Customer Attributes done selection saved" at bounding box center [982, 194] width 323 height 25
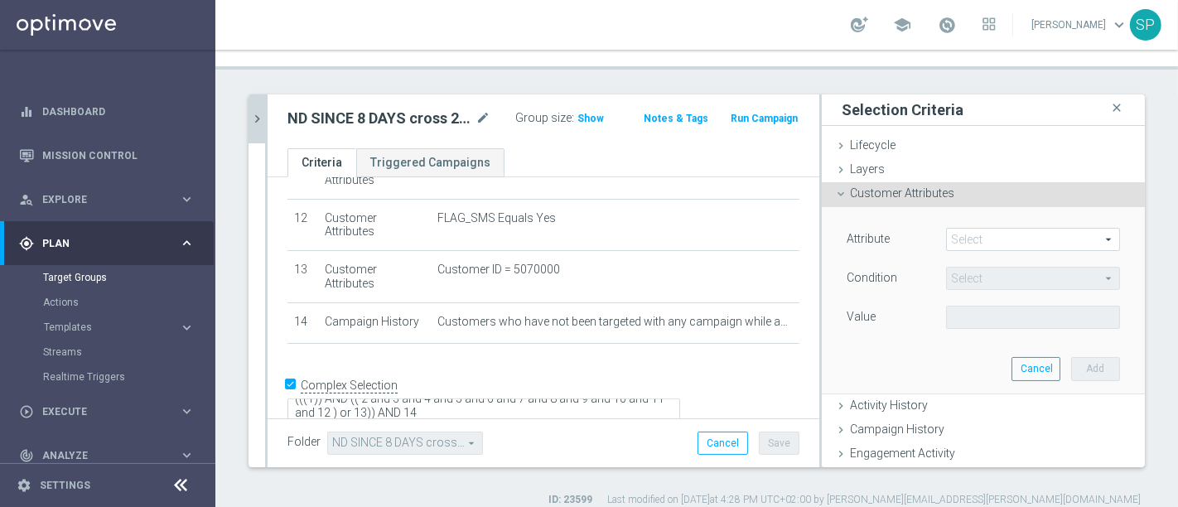
click at [965, 229] on span at bounding box center [1033, 240] width 172 height 22
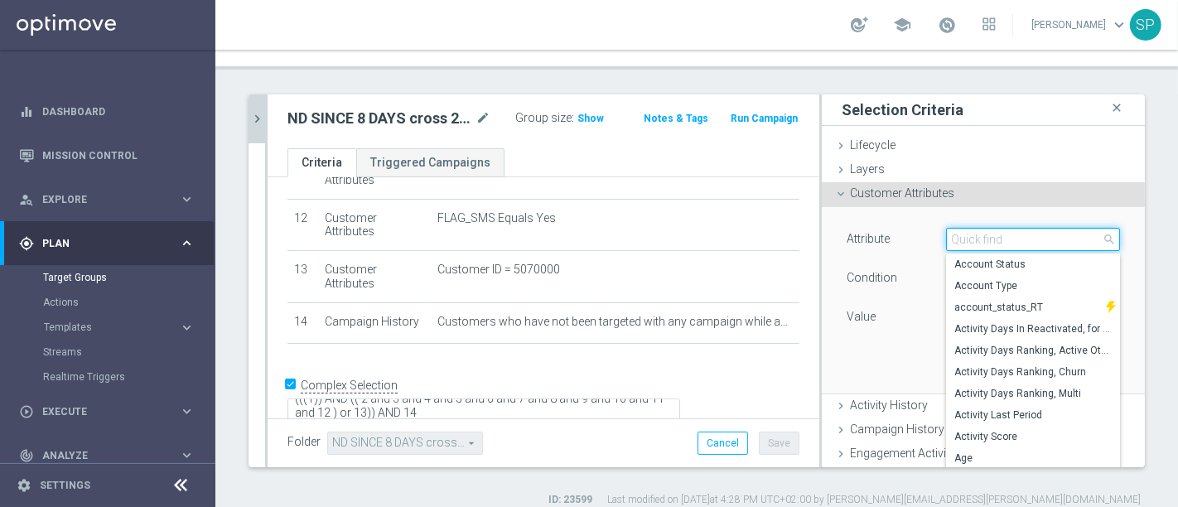
click at [965, 228] on input "search" at bounding box center [1033, 239] width 174 height 23
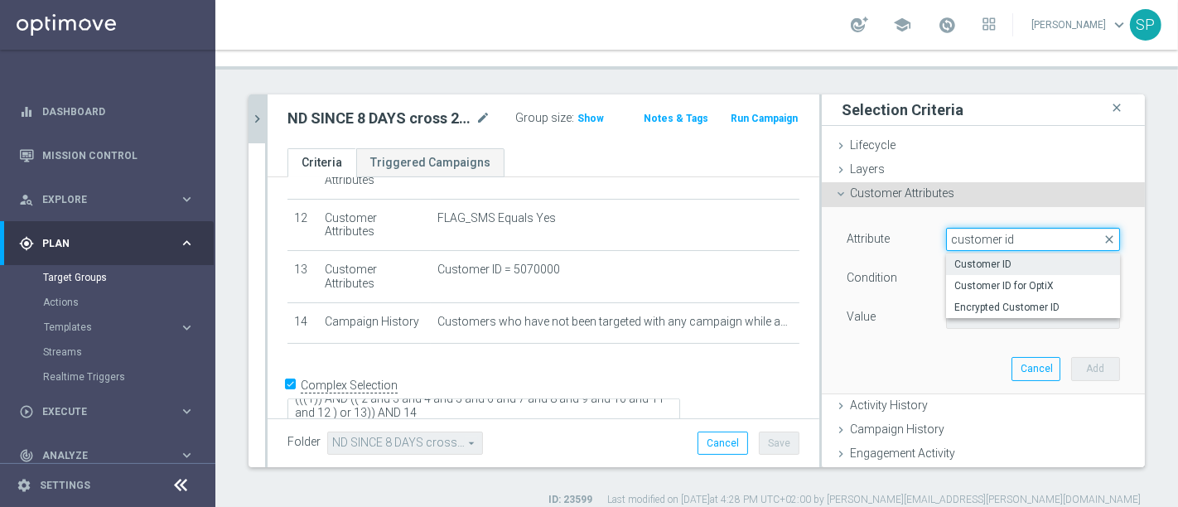
type input "customer id"
click at [968, 253] on label "Customer ID" at bounding box center [1033, 264] width 174 height 22
type input "Customer ID"
type input "="
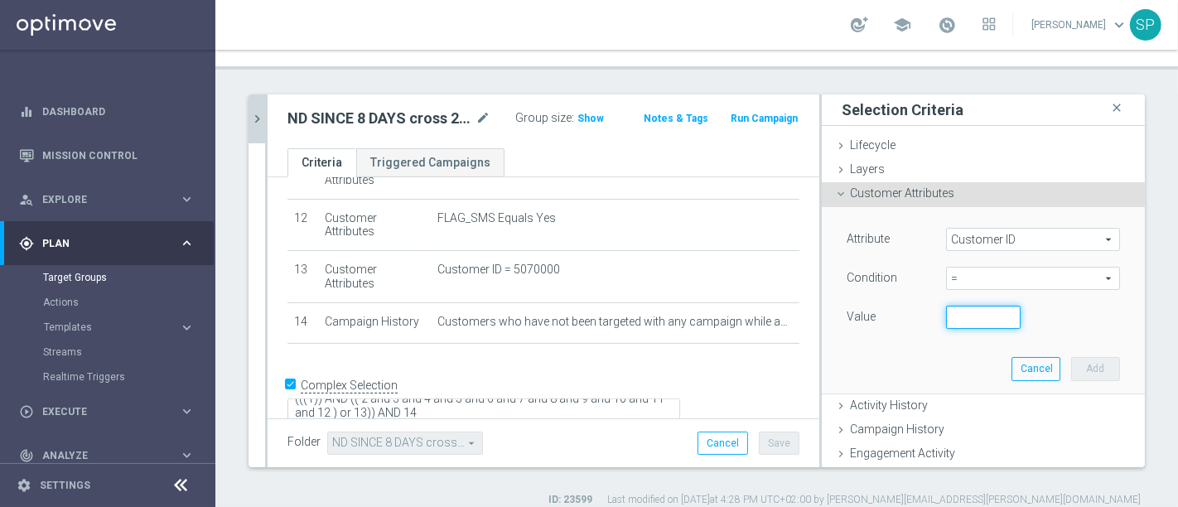
click at [954, 306] on input "number" at bounding box center [983, 317] width 75 height 23
paste input "3116313"
type input "3116313"
click at [1071, 361] on button "Add" at bounding box center [1095, 368] width 49 height 23
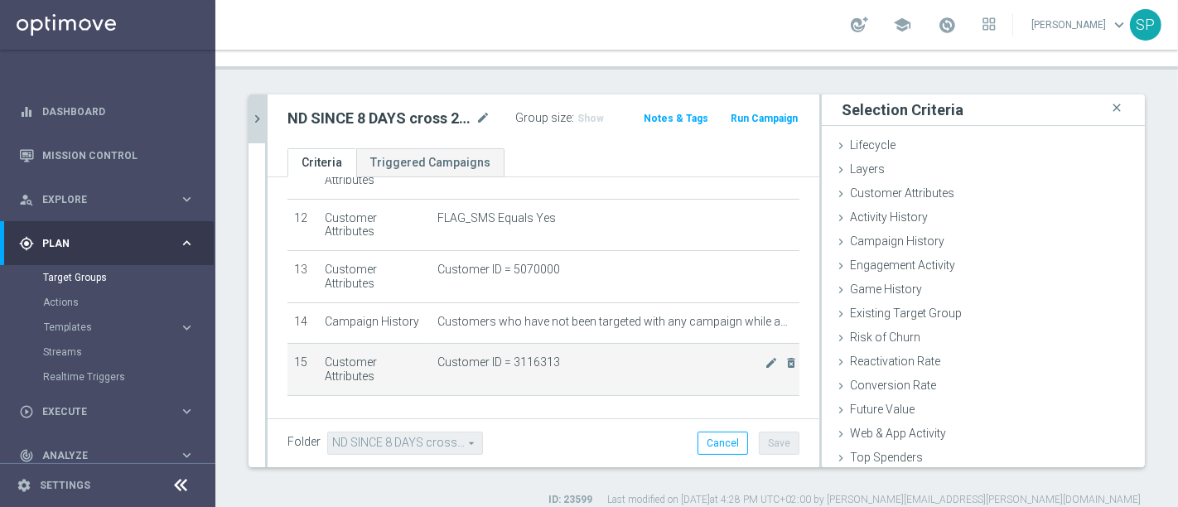
scroll to position [648, 0]
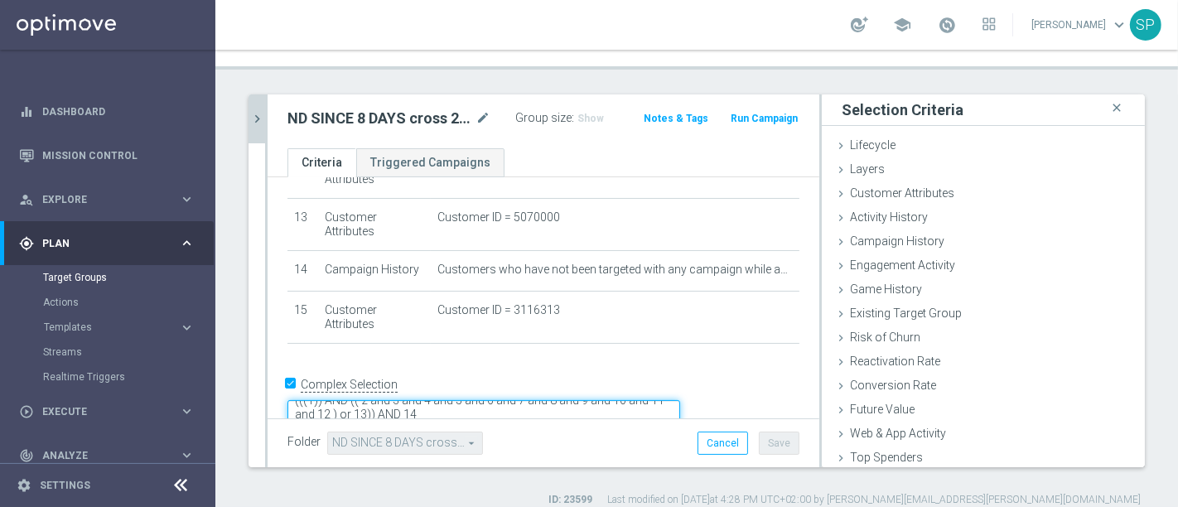
click at [523, 400] on textarea "(((1)) AND (( 2 and 3 and 4 and 5 and 6 and 7 and 8 and 9 and 10 and 11 and 12 …" at bounding box center [483, 414] width 393 height 29
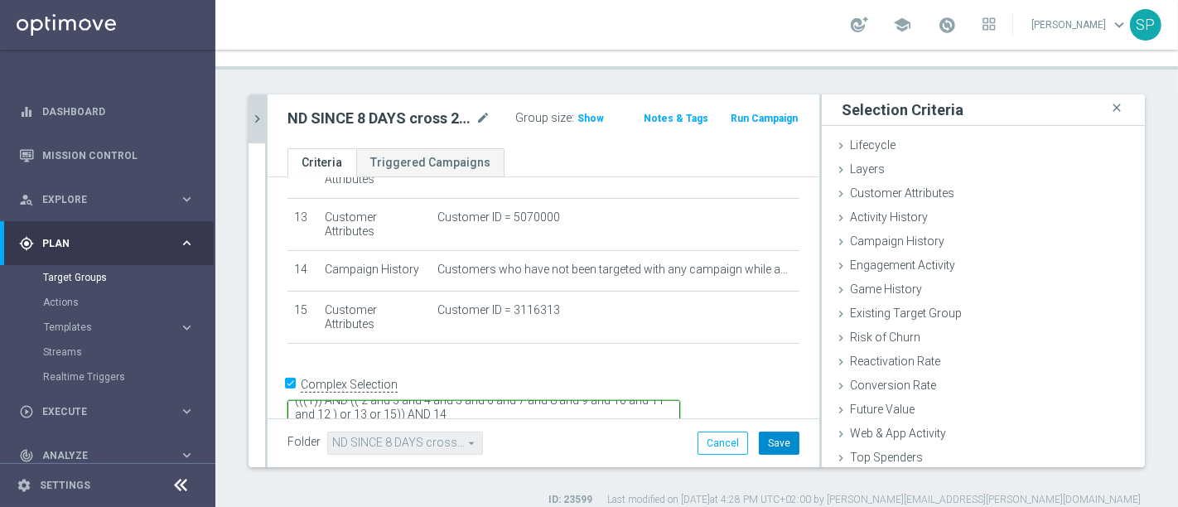
type textarea "(((1)) AND (( 2 and 3 and 4 and 5 and 6 and 7 and 8 and 9 and 10 and 11 and 12 …"
click at [759, 431] on button "Save" at bounding box center [779, 442] width 41 height 23
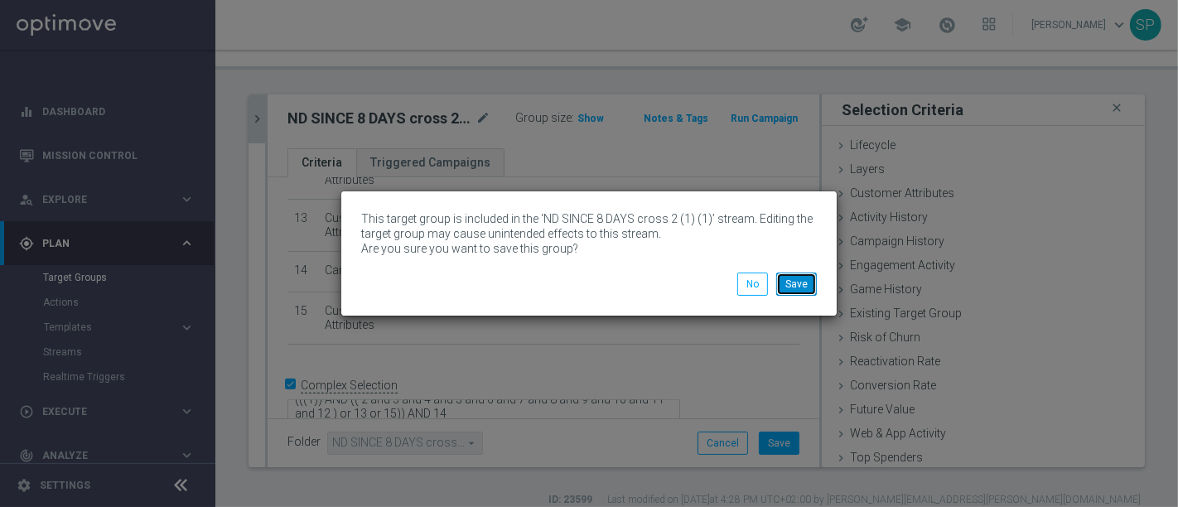
click at [802, 277] on button "Save" at bounding box center [796, 283] width 41 height 23
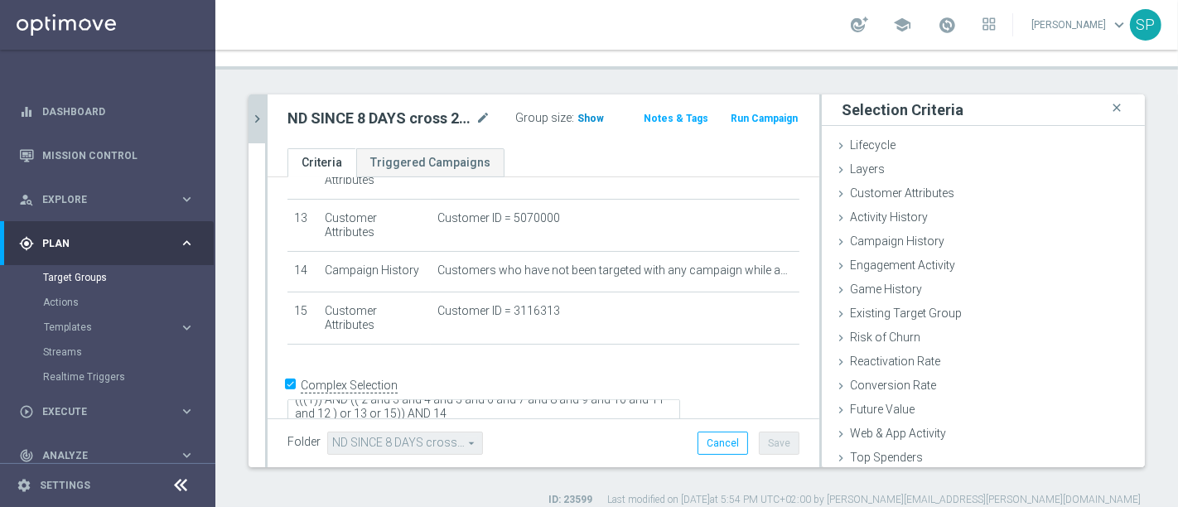
click at [578, 113] on span "Show" at bounding box center [590, 119] width 26 height 12
click at [148, 147] on link "Mission Control" at bounding box center [118, 155] width 152 height 44
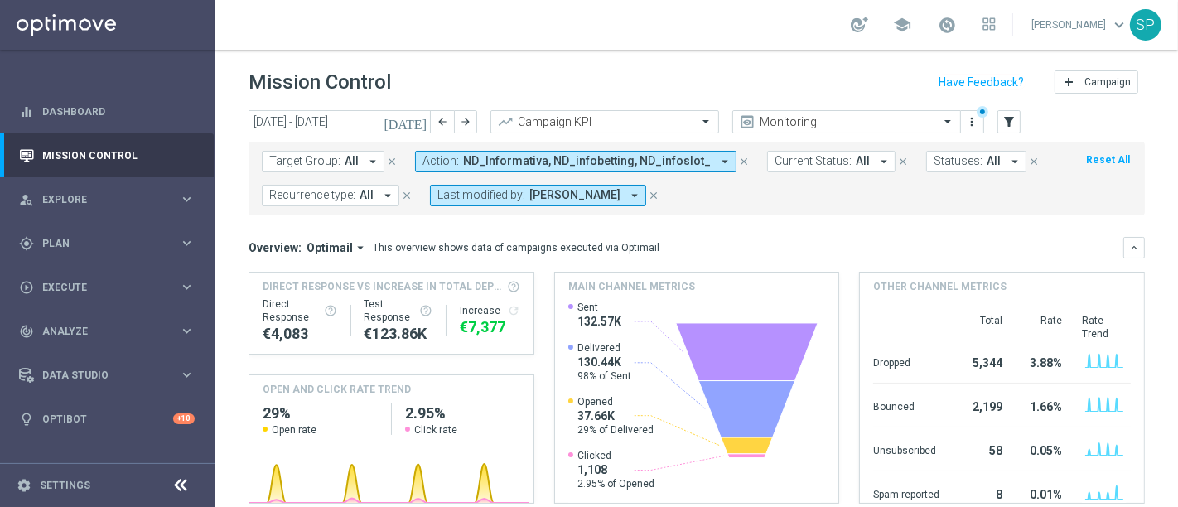
click at [421, 117] on icon "[DATE]" at bounding box center [405, 121] width 45 height 15
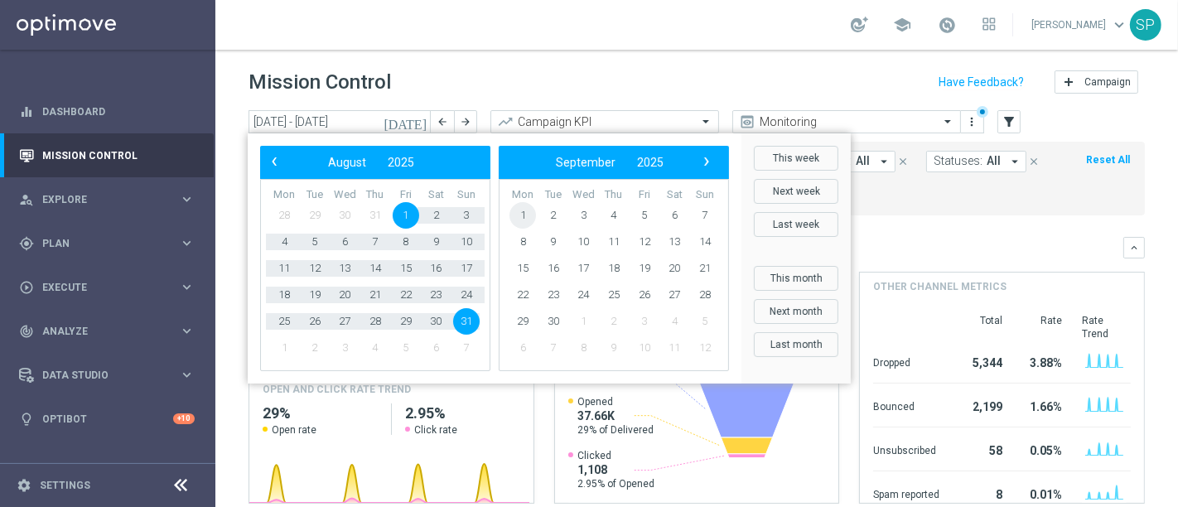
click at [513, 219] on span "1" at bounding box center [522, 215] width 26 height 26
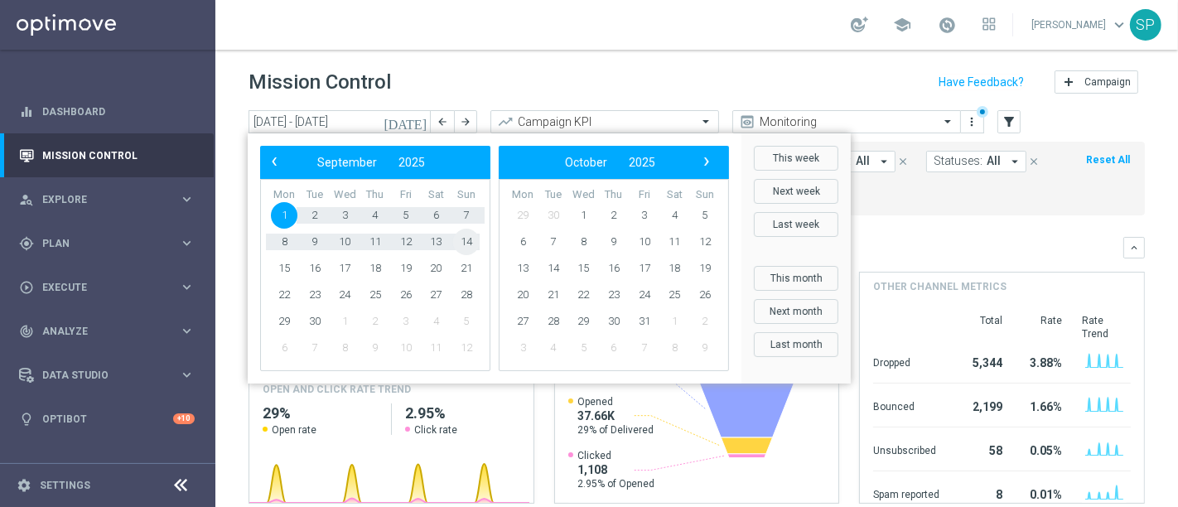
click at [467, 236] on span "14" at bounding box center [466, 242] width 26 height 26
type input "[DATE] - [DATE]"
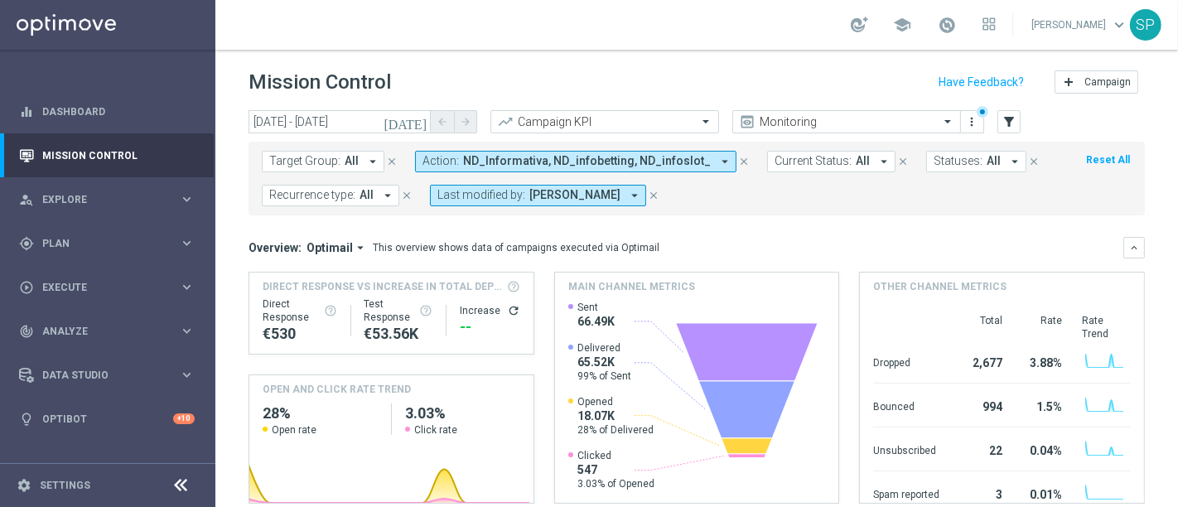
click at [738, 161] on icon "close" at bounding box center [744, 162] width 12 height 12
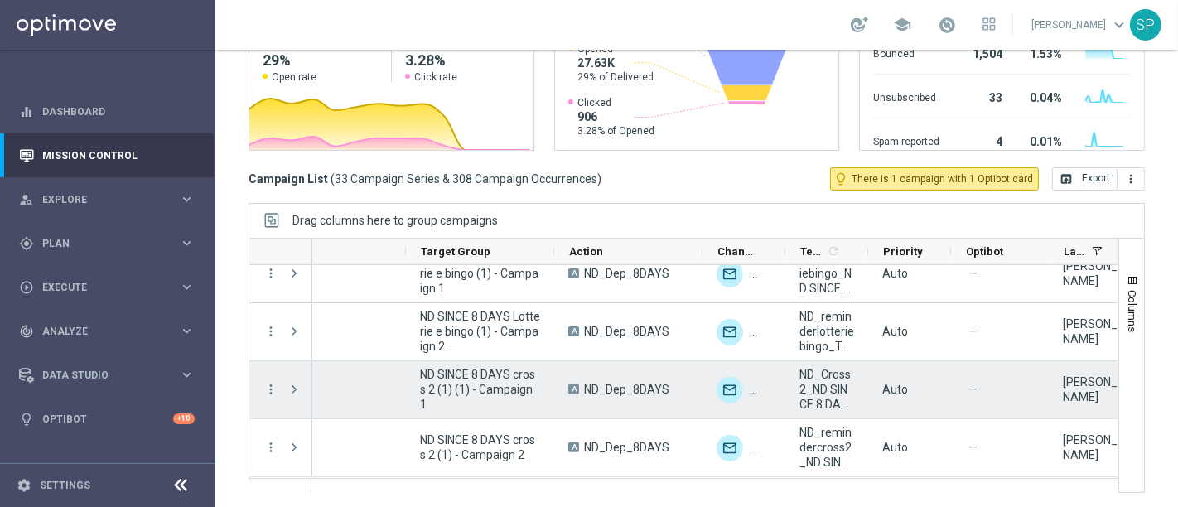
click at [839, 402] on span "ND_Cross2_ND SINCE 8 DAYS_" at bounding box center [826, 389] width 55 height 45
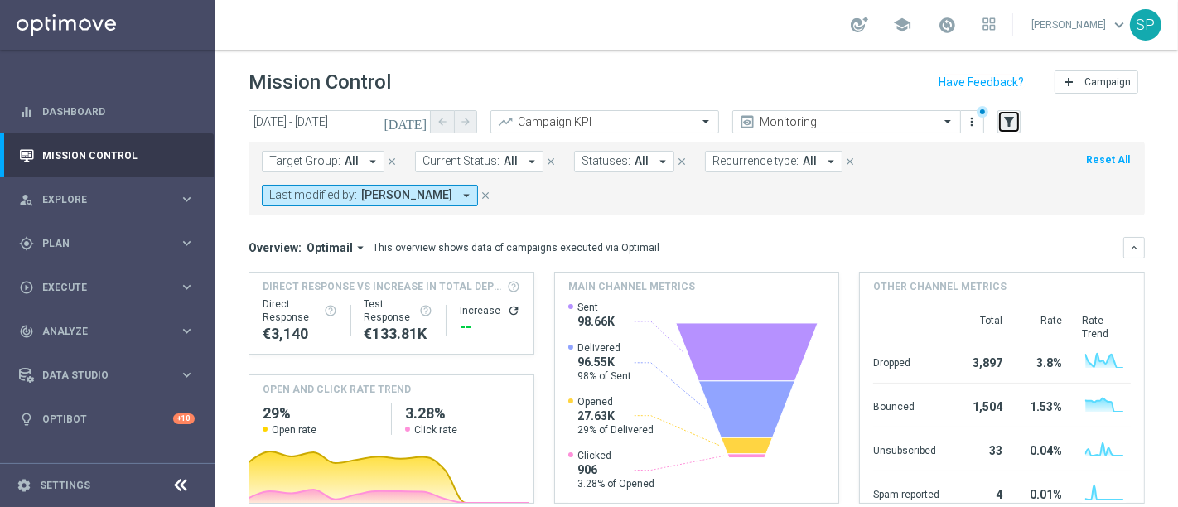
click at [1008, 114] on icon "filter_alt" at bounding box center [1008, 121] width 15 height 15
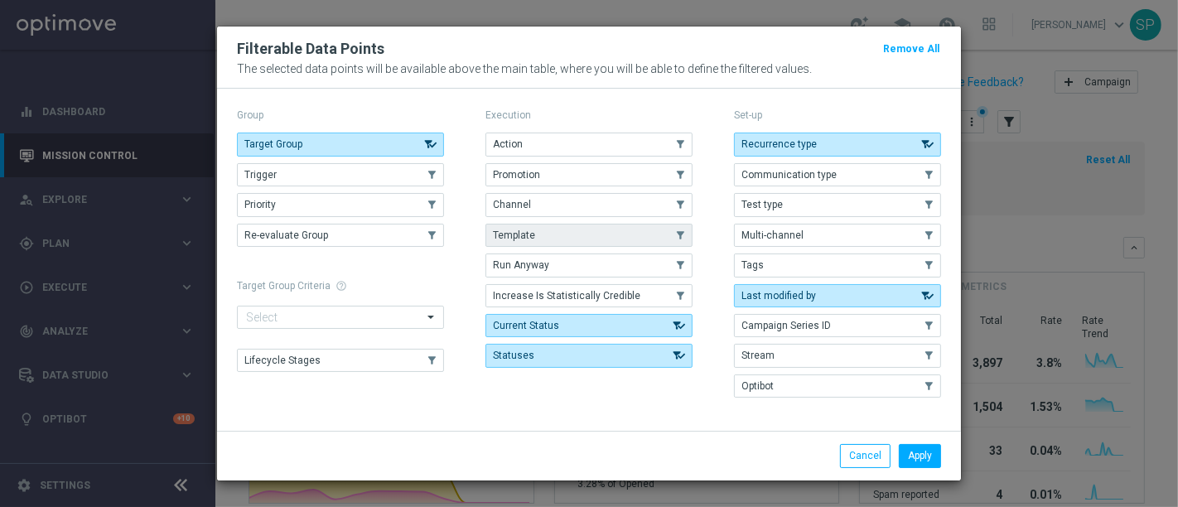
click at [553, 233] on button "Template" at bounding box center [588, 235] width 207 height 23
click at [913, 454] on button "Apply" at bounding box center [920, 455] width 42 height 23
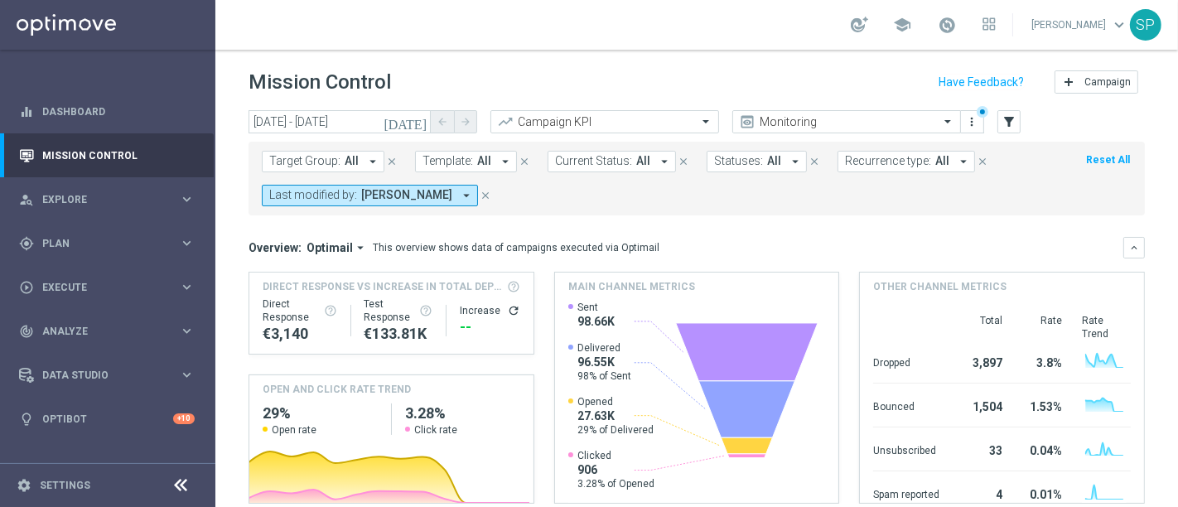
click at [498, 163] on icon "arrow_drop_down" at bounding box center [505, 161] width 15 height 15
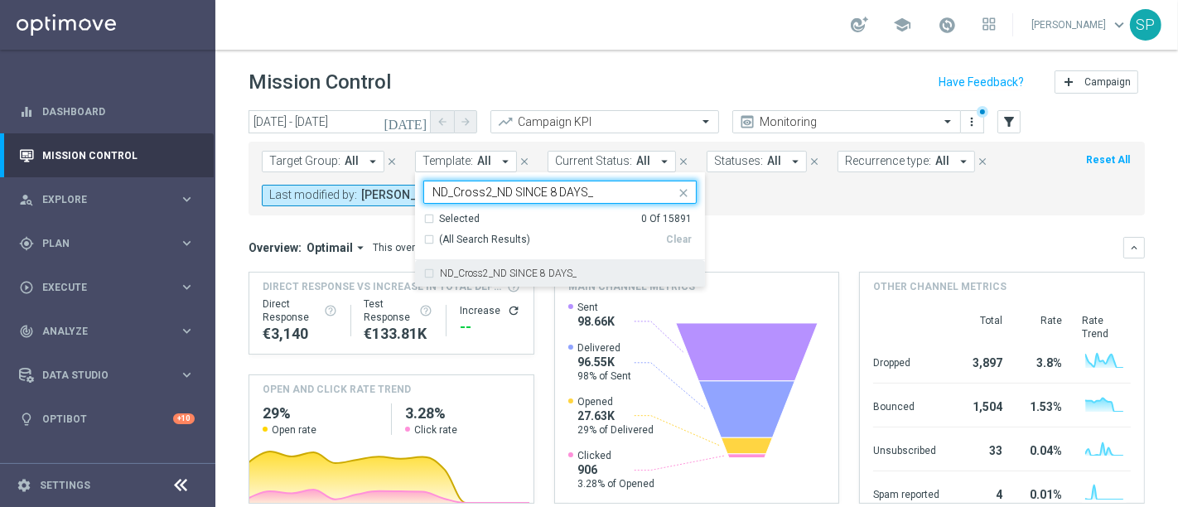
click at [509, 272] on label "ND_Cross2_ND SINCE 8 DAYS_" at bounding box center [508, 273] width 137 height 10
type input "ND_Cross2_ND SINCE 8 DAYS_"
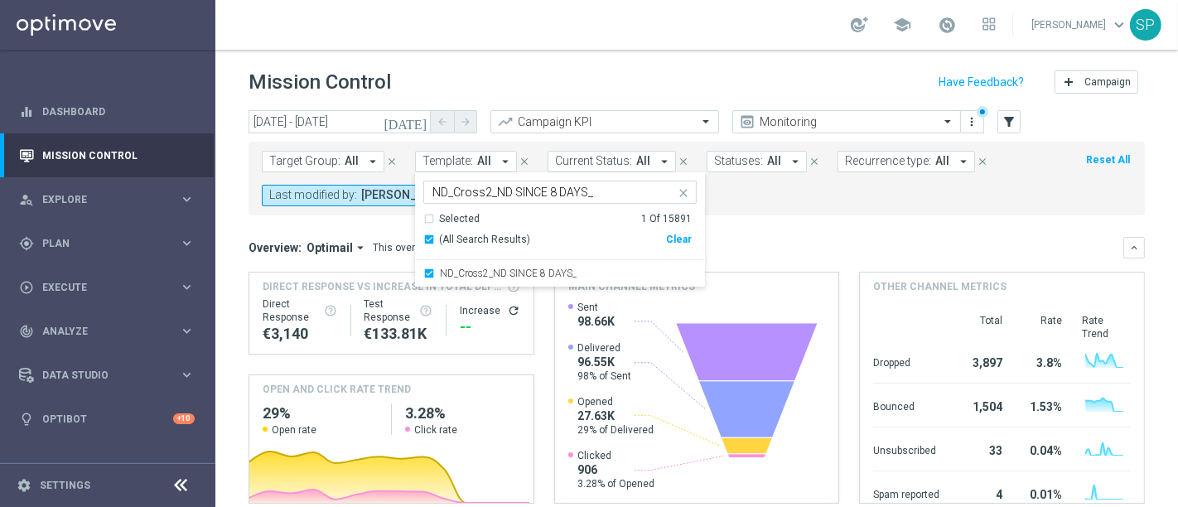
click at [769, 224] on mini-dashboard "Overview: Optimail arrow_drop_down This overview shows data of campaigns execut…" at bounding box center [696, 367] width 896 height 305
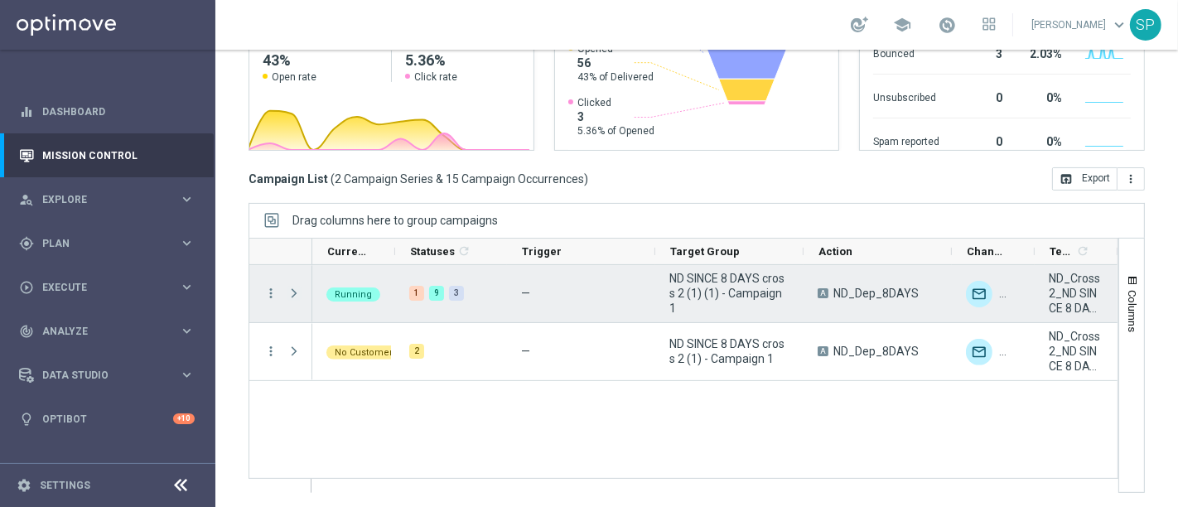
click at [295, 289] on span at bounding box center [294, 293] width 15 height 13
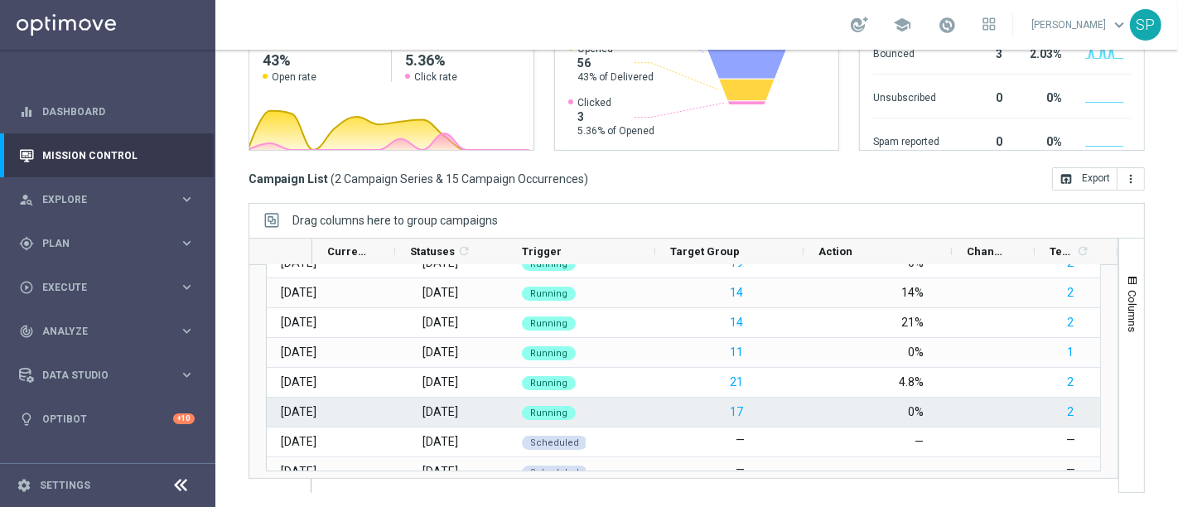
scroll to position [147, 0]
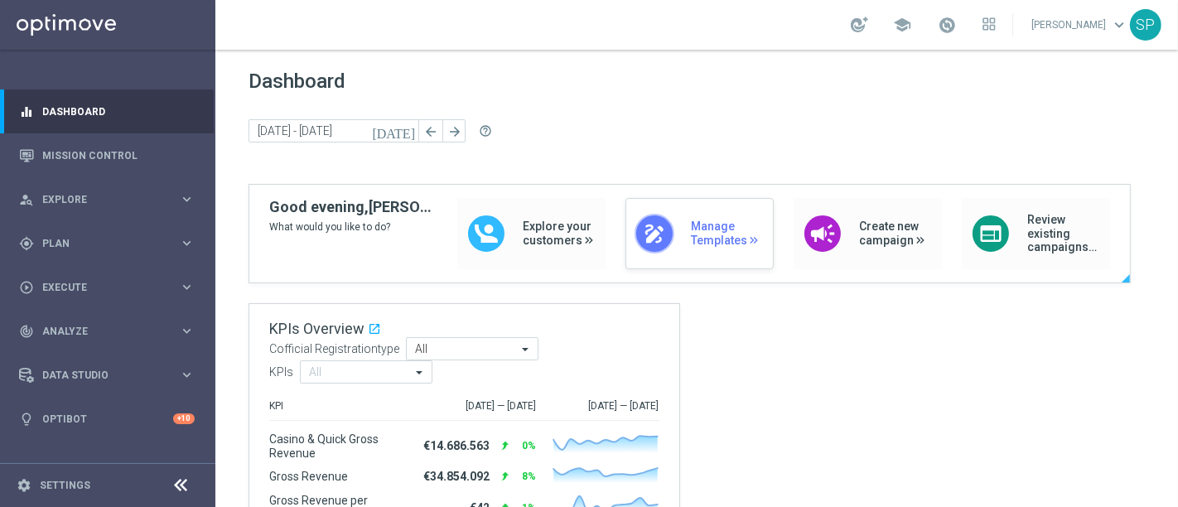
click at [691, 231] on span "Manage Templates" at bounding box center [728, 233] width 74 height 28
click at [185, 243] on icon "keyboard_arrow_right" at bounding box center [187, 243] width 16 height 16
click at [64, 353] on link "Streams" at bounding box center [107, 351] width 129 height 13
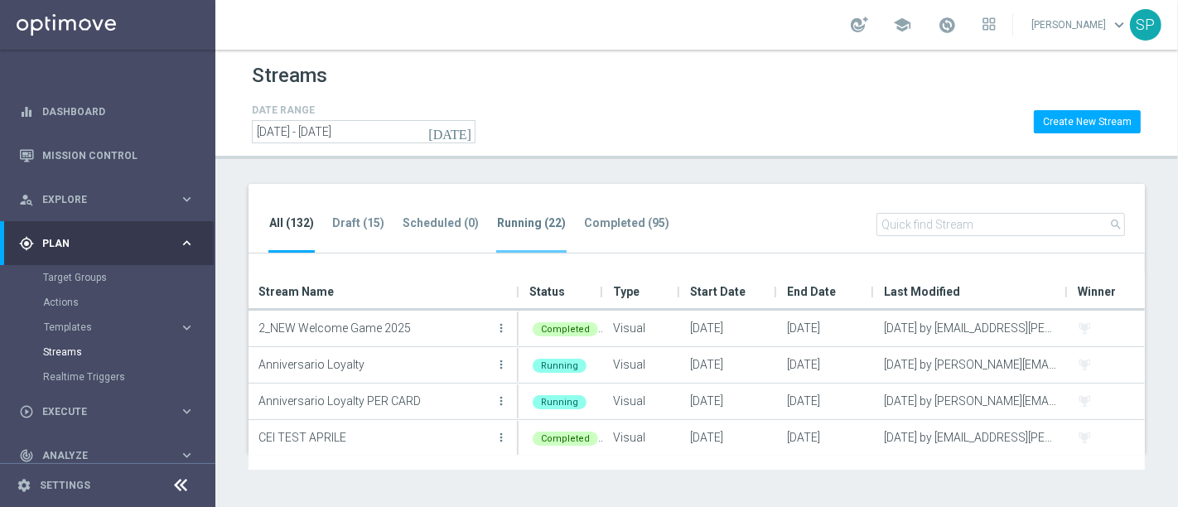
click at [537, 216] on tab-header "Running (22)" at bounding box center [531, 223] width 69 height 14
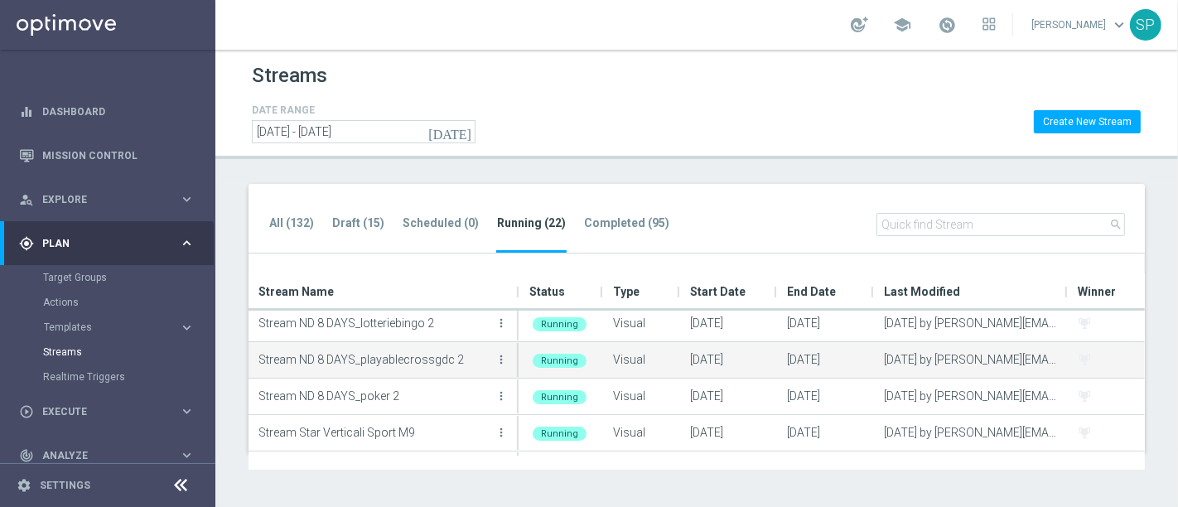
scroll to position [621, 0]
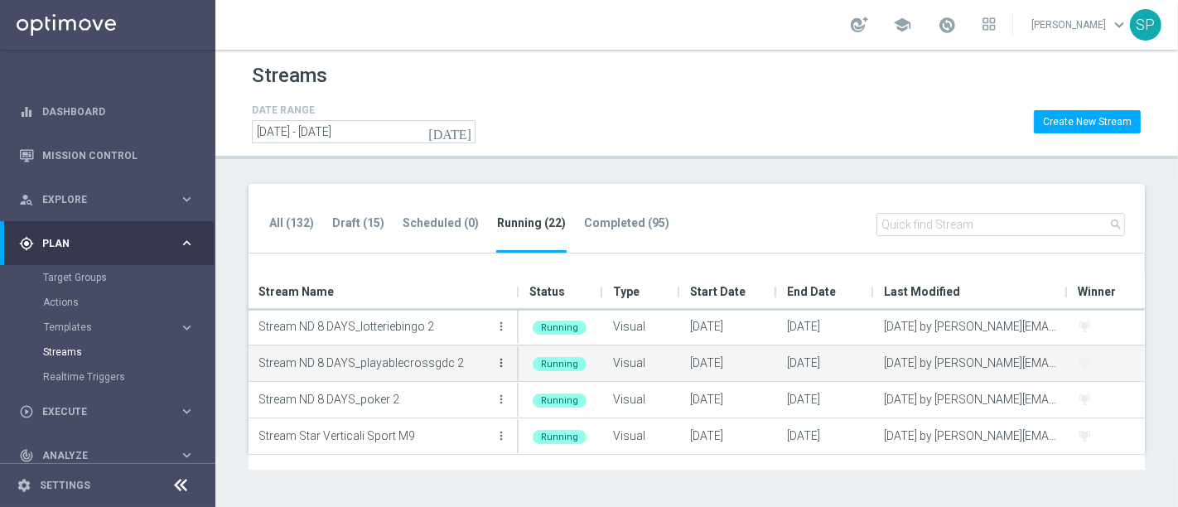
click at [502, 360] on icon "more_vert" at bounding box center [500, 362] width 13 height 13
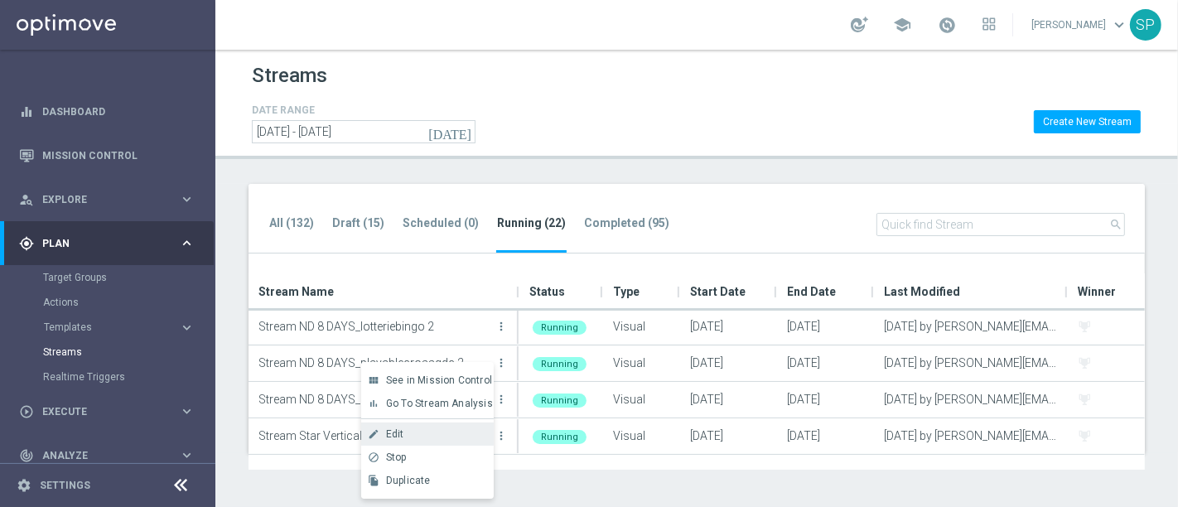
click at [455, 438] on div "Edit" at bounding box center [436, 434] width 100 height 12
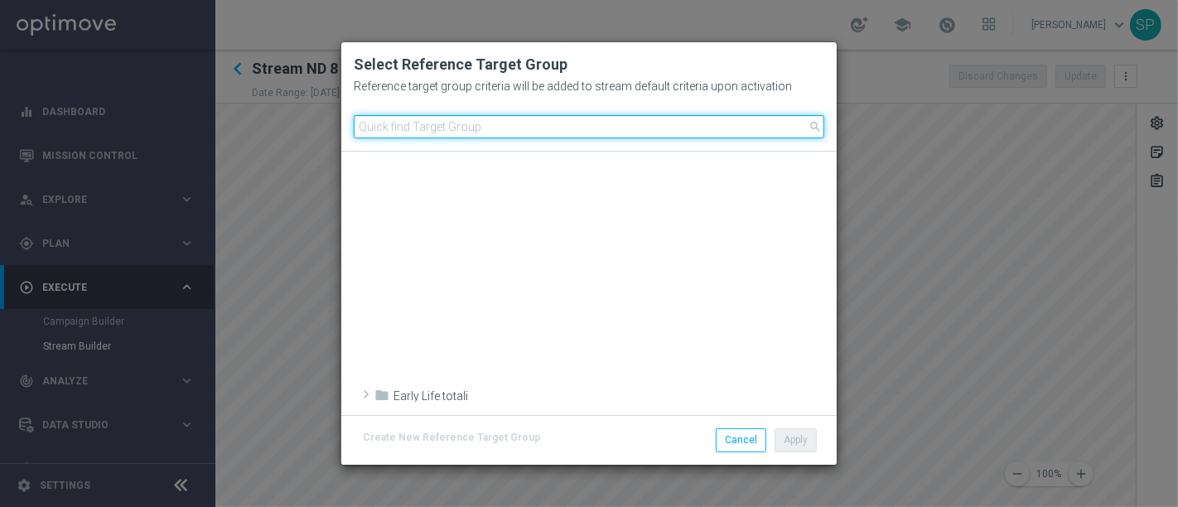
scroll to position [671, 0]
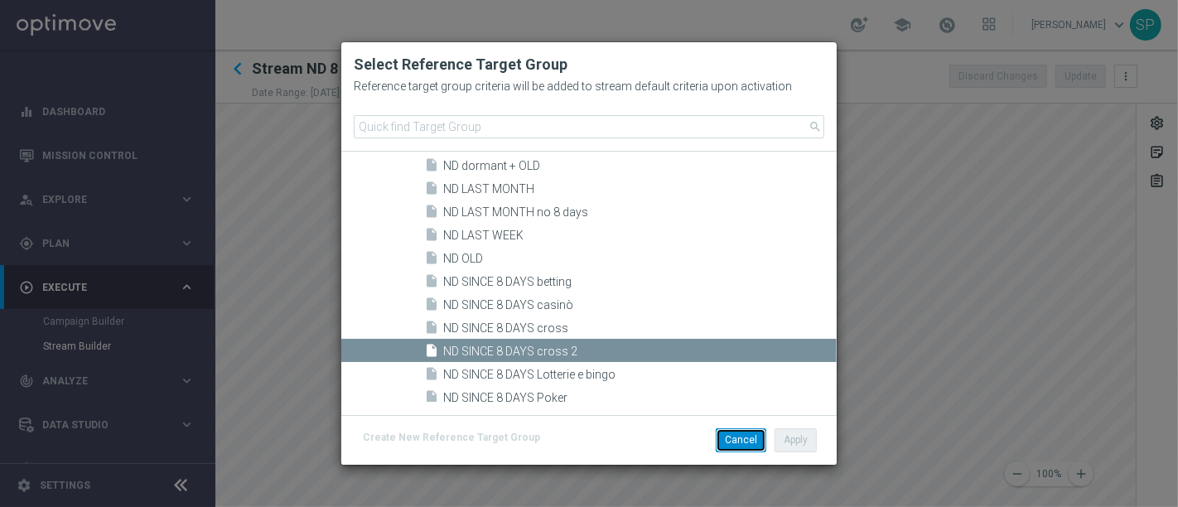
click at [740, 437] on button "Cancel" at bounding box center [740, 439] width 51 height 23
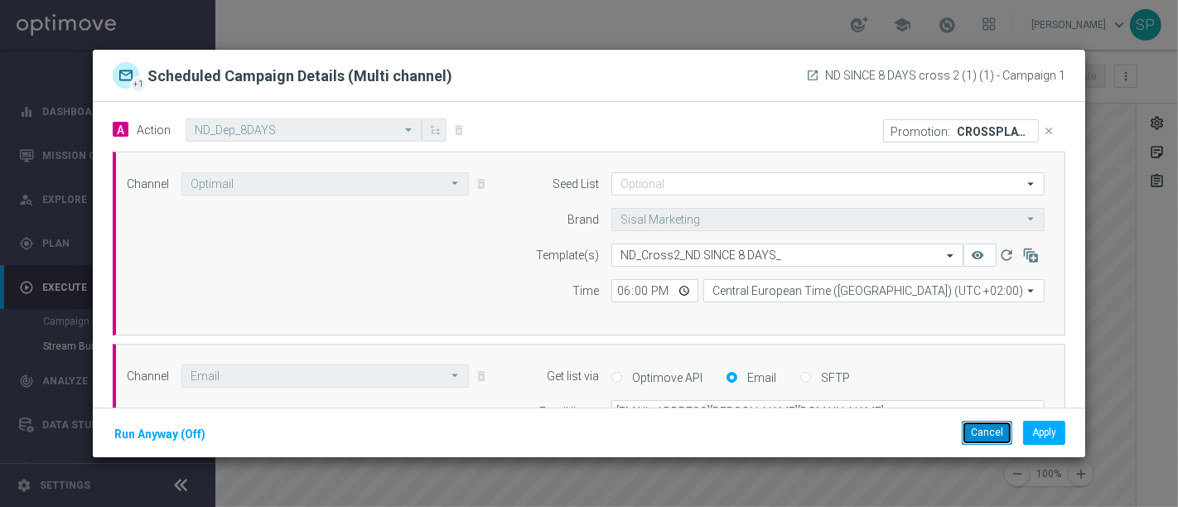
click at [977, 431] on button "Cancel" at bounding box center [986, 432] width 51 height 23
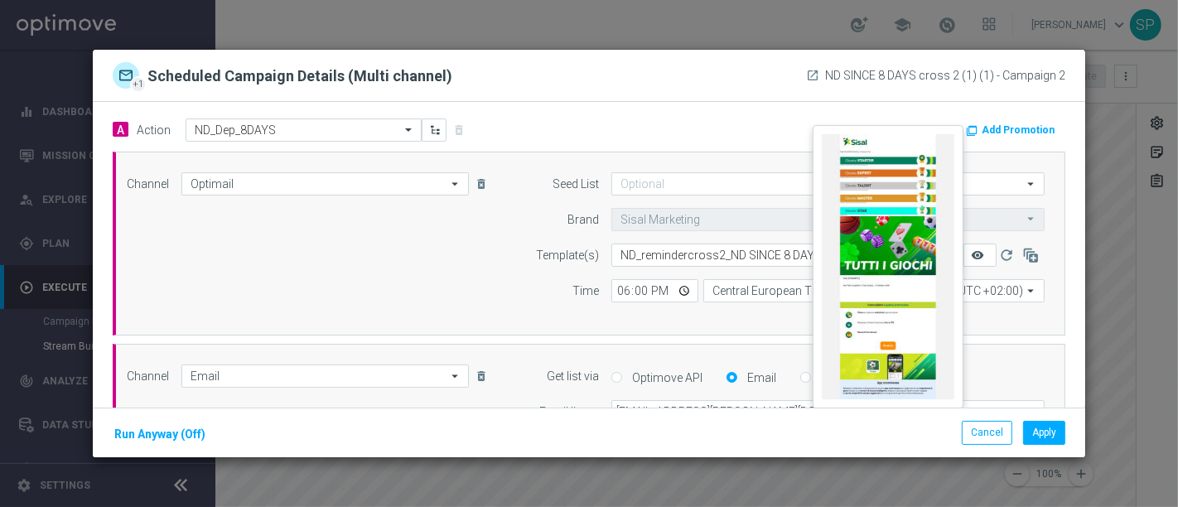
click at [971, 255] on icon "remove_red_eye" at bounding box center [977, 254] width 13 height 13
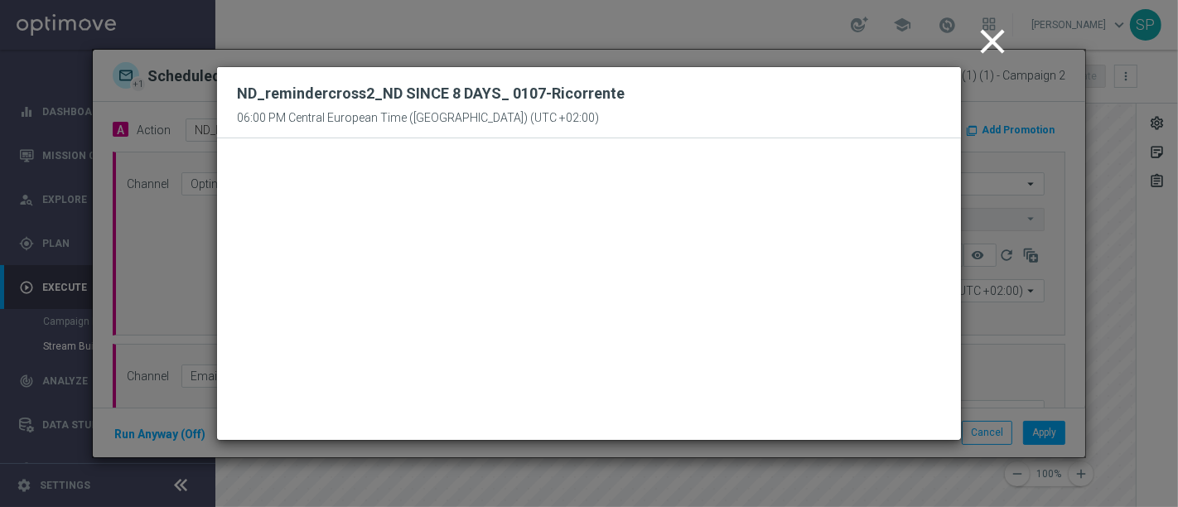
click at [995, 46] on icon "close" at bounding box center [991, 41] width 41 height 41
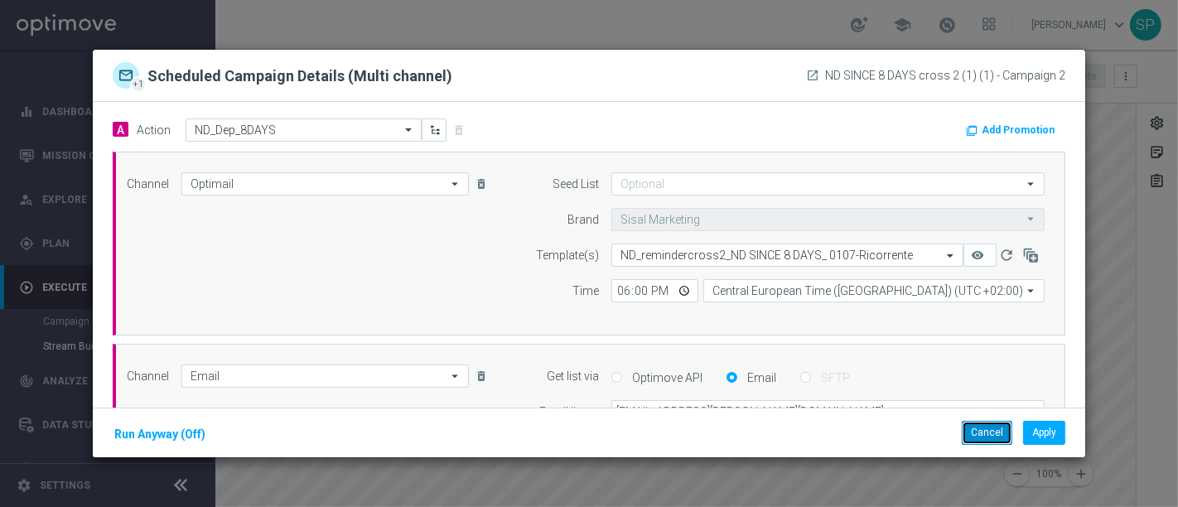
click at [976, 429] on button "Cancel" at bounding box center [986, 432] width 51 height 23
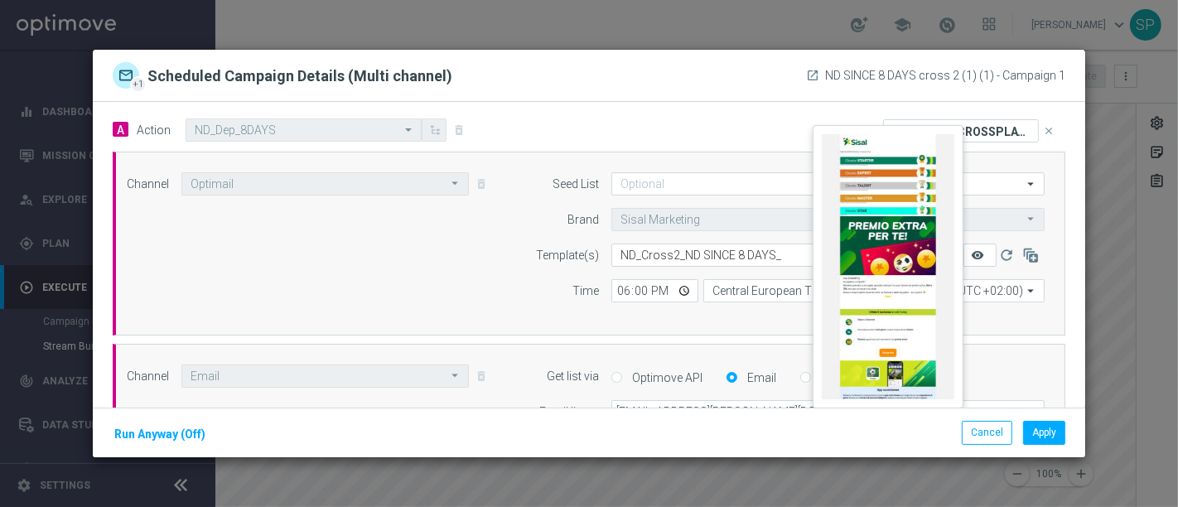
click at [971, 253] on icon "remove_red_eye" at bounding box center [977, 254] width 13 height 13
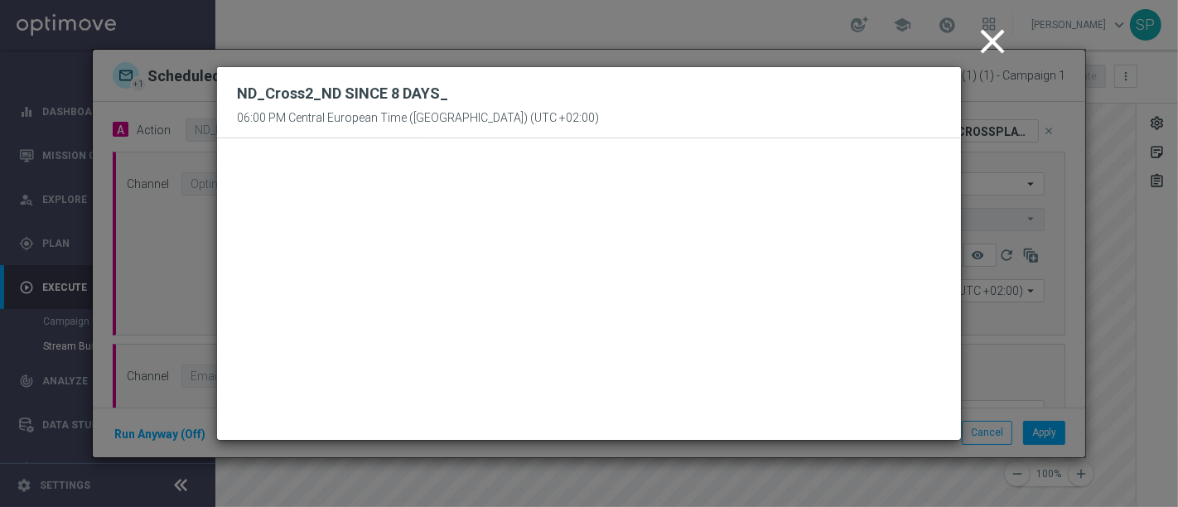
click at [1003, 40] on icon "close" at bounding box center [991, 41] width 41 height 41
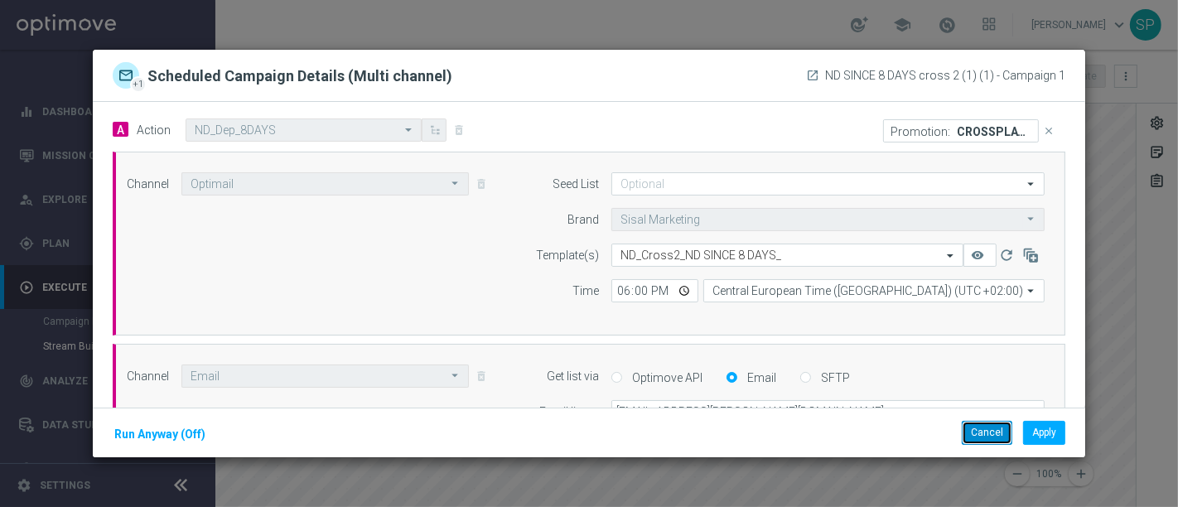
click at [1000, 426] on button "Cancel" at bounding box center [986, 432] width 51 height 23
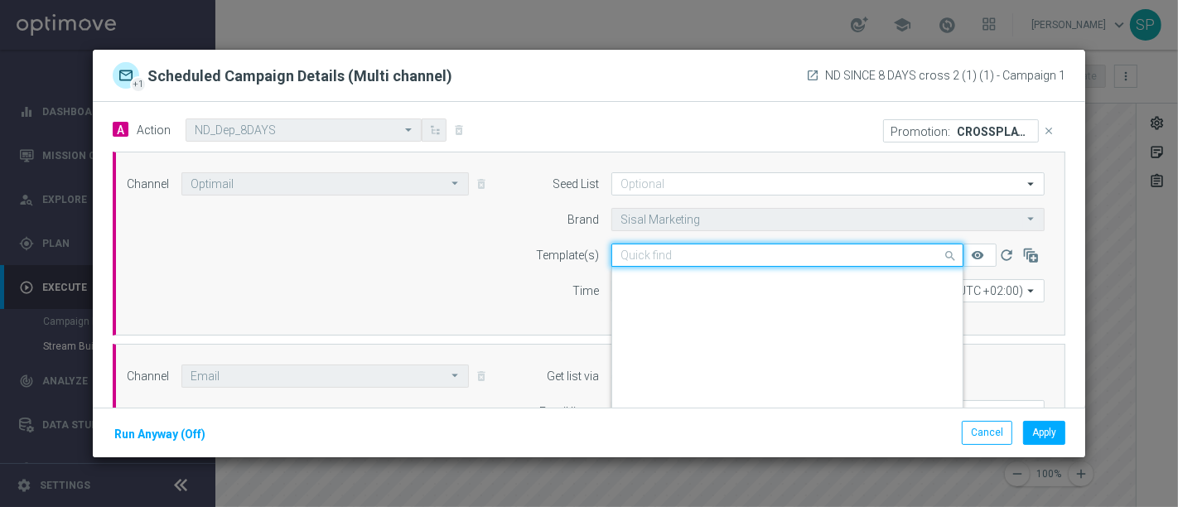
scroll to position [150029, 0]
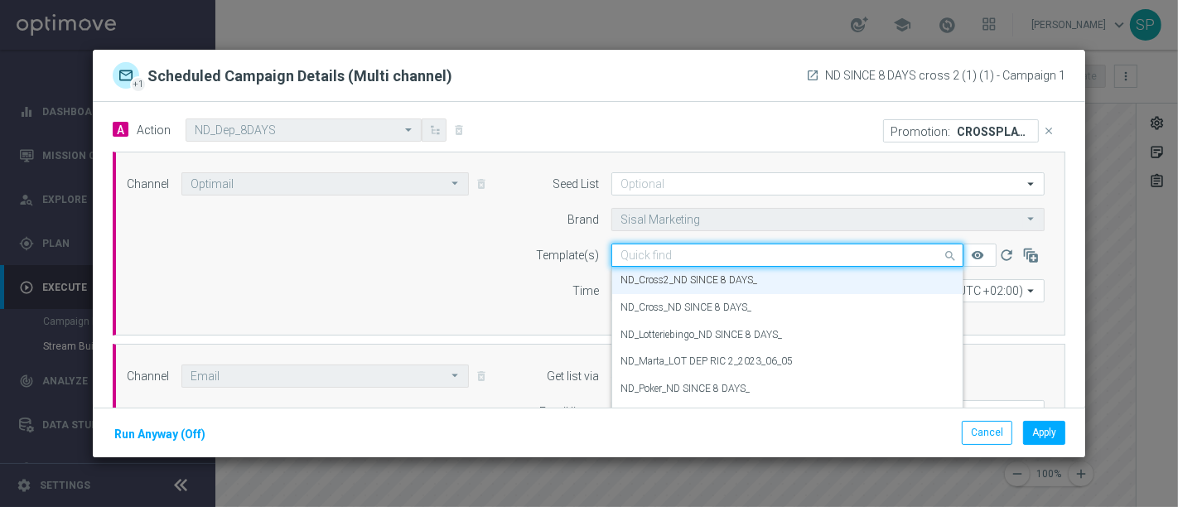
drag, startPoint x: 776, startPoint y: 255, endPoint x: 632, endPoint y: 262, distance: 144.2
click at [632, 262] on div "Quick find ND_Cross2_ND SINCE 8 DAYS_" at bounding box center [787, 254] width 352 height 23
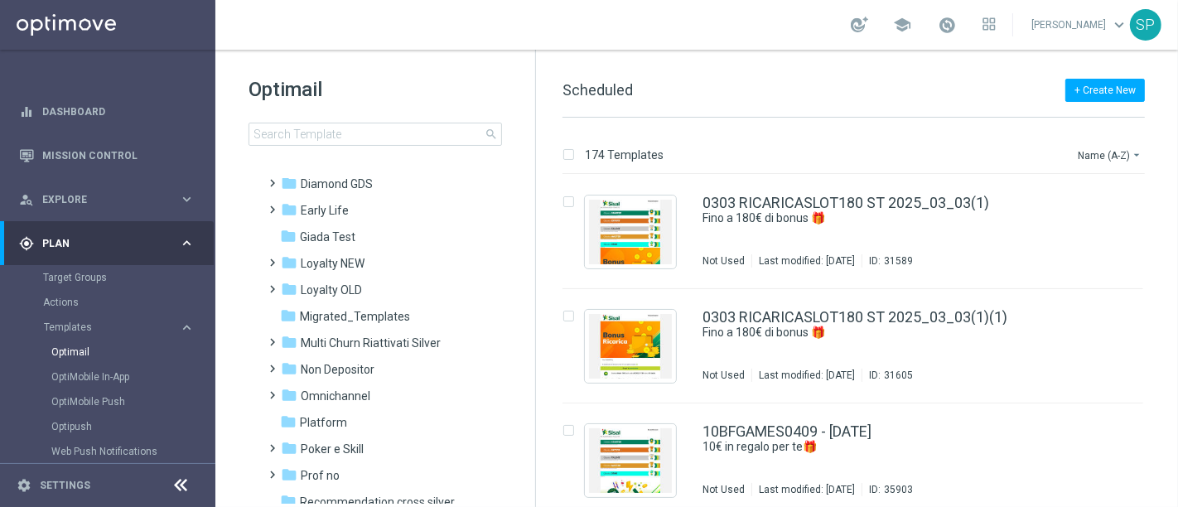
scroll to position [225, 0]
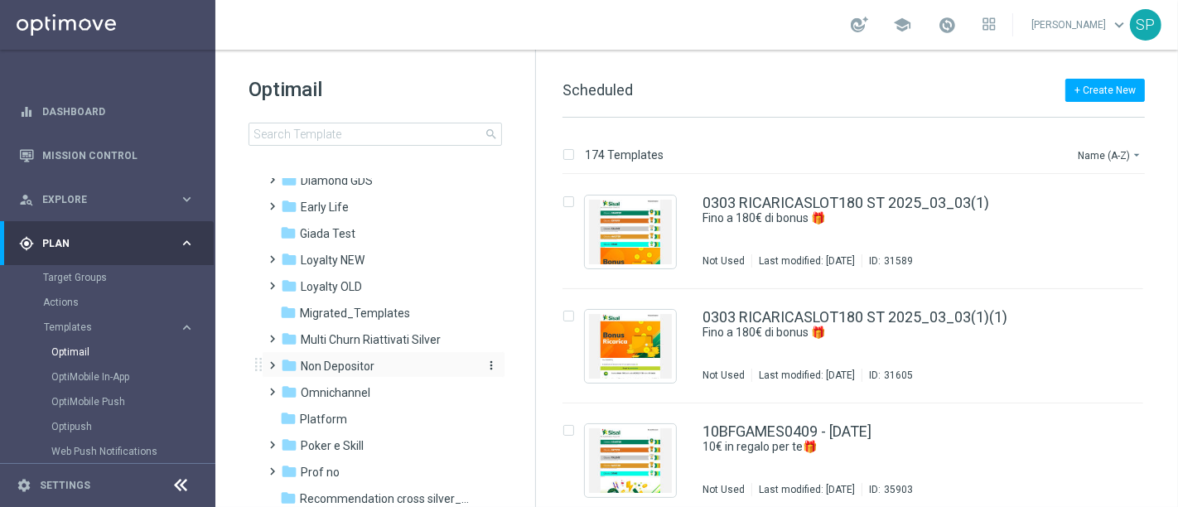
click at [354, 359] on span "Non Depositor" at bounding box center [338, 366] width 74 height 15
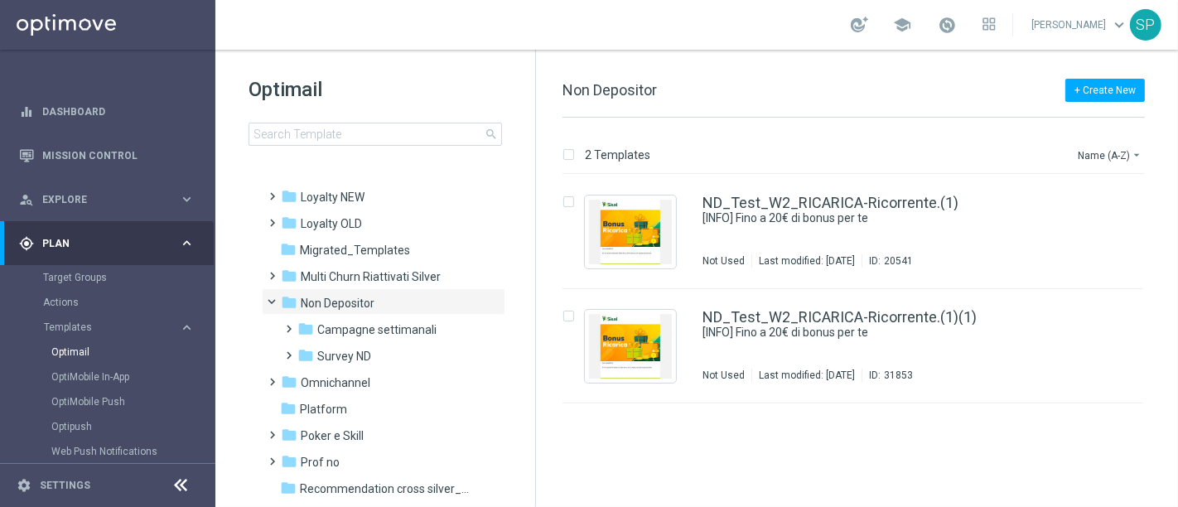
scroll to position [288, 0]
click at [372, 330] on span "Campagne settimanali" at bounding box center [376, 329] width 119 height 15
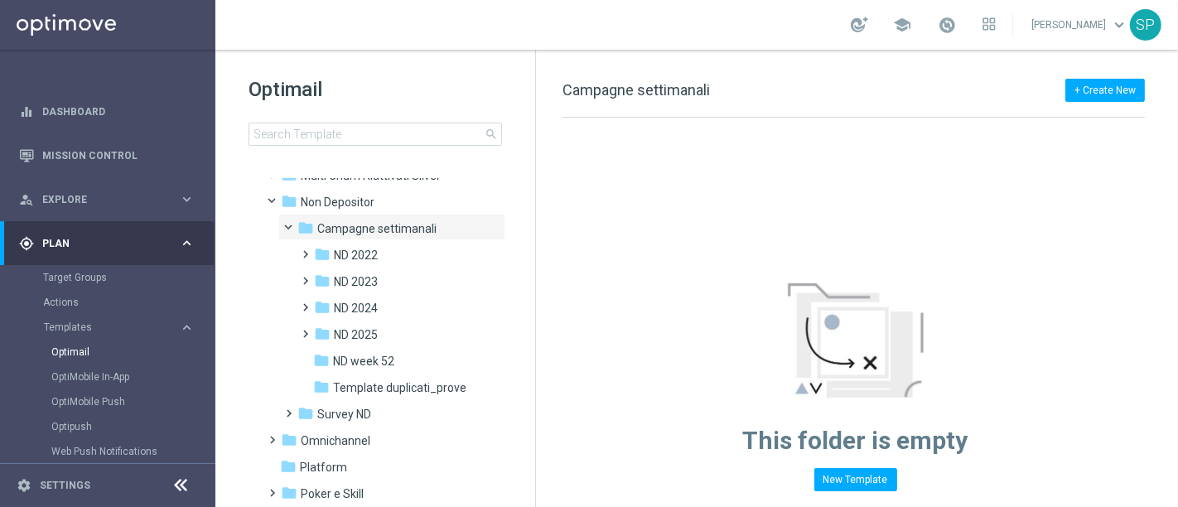
scroll to position [398, 0]
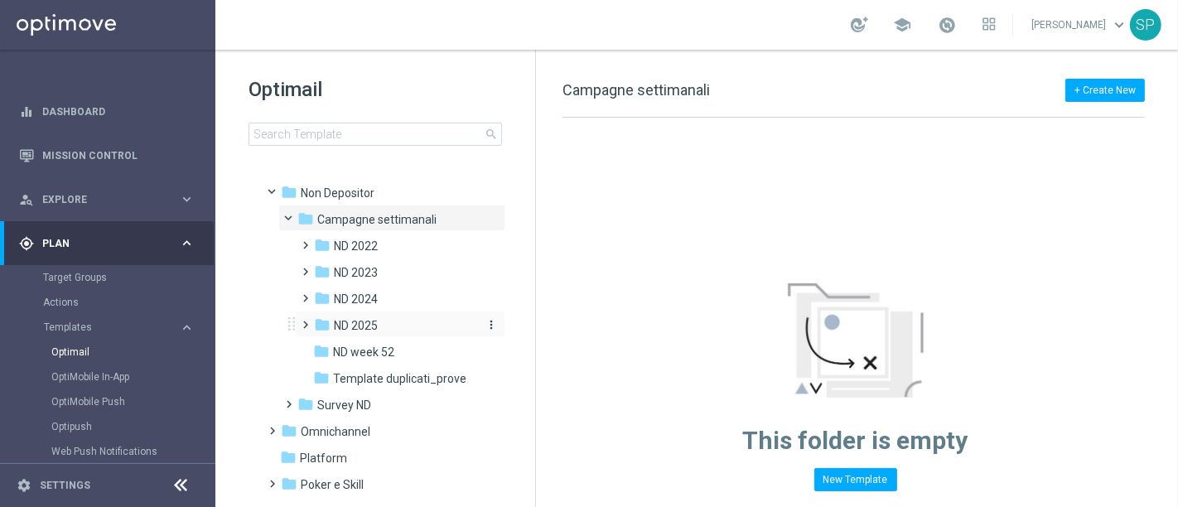
click at [389, 327] on div "folder ND 2025" at bounding box center [395, 325] width 162 height 19
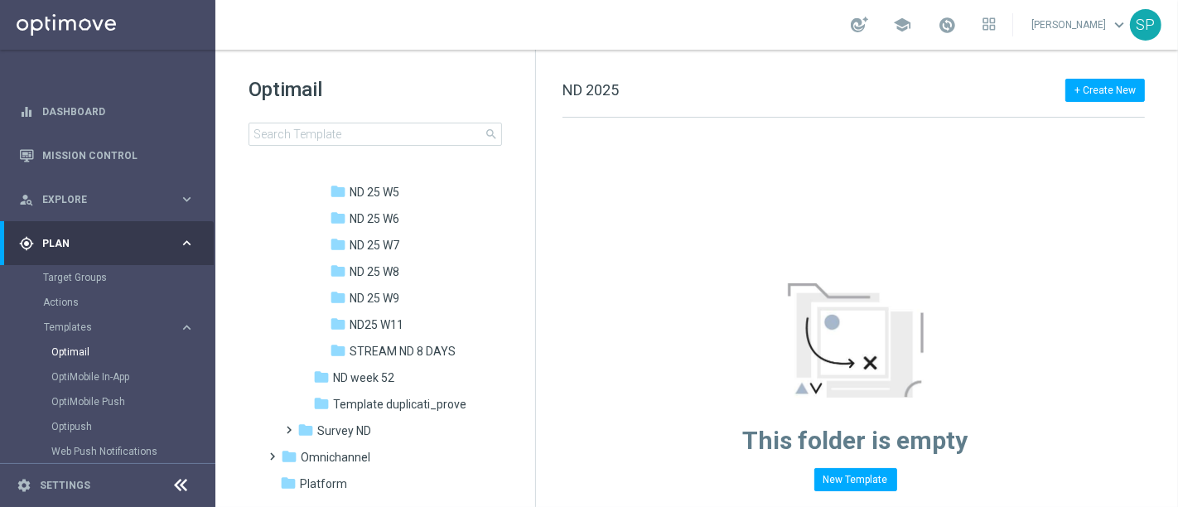
scroll to position [1376, 0]
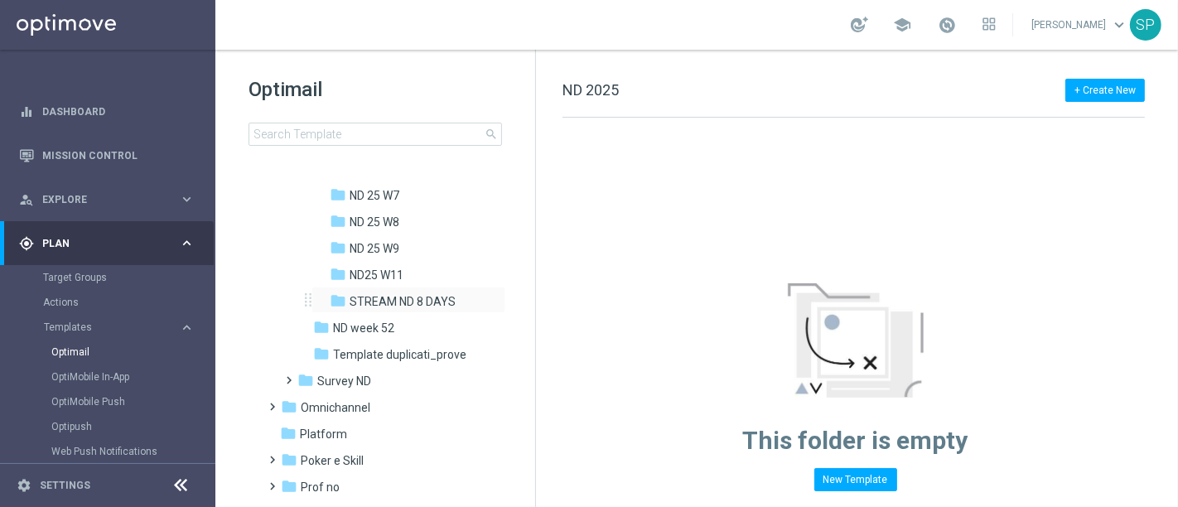
click at [402, 311] on div "folder STREAM ND 8 DAYS more_vert" at bounding box center [408, 300] width 194 height 26
click at [424, 297] on span "STREAM ND 8 DAYS" at bounding box center [402, 301] width 106 height 15
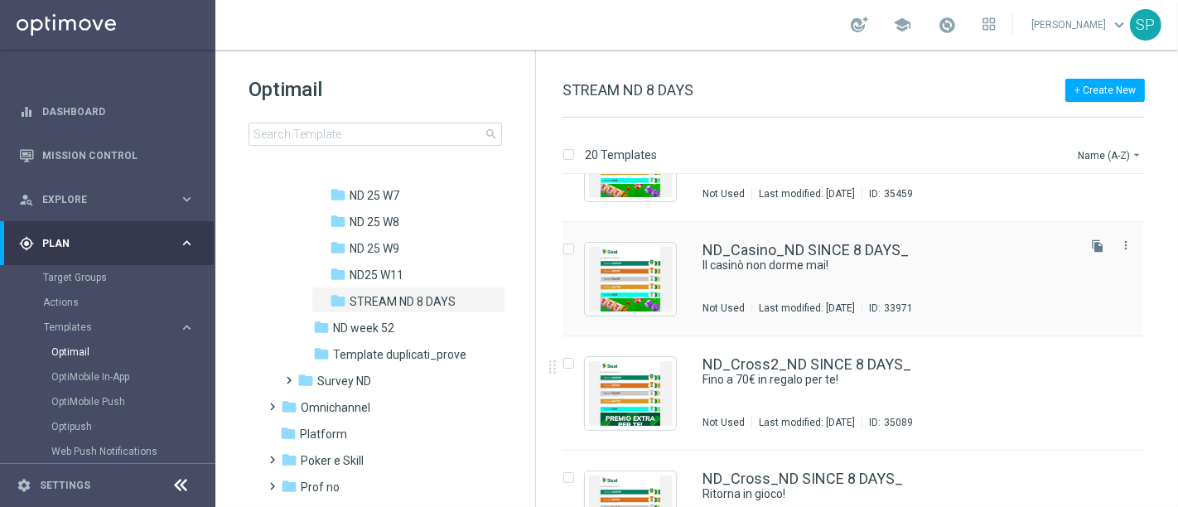
scroll to position [68, 0]
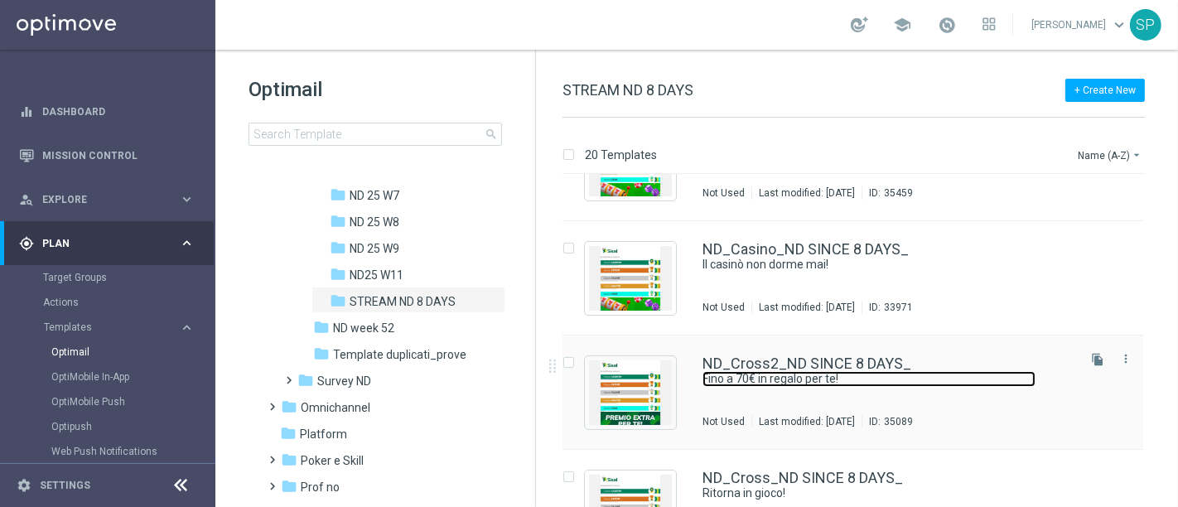
click at [945, 378] on link "Fino a 70€ in regalo per te!" at bounding box center [868, 379] width 333 height 16
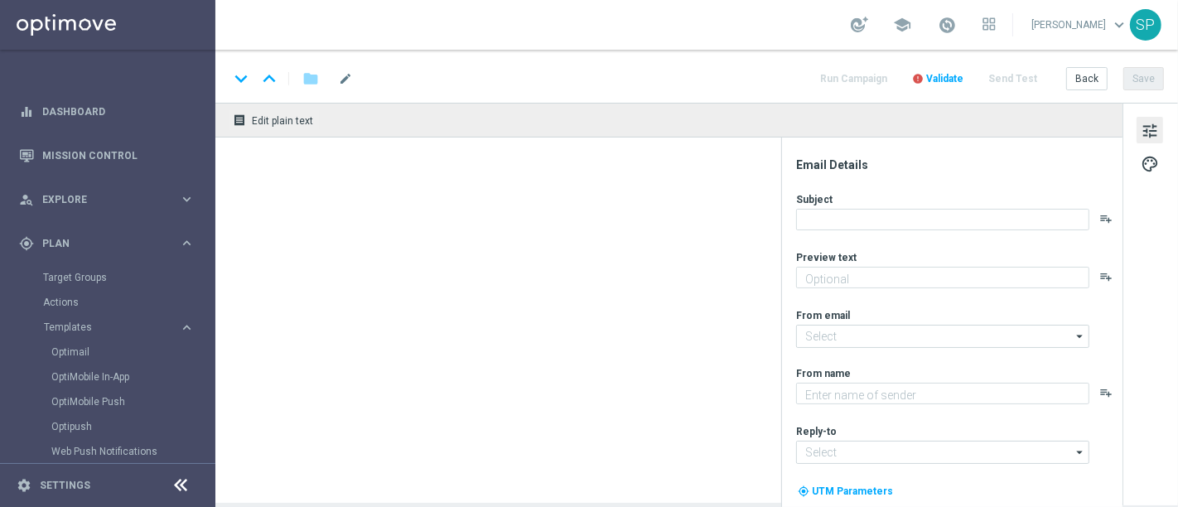
type textarea "Sbloccali subito 🎁"
type textarea "Sisal"
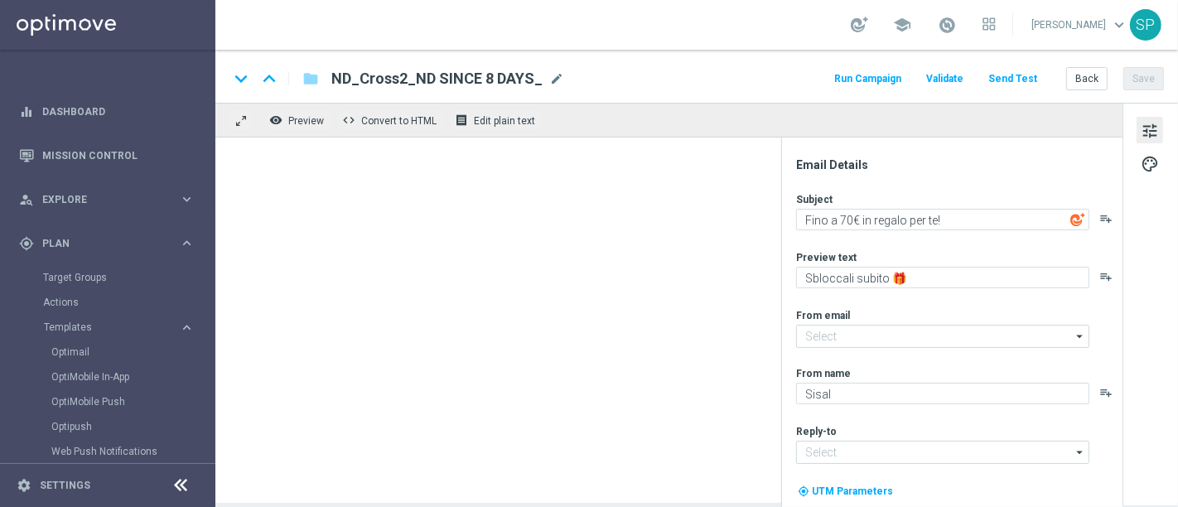
type input "newsletter@comunicazioni.sisal.it"
type input "info@sisal.it"
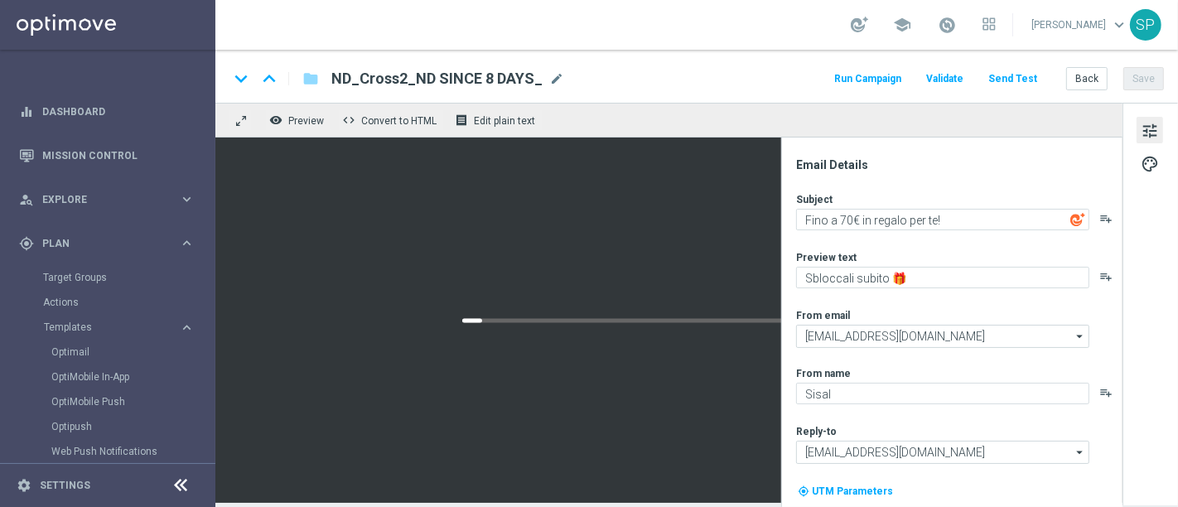
drag, startPoint x: 331, startPoint y: 84, endPoint x: 630, endPoint y: 91, distance: 299.0
click at [630, 91] on div "keyboard_arrow_down keyboard_arrow_up folder ND_Cross2_ND SINCE 8 DAYS_ ND_Cros…" at bounding box center [696, 76] width 962 height 53
copy span "ND_Cross2_ND SINCE 8 DAYS_"
